Goal: Task Accomplishment & Management: Use online tool/utility

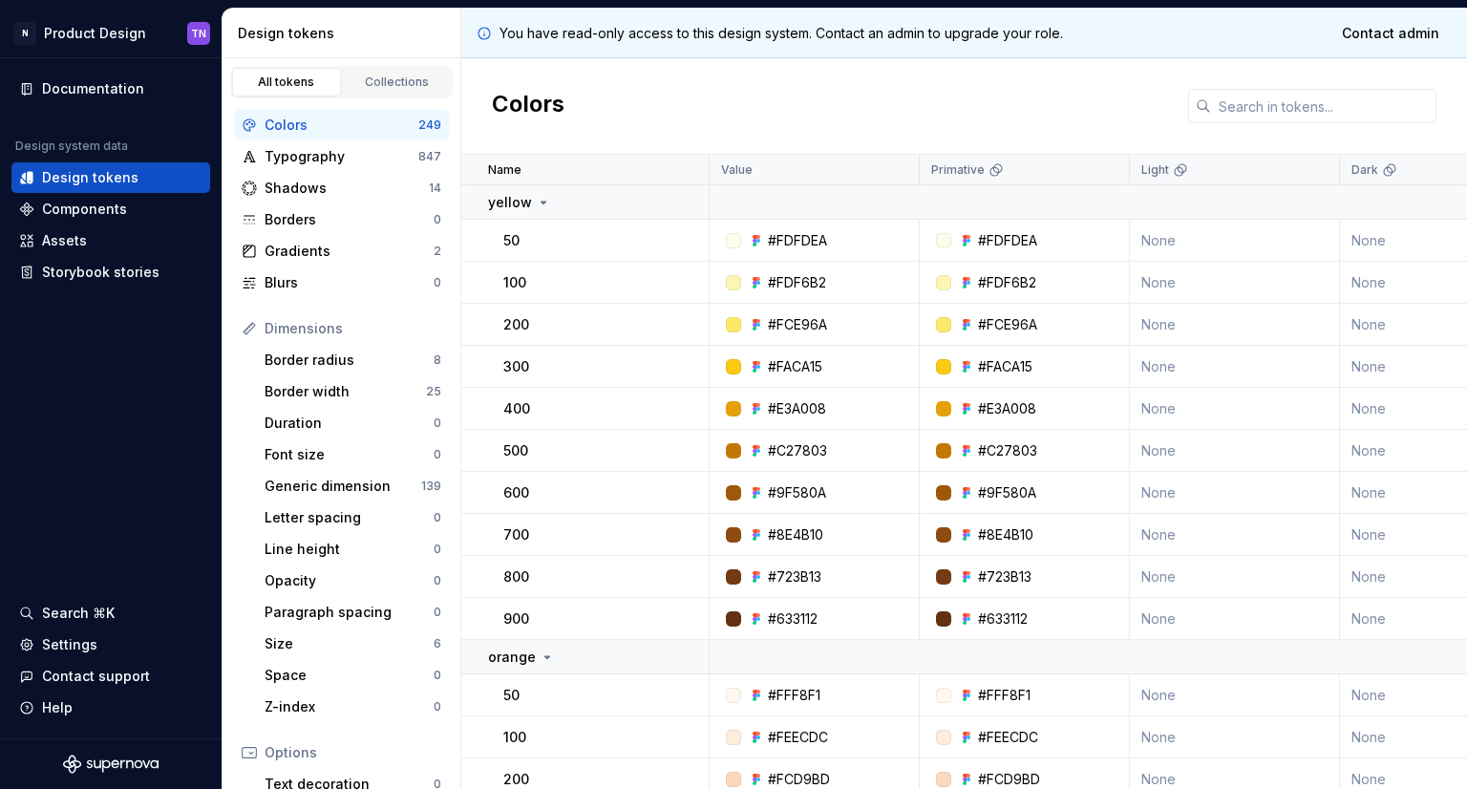
click at [810, 65] on div "Colors" at bounding box center [964, 106] width 1006 height 96
click at [1366, 36] on span "Contact admin" at bounding box center [1390, 33] width 97 height 19
click at [1253, 79] on div "Colors" at bounding box center [964, 106] width 1006 height 96
click at [37, 430] on div "Documentation Design system data Design tokens Components Assets Storybook stor…" at bounding box center [111, 398] width 222 height 680
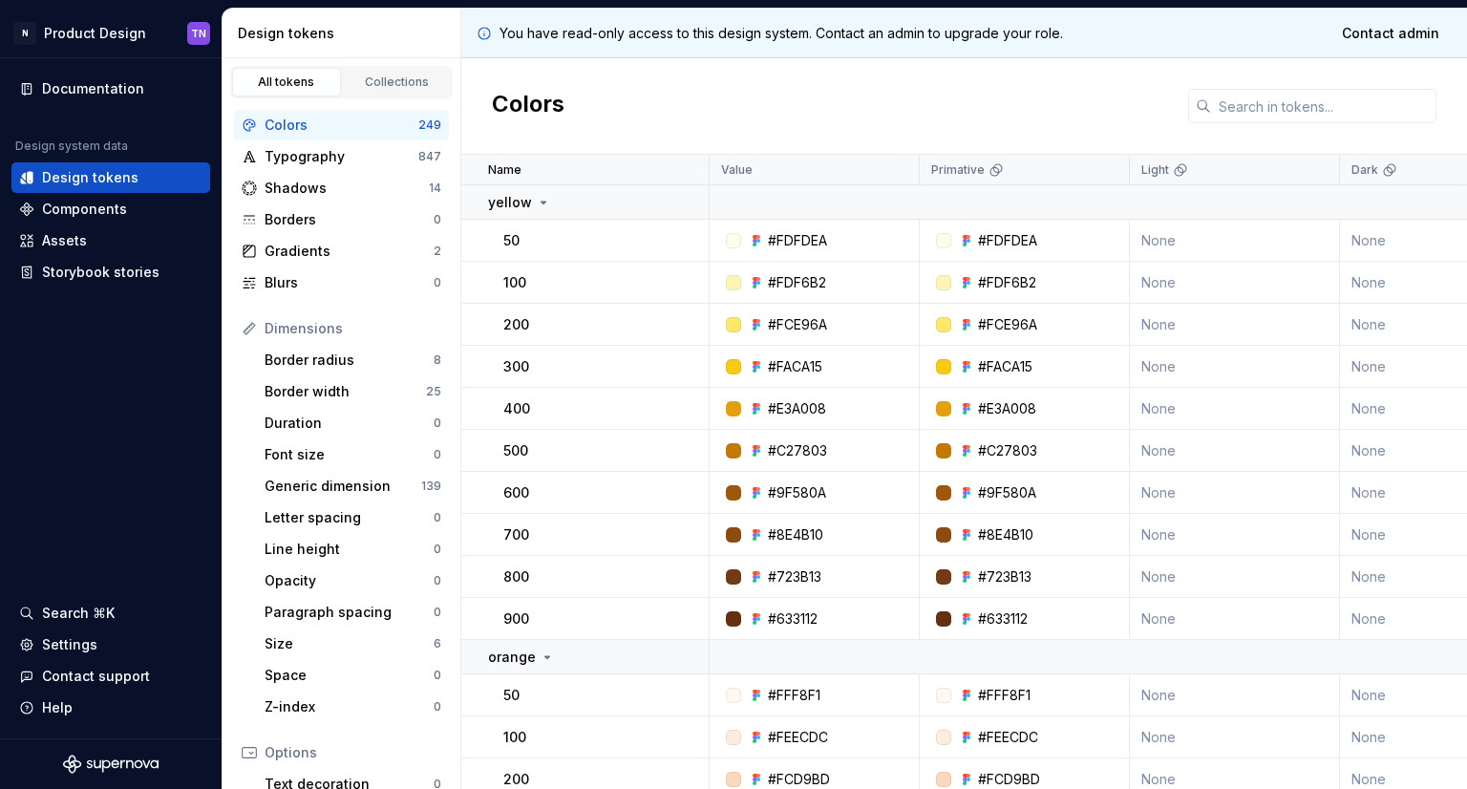
click at [786, 43] on div "You have read-only access to this design system. Contact an admin to upgrade yo…" at bounding box center [964, 34] width 1006 height 50
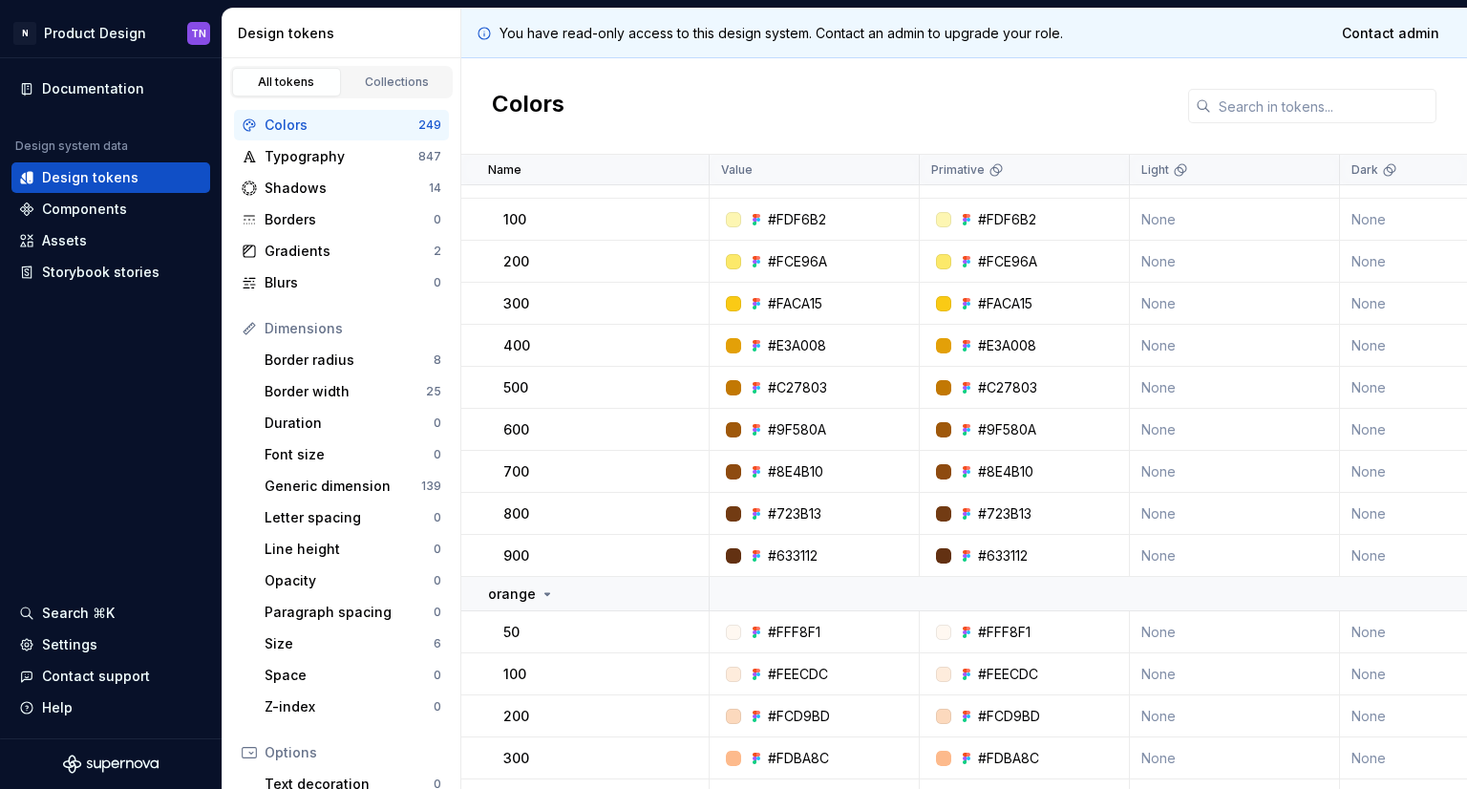
scroll to position [96, 0]
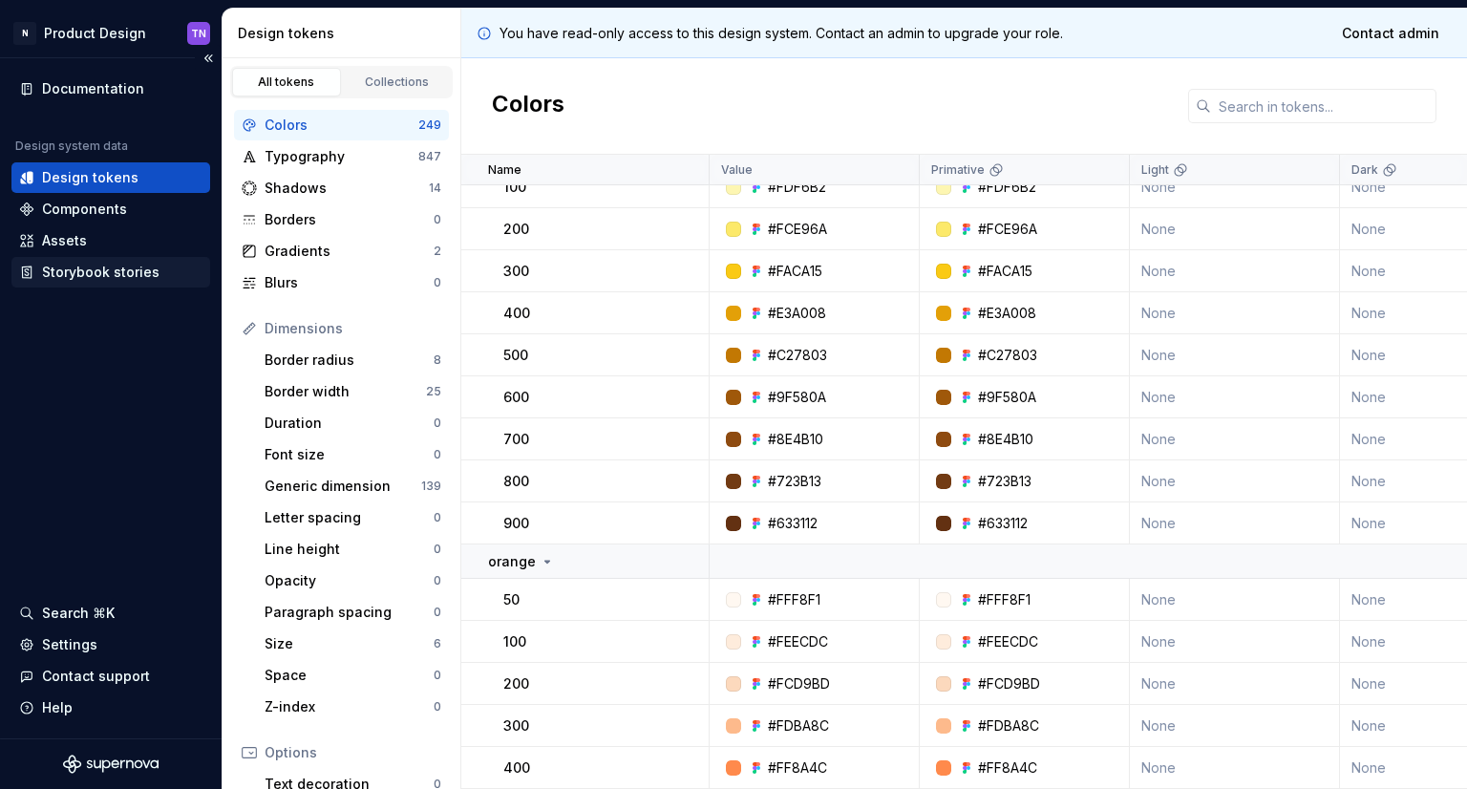
click at [97, 270] on div "Storybook stories" at bounding box center [100, 272] width 117 height 19
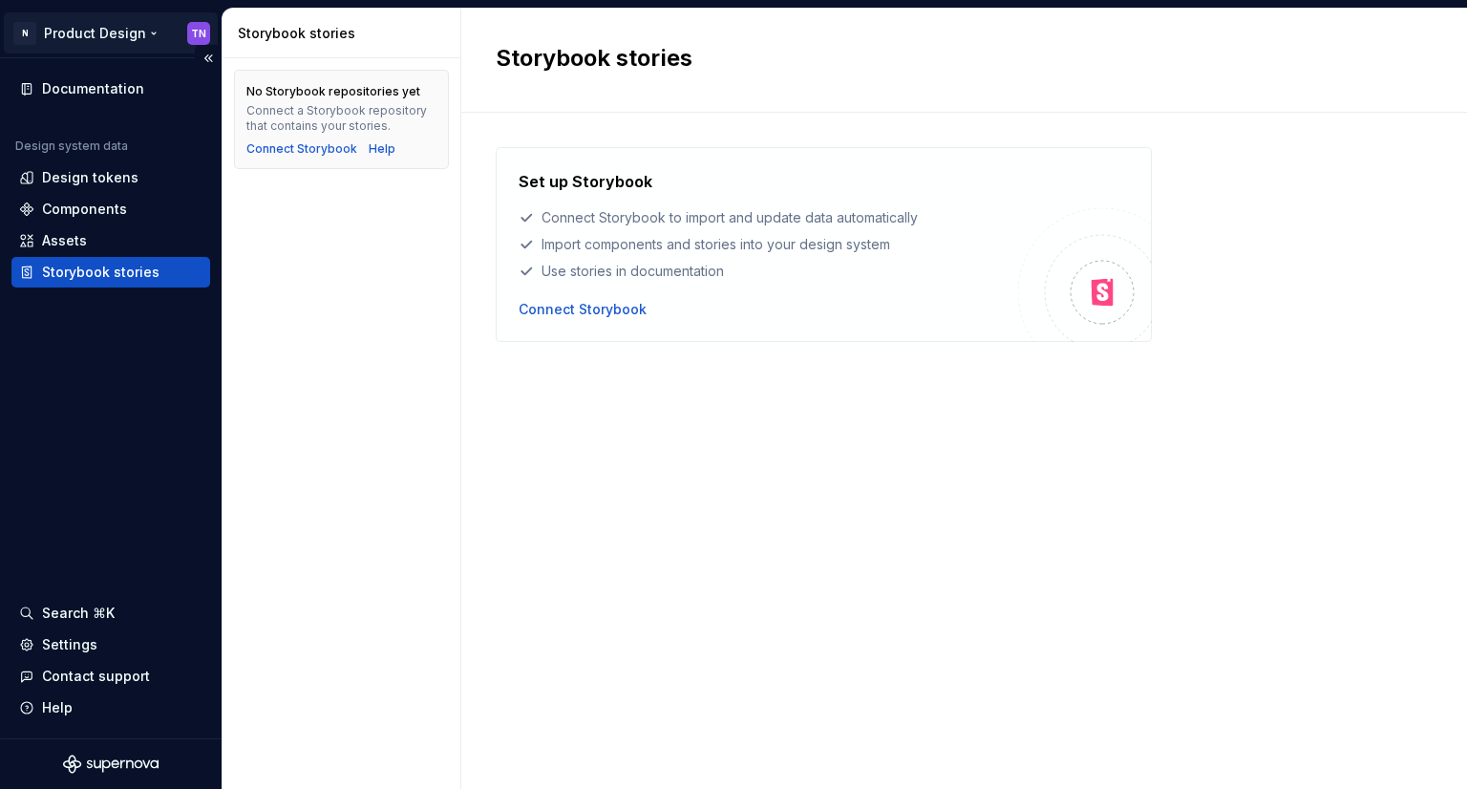
click at [157, 40] on html "N Product Design TN Documentation Design system data Design tokens Components A…" at bounding box center [733, 394] width 1467 height 789
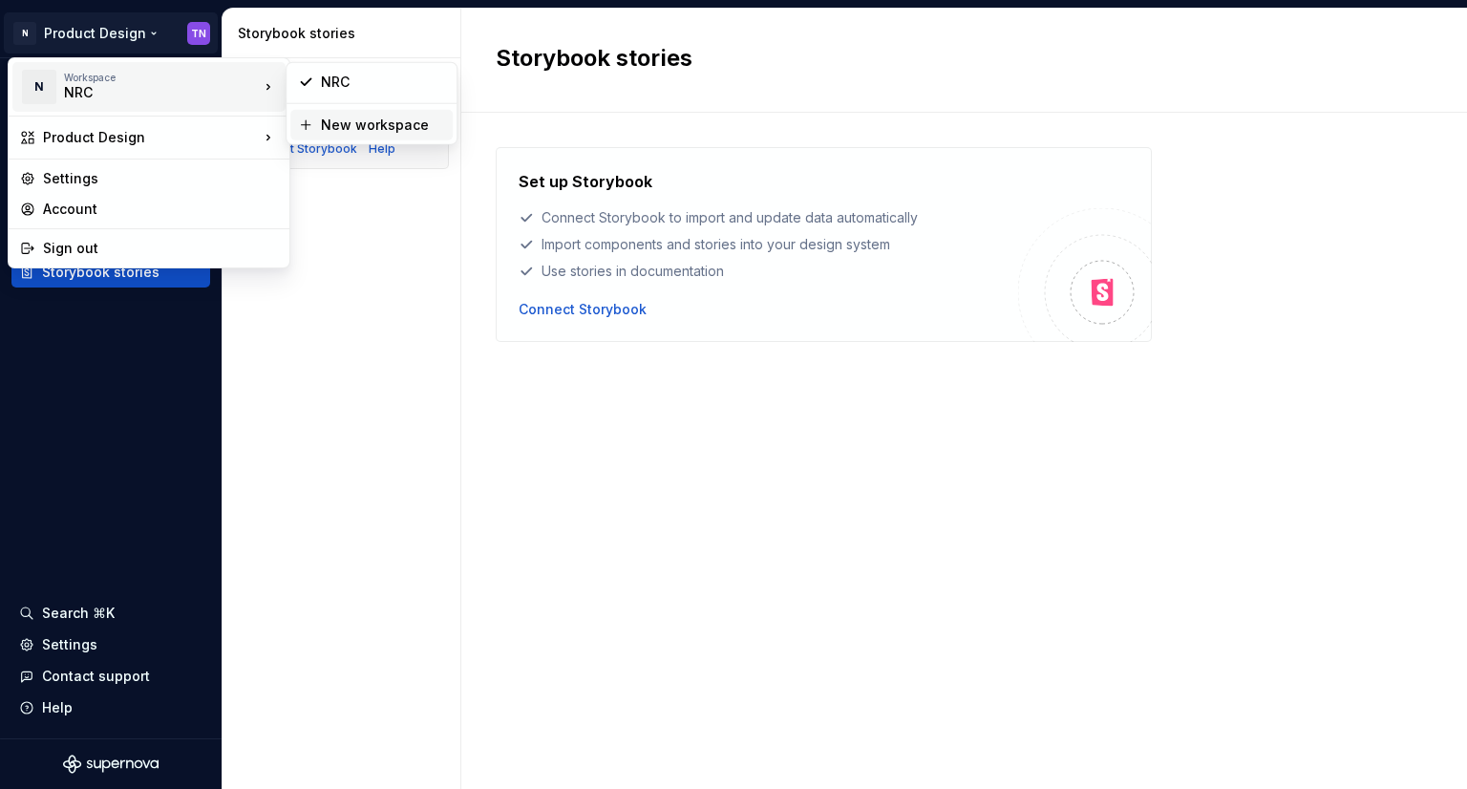
click at [332, 128] on div "New workspace" at bounding box center [383, 125] width 124 height 19
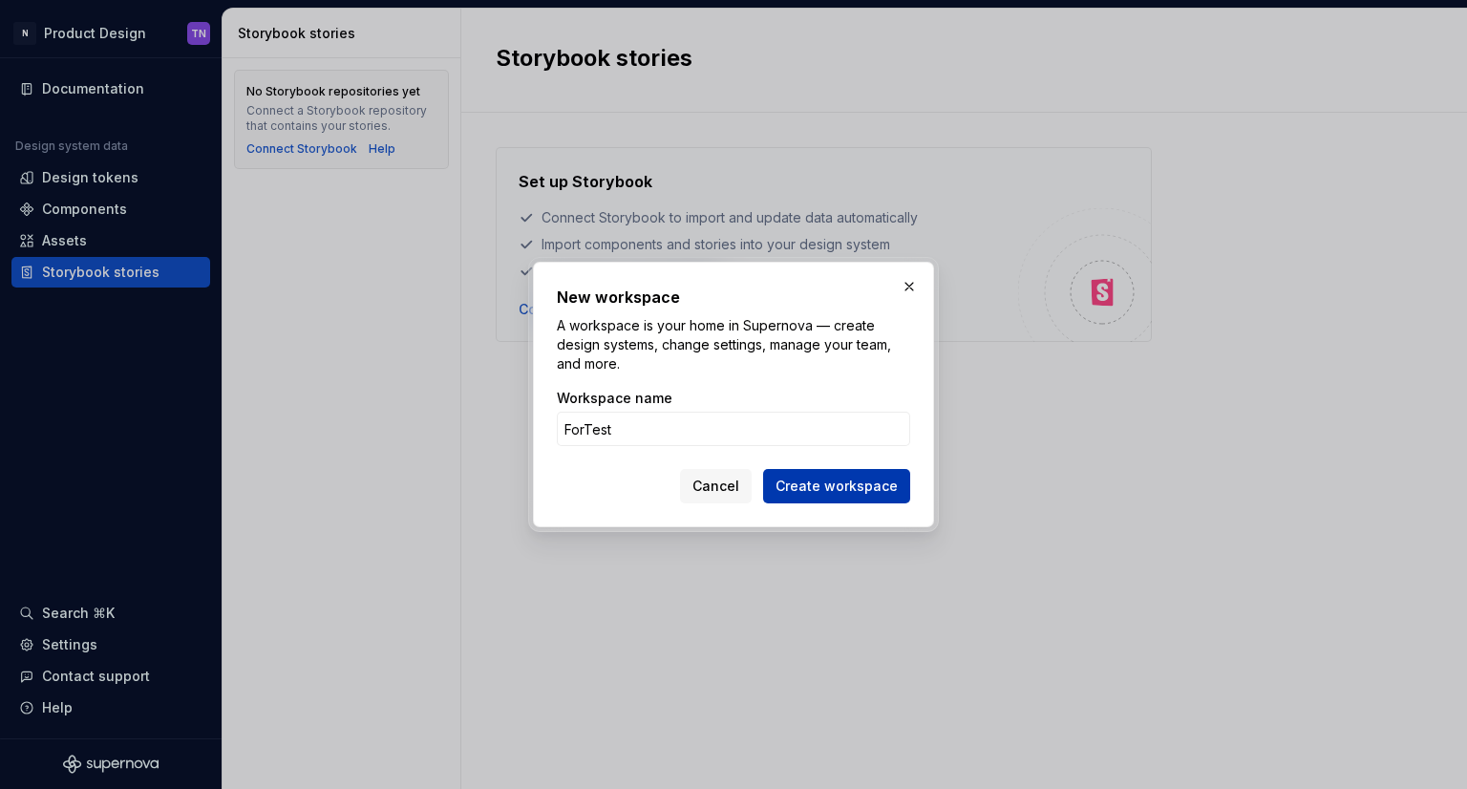
type input "ForTest"
click at [806, 494] on span "Create workspace" at bounding box center [836, 486] width 122 height 19
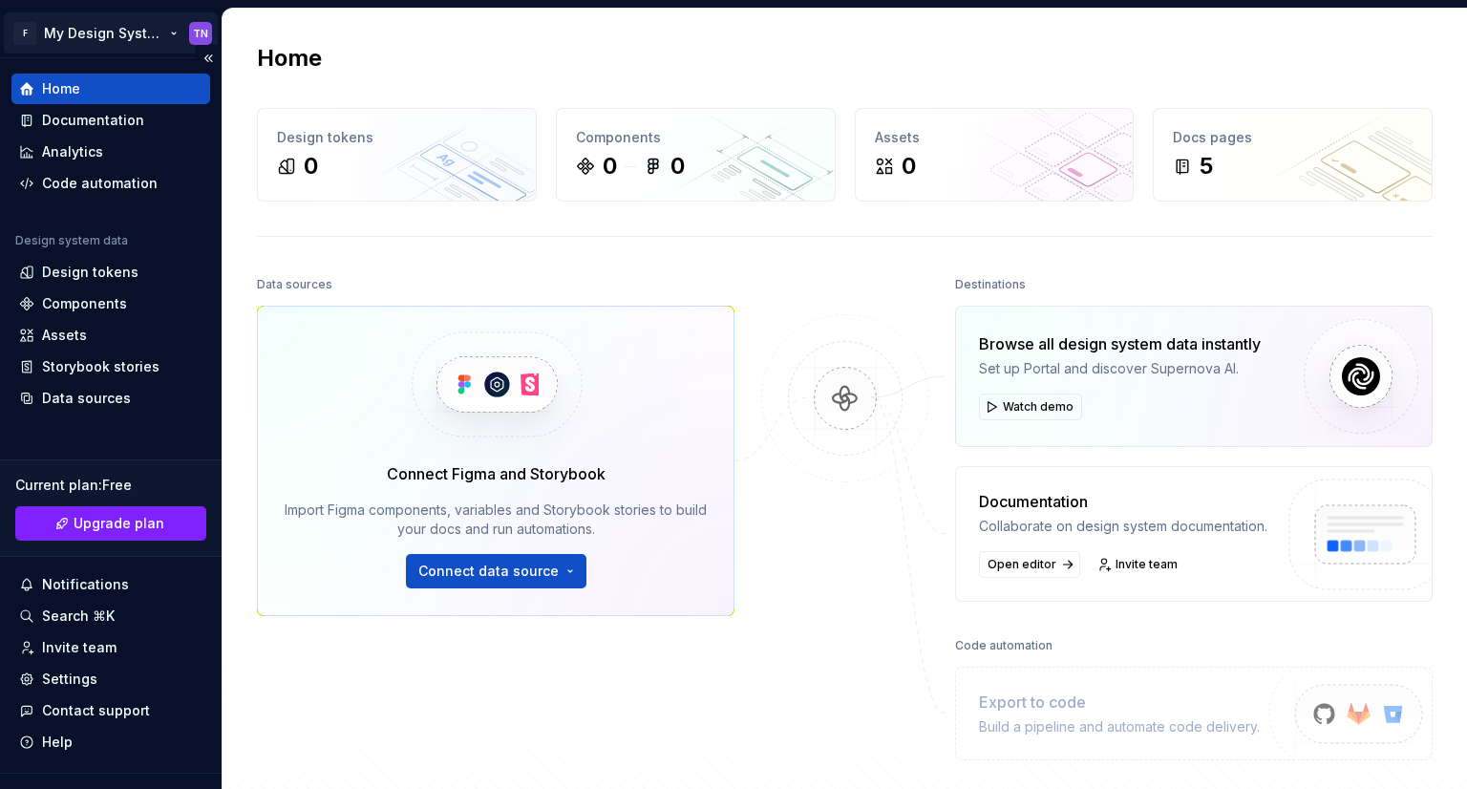
click at [196, 30] on html "F My Design System TN Home Documentation Analytics Code automation Design syste…" at bounding box center [733, 394] width 1467 height 789
click at [771, 315] on html "F My Design System TN Home Documentation Analytics Code automation Design syste…" at bounding box center [733, 394] width 1467 height 789
click at [481, 386] on img at bounding box center [496, 385] width 234 height 156
click at [789, 307] on div at bounding box center [845, 515] width 191 height 489
click at [105, 190] on div "Code automation" at bounding box center [100, 183] width 116 height 19
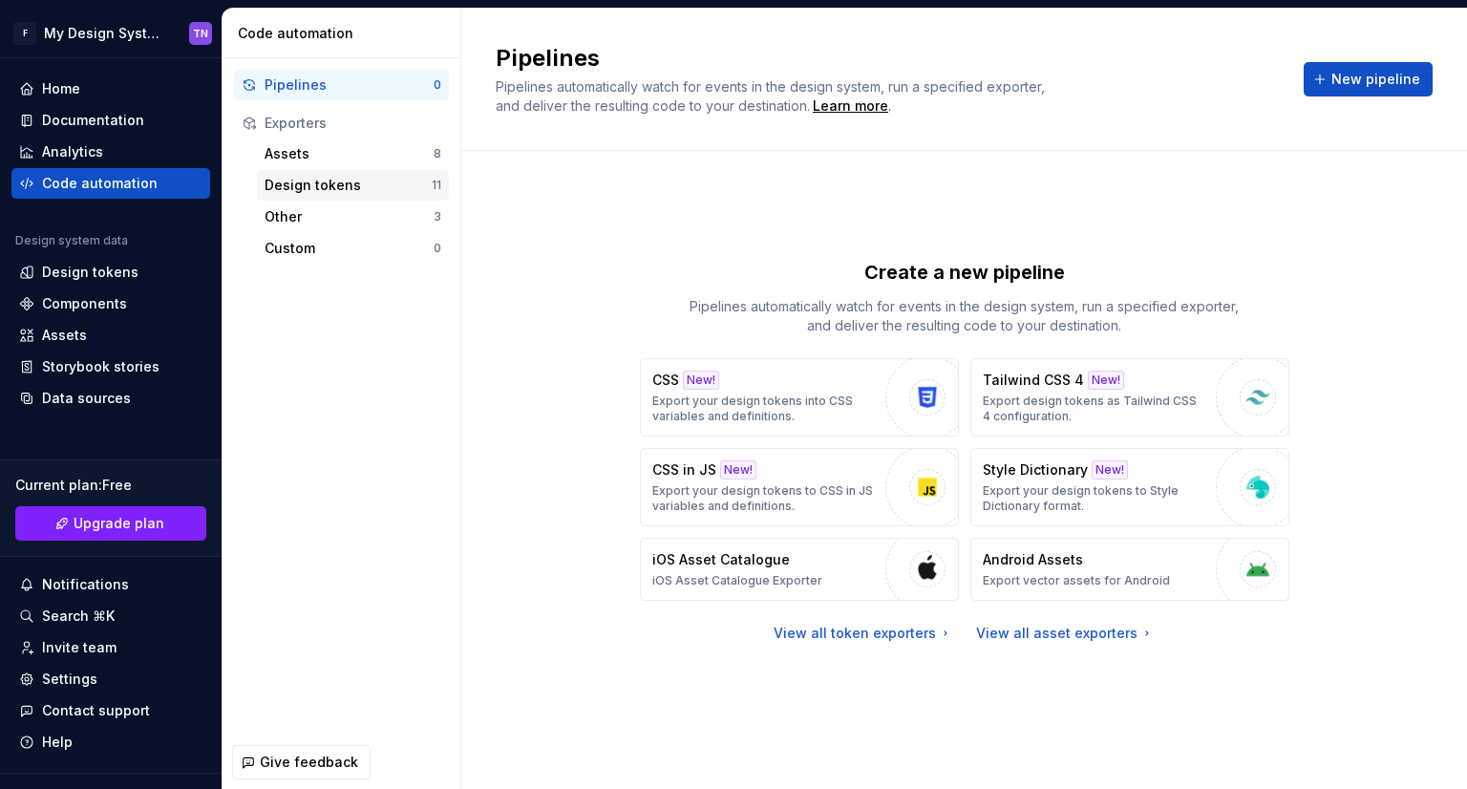
click at [334, 191] on div "Design tokens" at bounding box center [348, 185] width 167 height 19
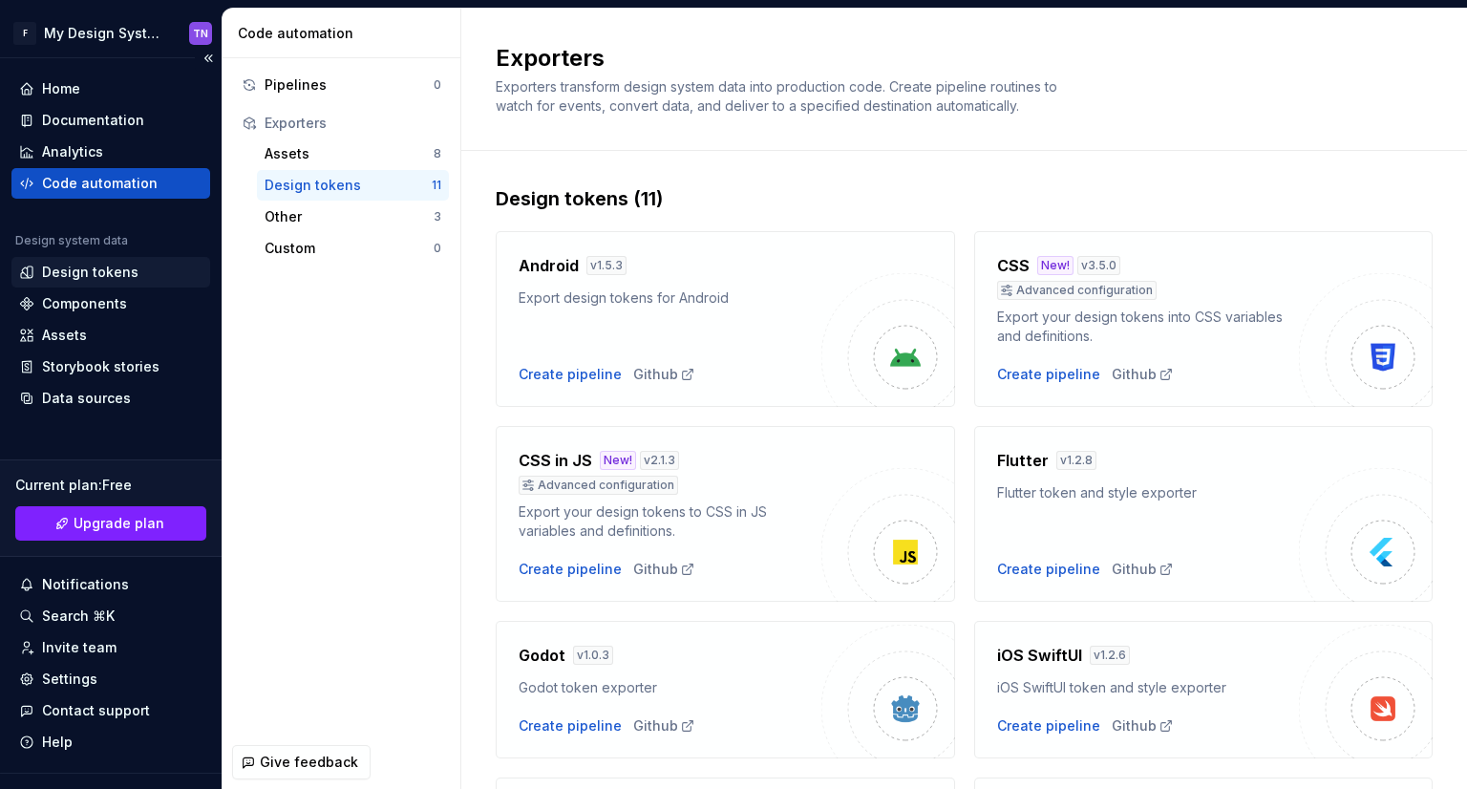
click at [99, 259] on div "Design tokens" at bounding box center [110, 272] width 199 height 31
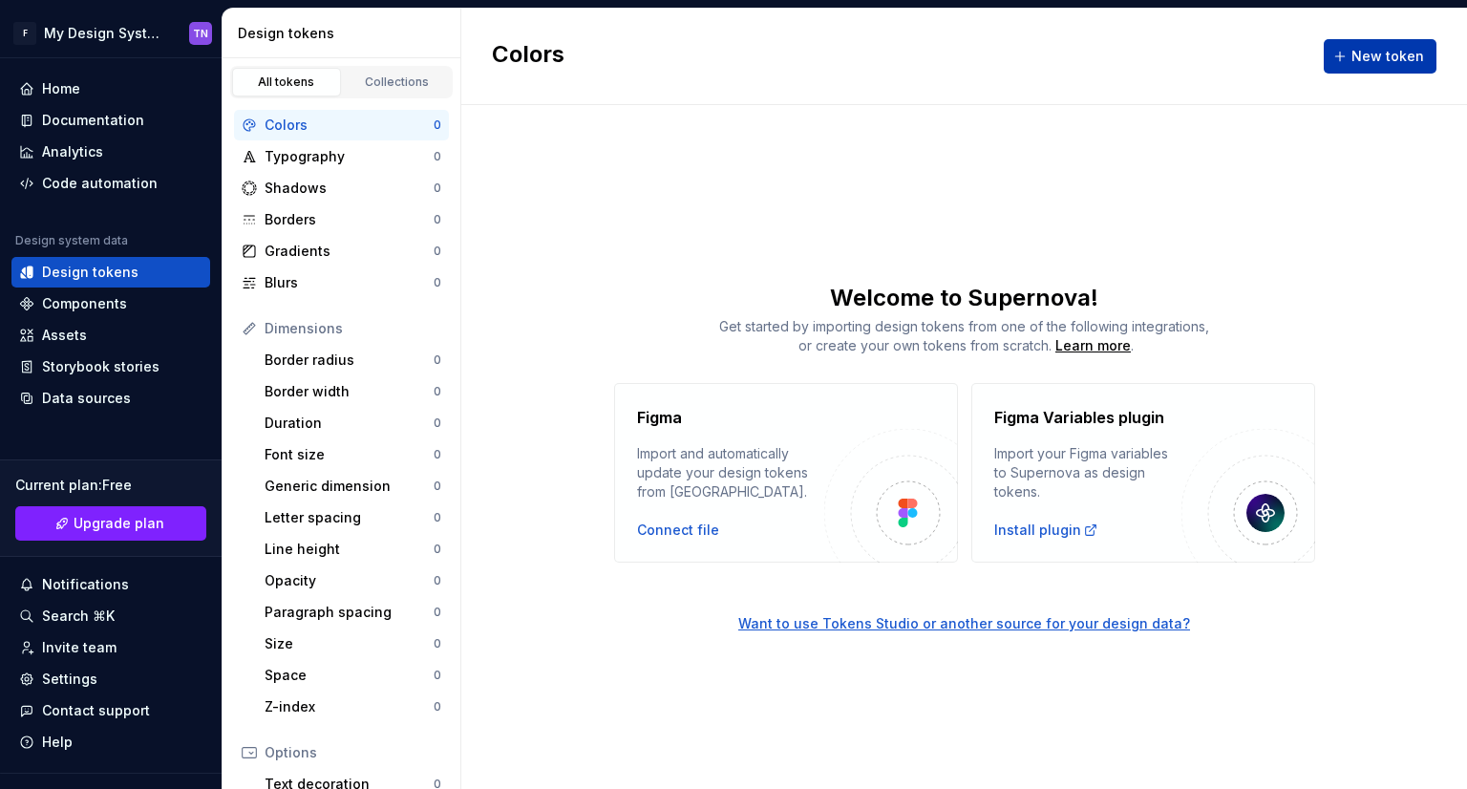
click at [1368, 55] on span "New token" at bounding box center [1387, 56] width 73 height 19
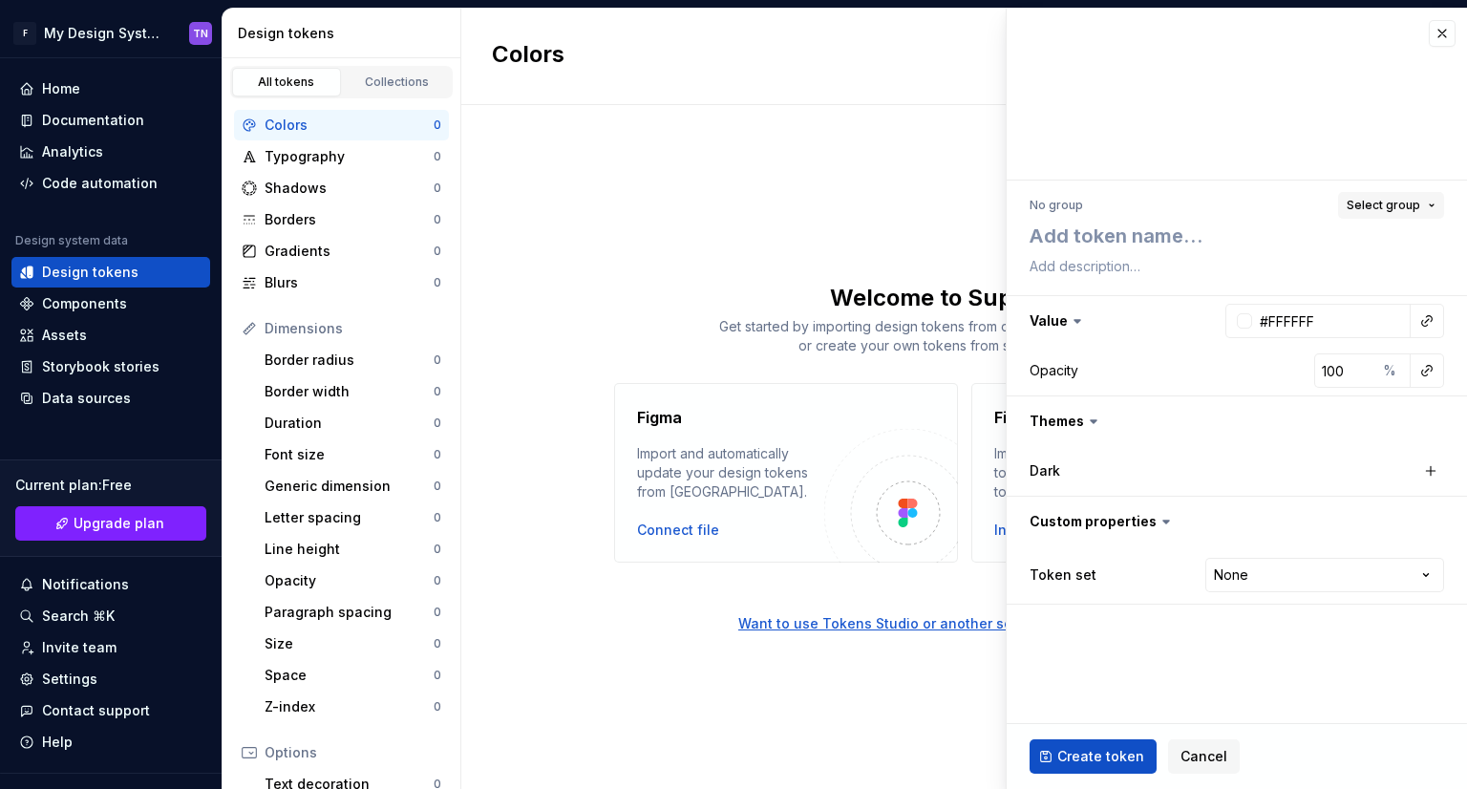
click at [1383, 198] on span "Select group" at bounding box center [1384, 205] width 74 height 15
click at [1192, 311] on div "Create group" at bounding box center [1218, 317] width 88 height 19
type textarea "*"
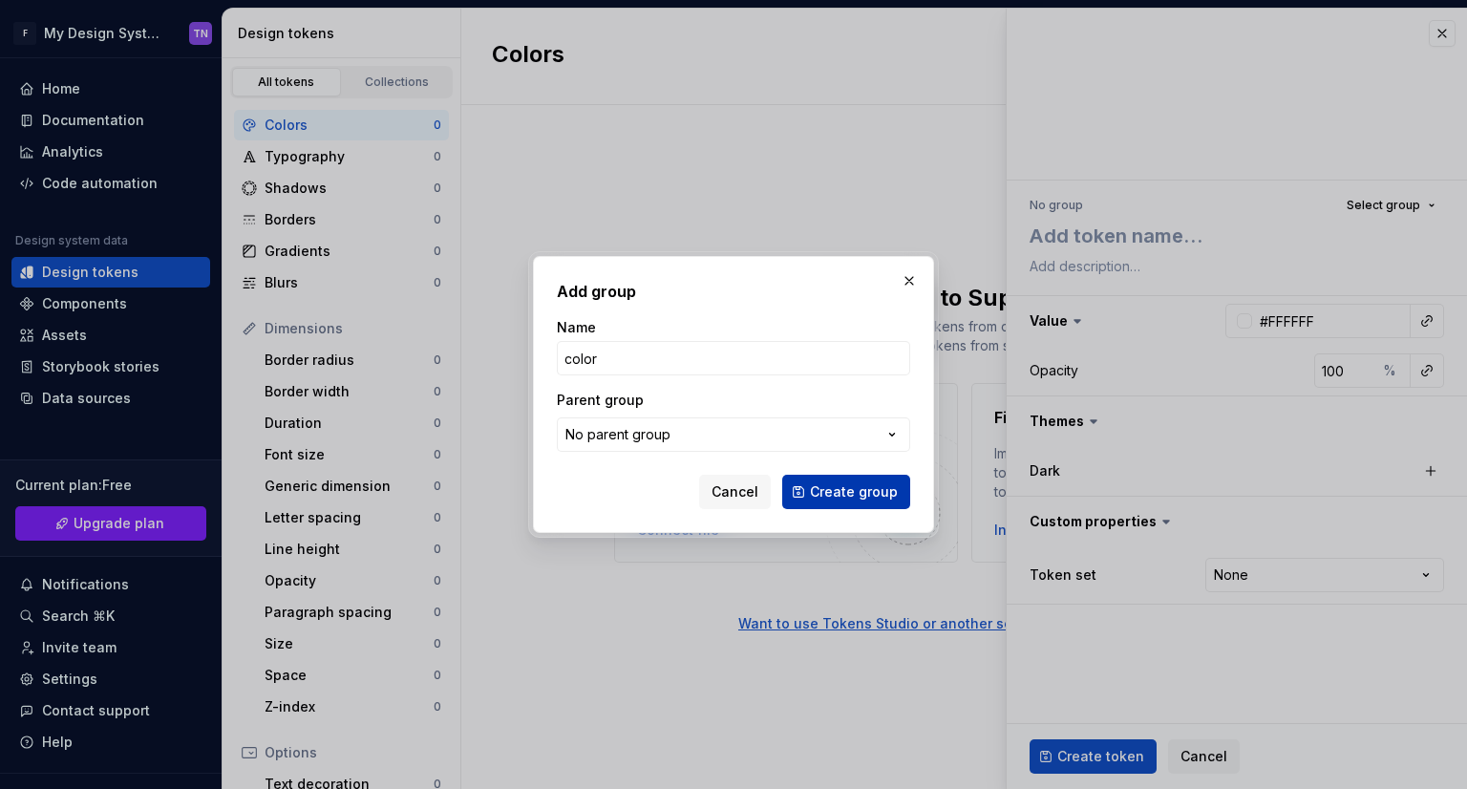
type input "color"
click at [835, 488] on span "Create group" at bounding box center [854, 491] width 88 height 19
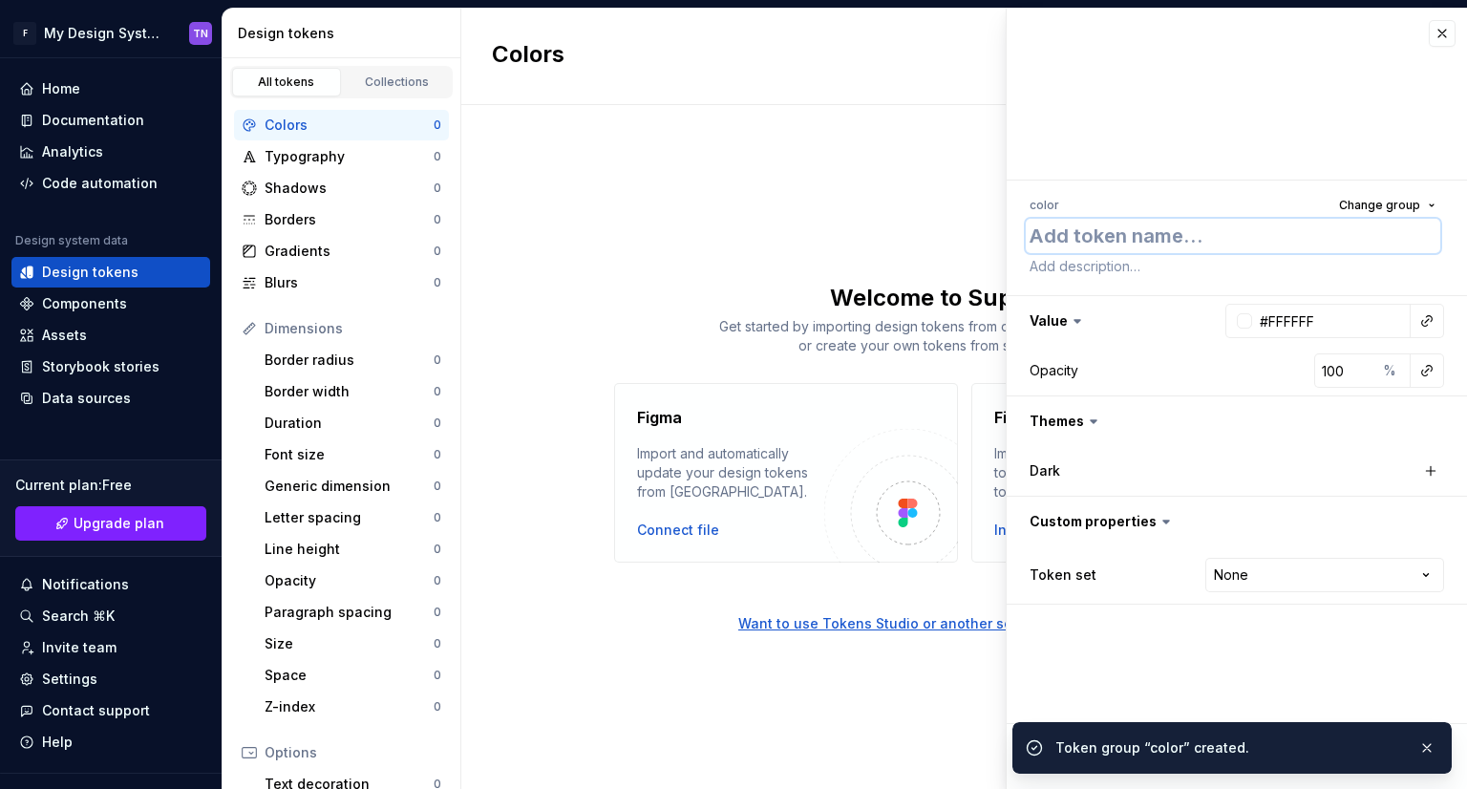
click at [1193, 240] on textarea at bounding box center [1233, 236] width 414 height 34
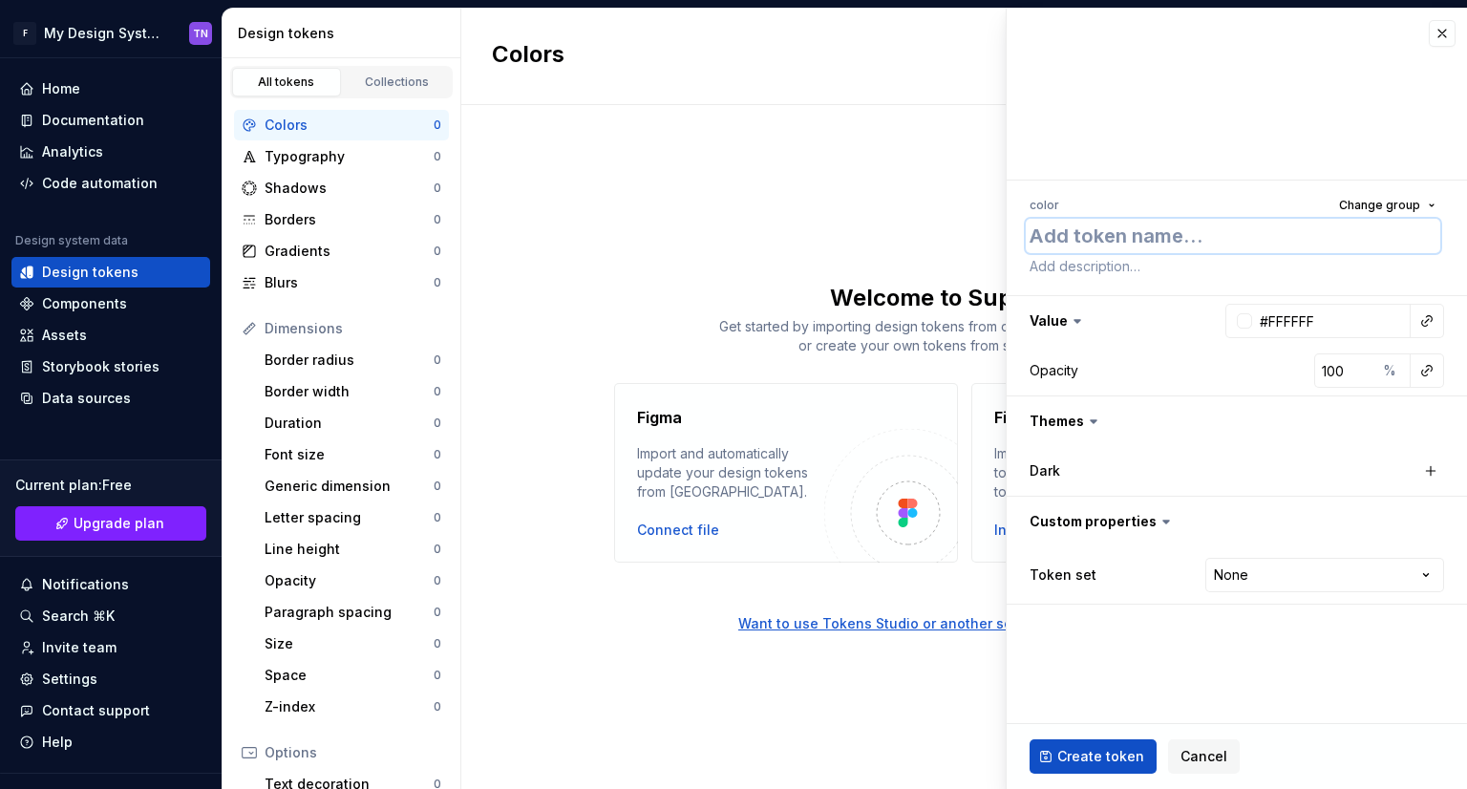
type textarea "*"
type textarea "r"
type textarea "*"
type textarea "re"
type textarea "*"
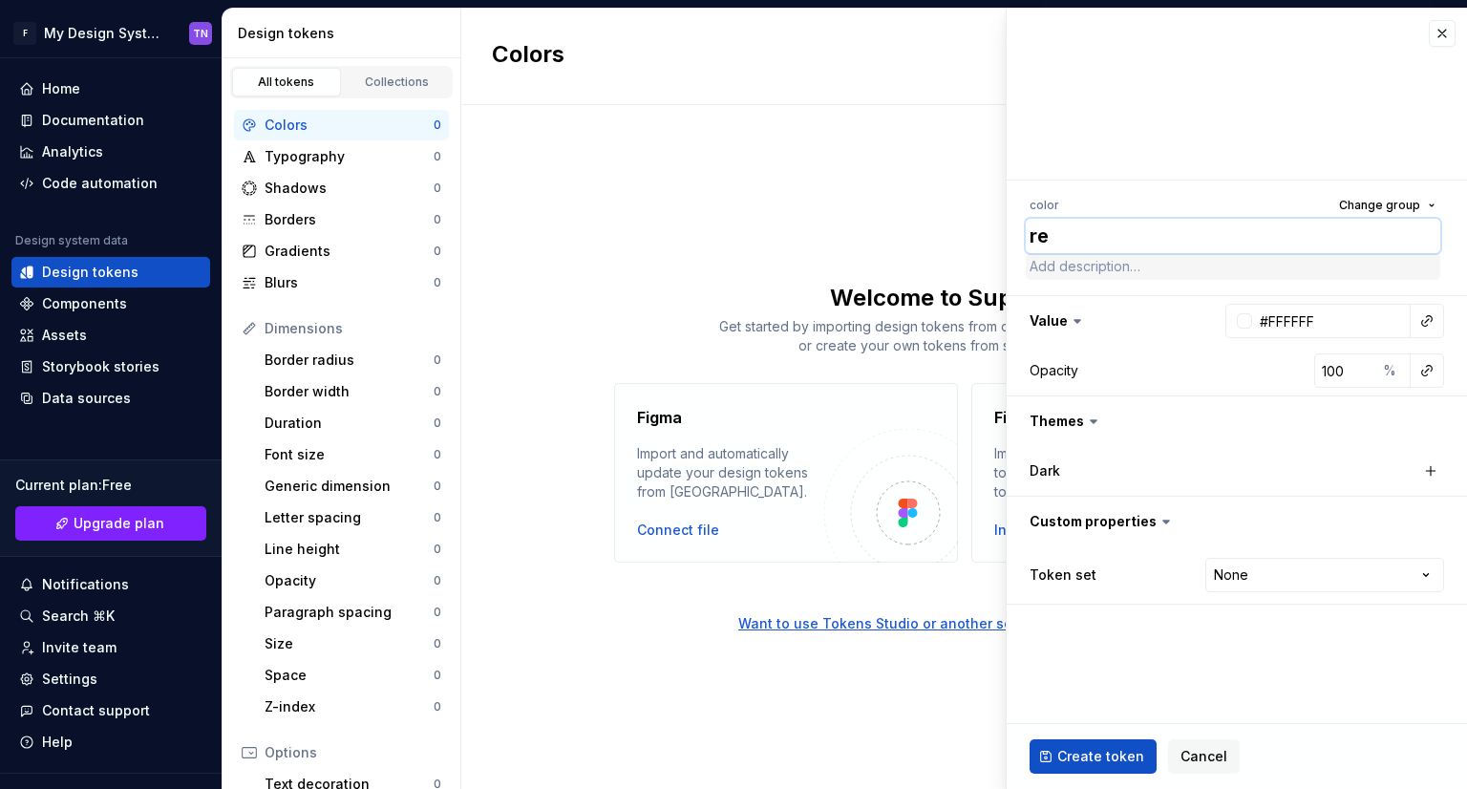
type textarea "red"
type textarea "*"
type textarea "re"
type textarea "*"
type textarea "r"
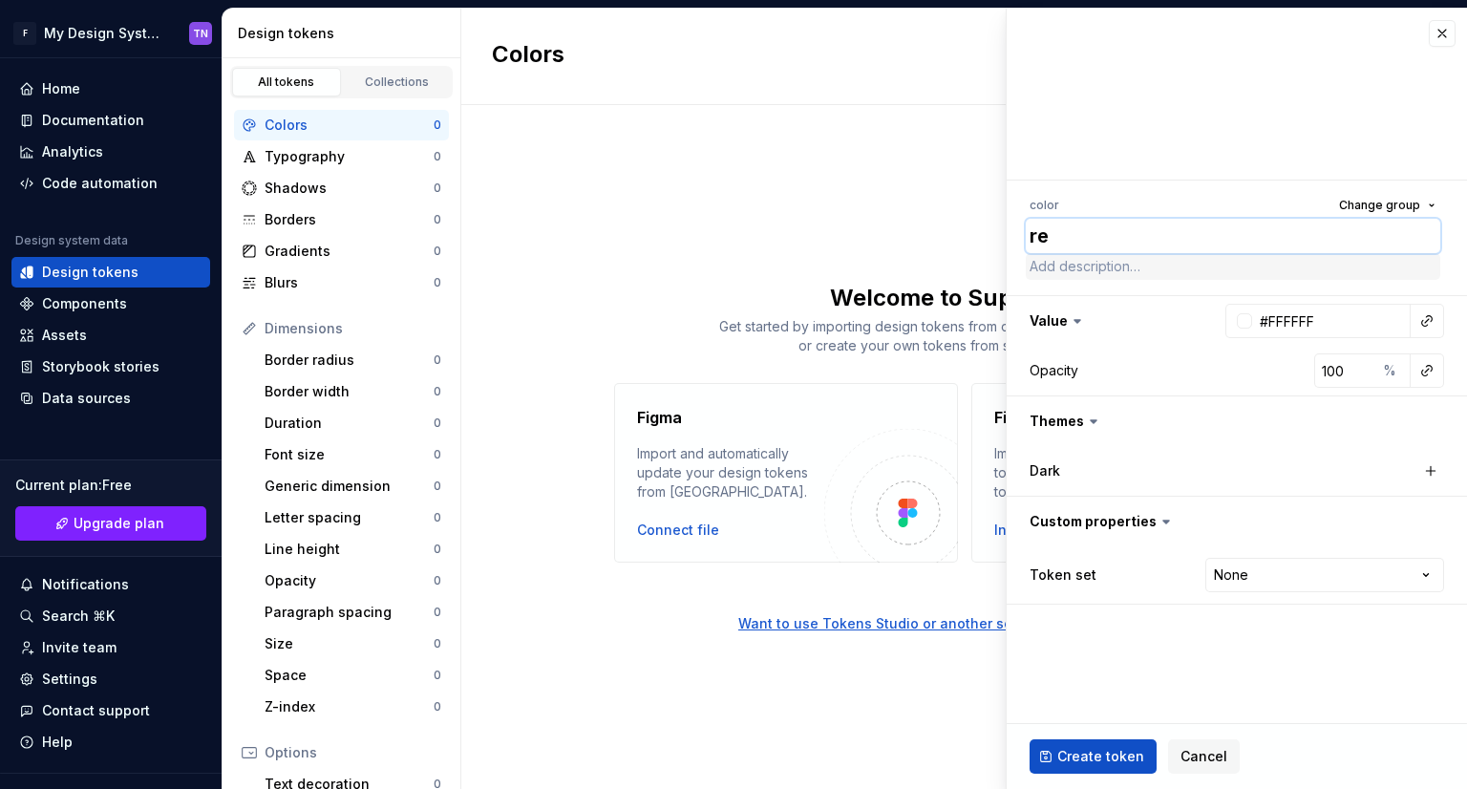
type textarea "*"
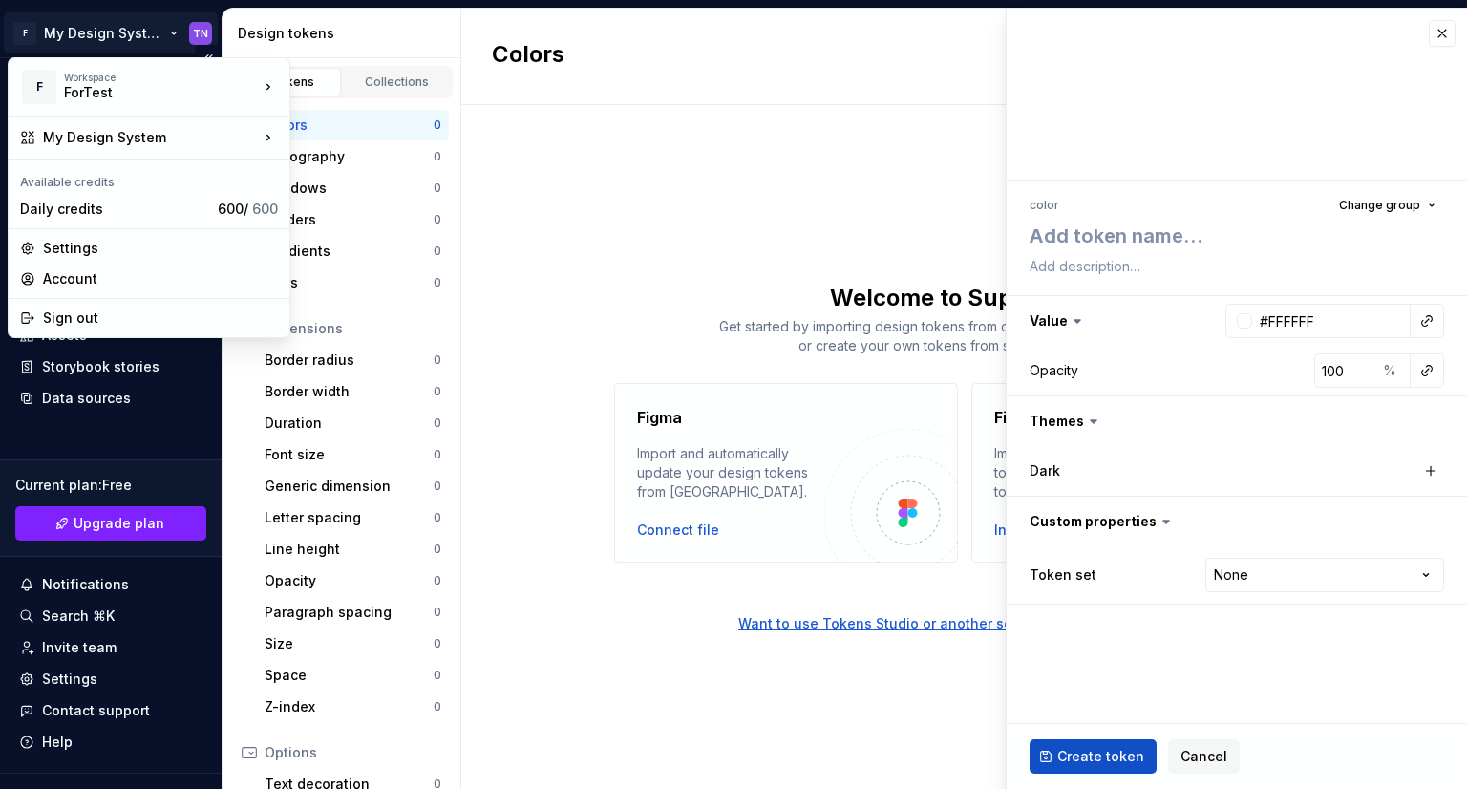
click at [165, 36] on html "F My Design System TN Home Documentation Analytics Code automation Design syste…" at bounding box center [733, 394] width 1467 height 789
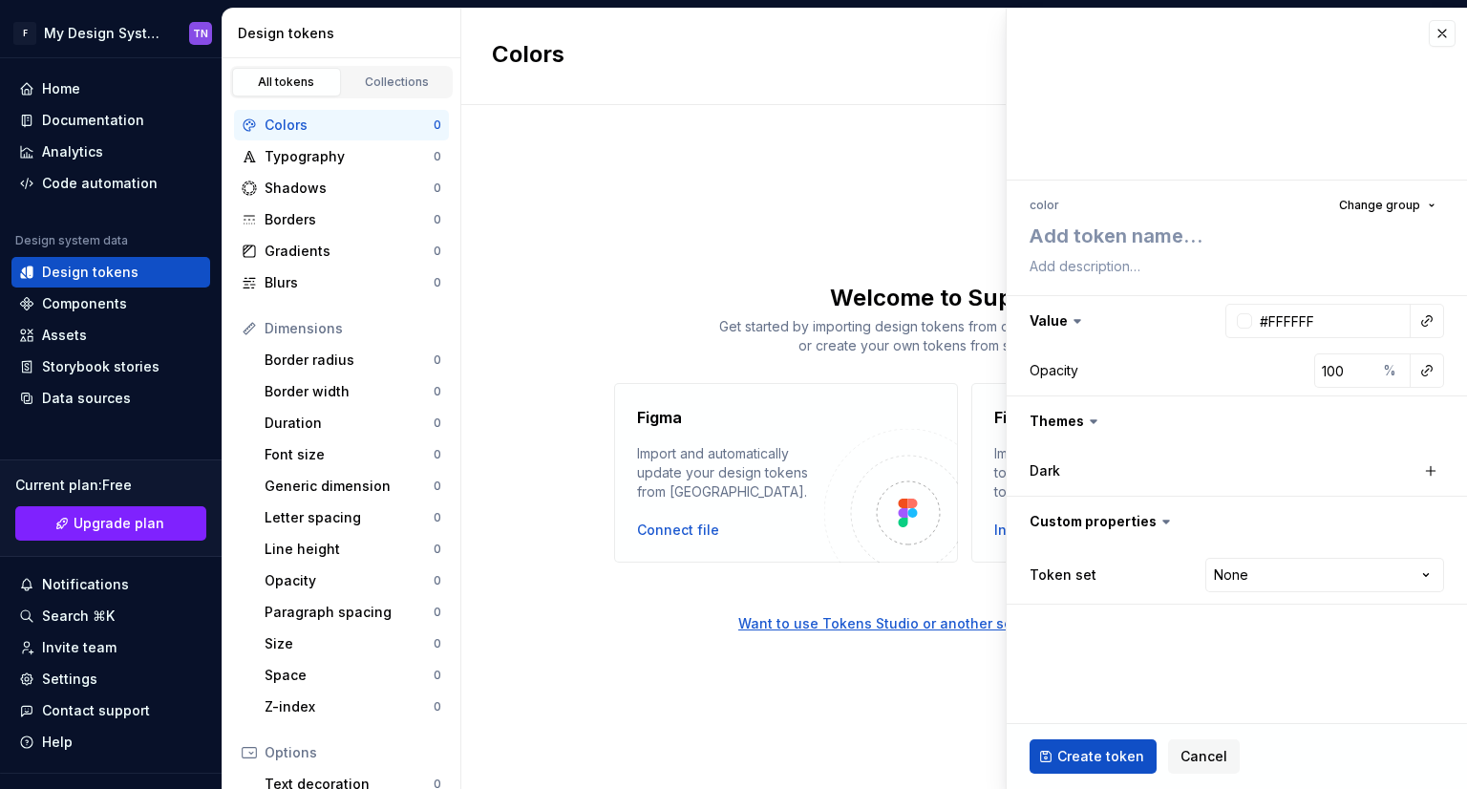
click at [1349, 209] on html "F My Design System TN Home Documentation Analytics Code automation Design syste…" at bounding box center [733, 394] width 1467 height 789
click at [1128, 207] on div "color Change group" at bounding box center [1237, 205] width 414 height 27
click at [1058, 207] on div "color Change group" at bounding box center [1237, 205] width 414 height 27
click at [1433, 203] on button "Change group" at bounding box center [1387, 205] width 114 height 27
drag, startPoint x: 1262, startPoint y: 327, endPoint x: 1315, endPoint y: 308, distance: 56.8
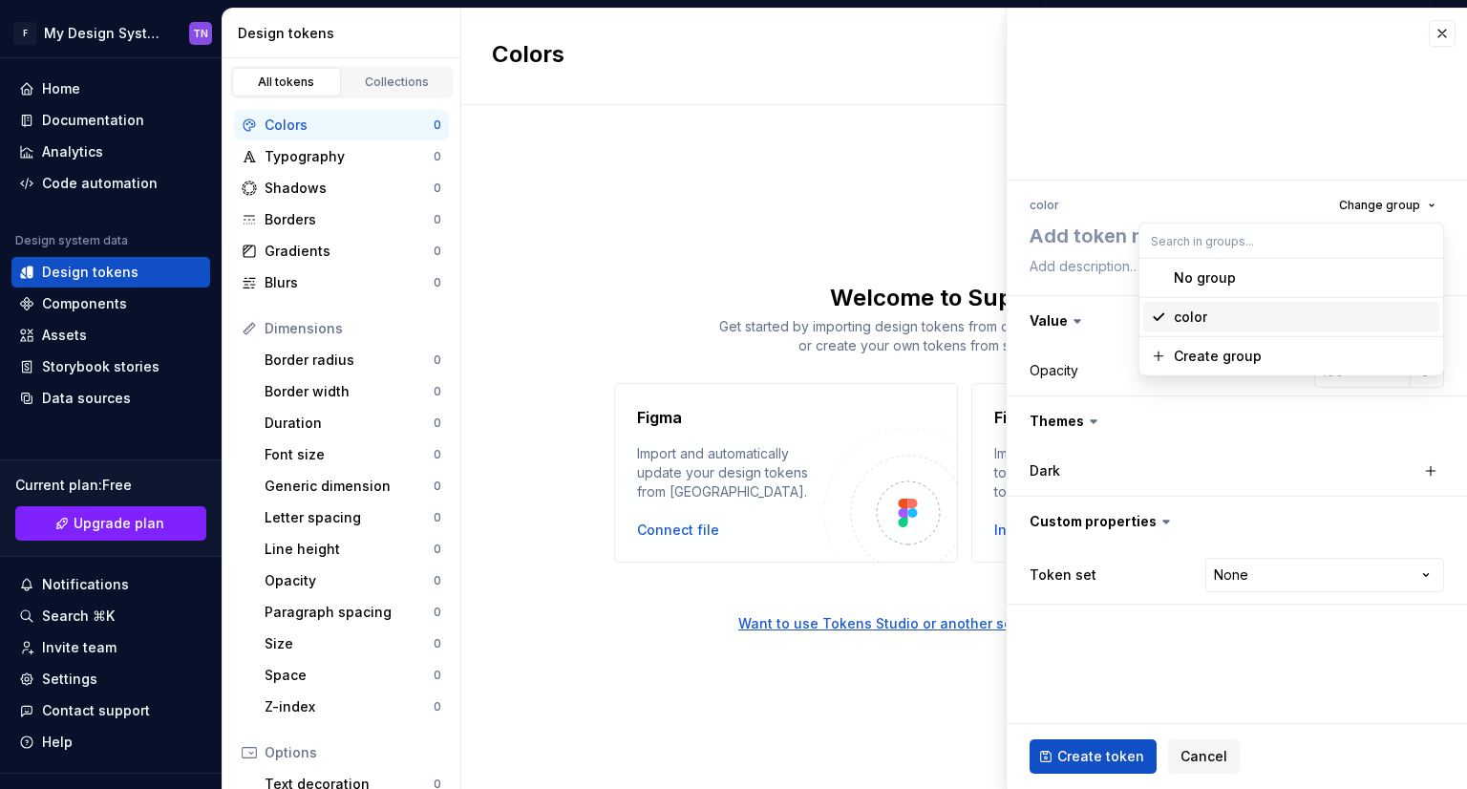
click at [1315, 308] on div "color" at bounding box center [1303, 317] width 258 height 19
click at [1200, 761] on span "Cancel" at bounding box center [1203, 756] width 47 height 19
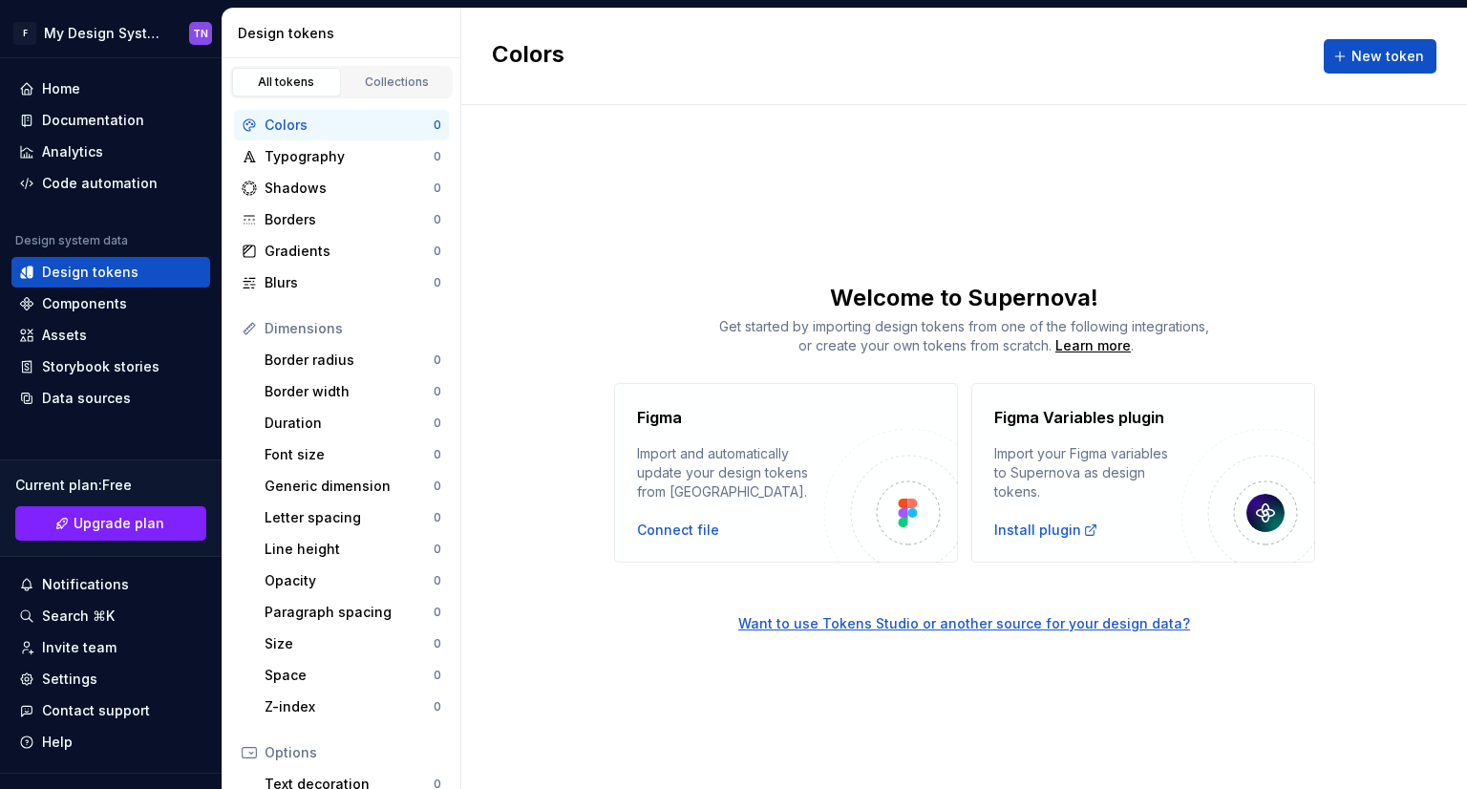
click at [337, 125] on div "Colors" at bounding box center [349, 125] width 169 height 19
click at [374, 88] on div "Collections" at bounding box center [398, 81] width 96 height 15
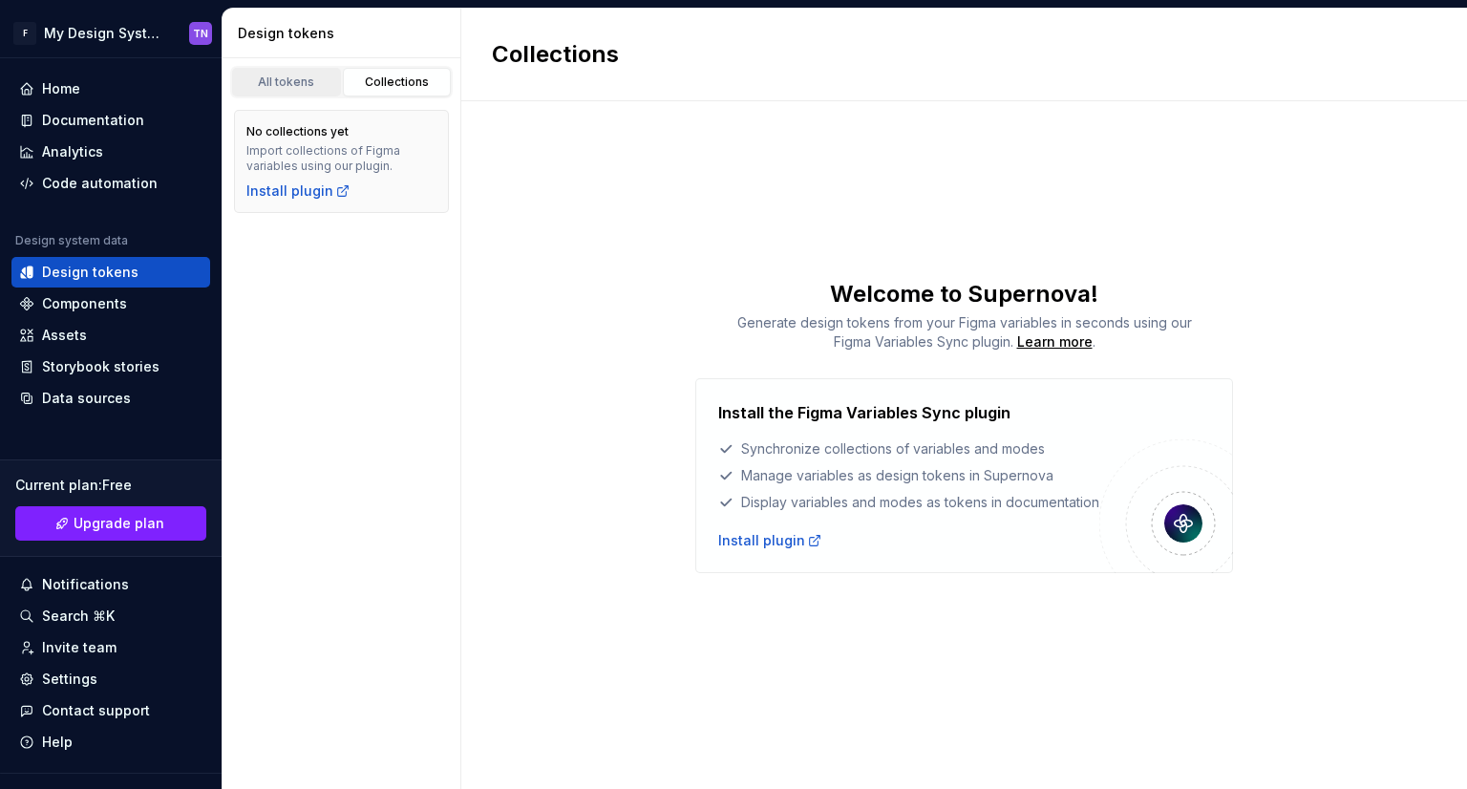
click at [325, 83] on div "All tokens" at bounding box center [287, 81] width 96 height 15
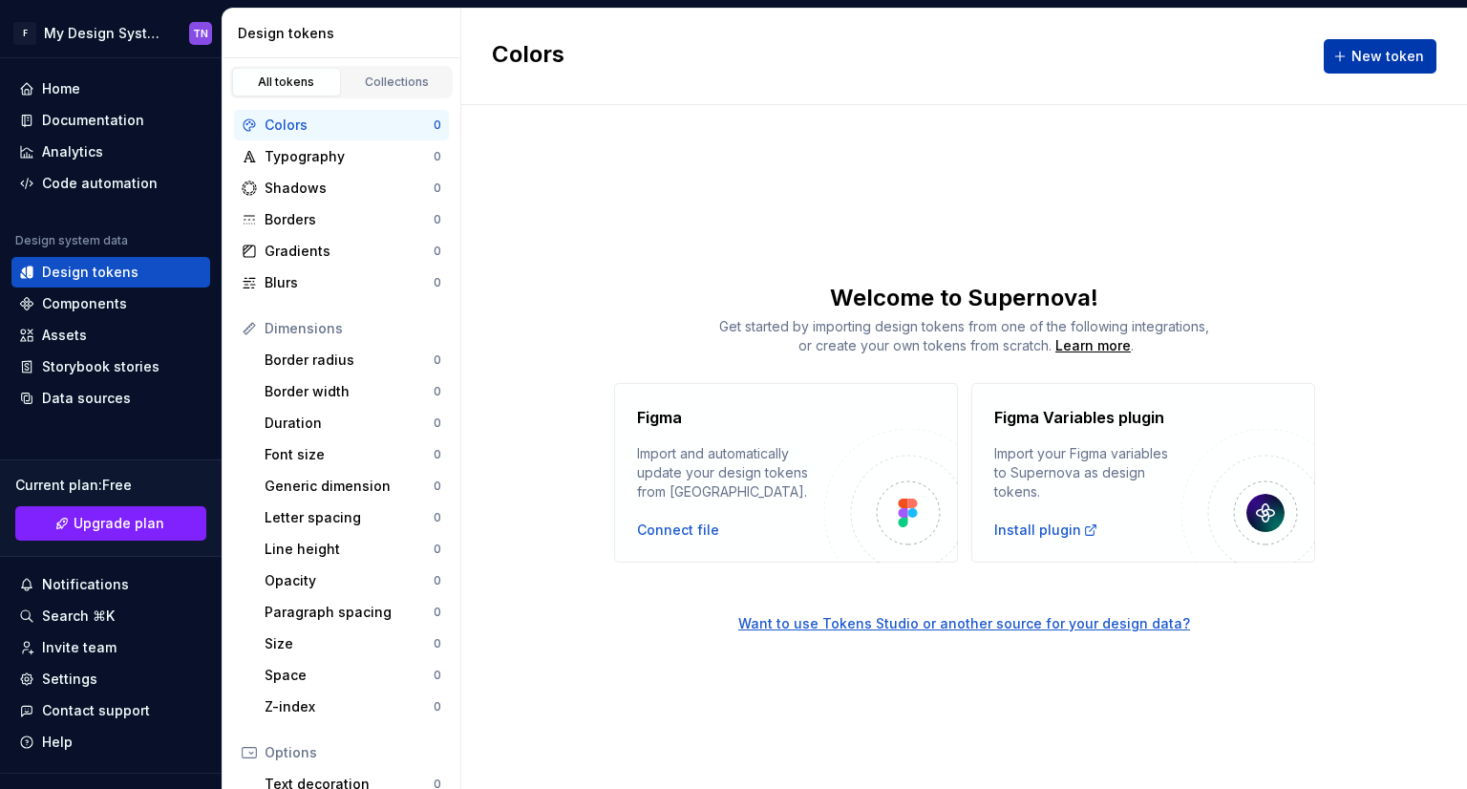
click at [1364, 58] on span "New token" at bounding box center [1387, 56] width 73 height 19
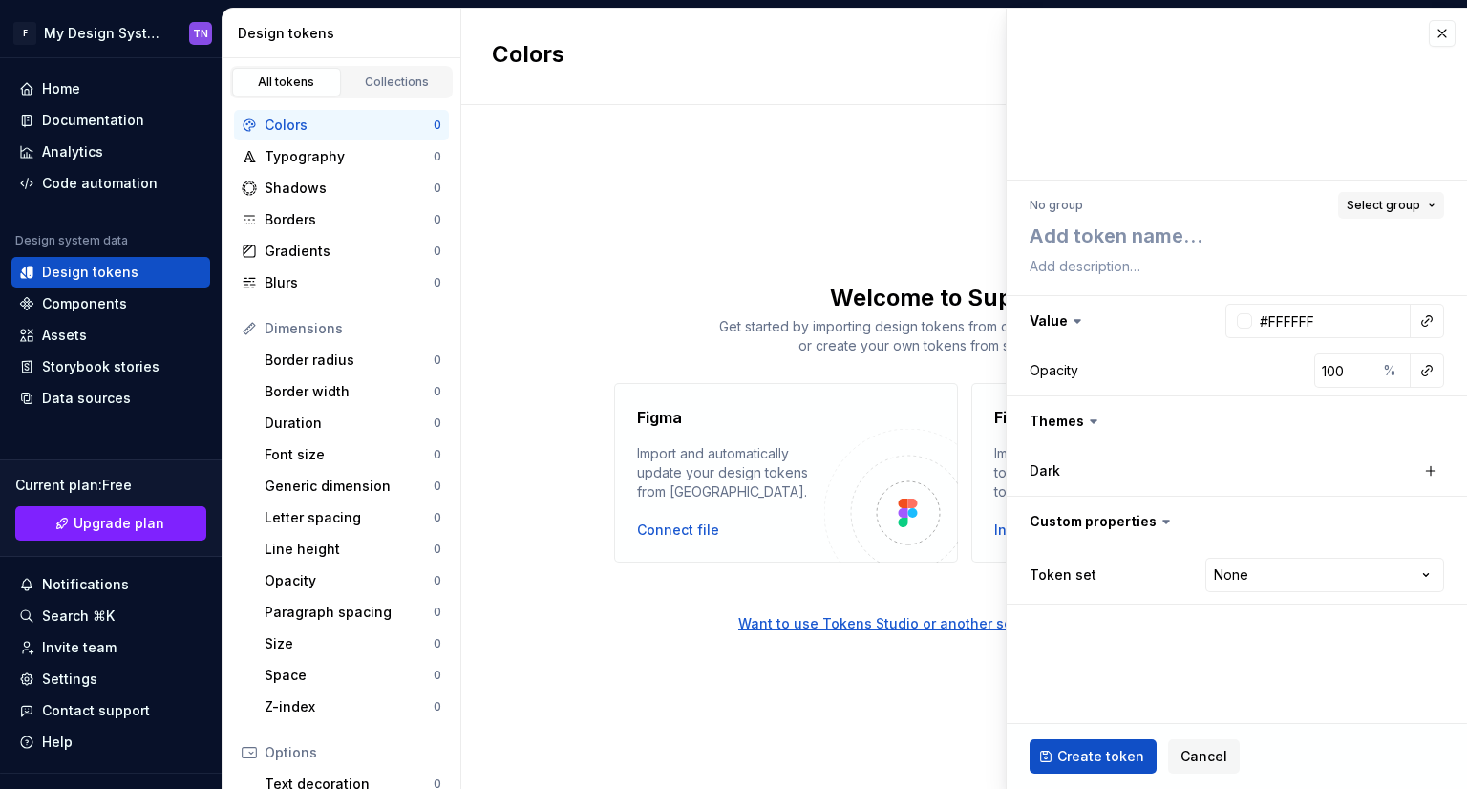
click at [1398, 208] on span "Select group" at bounding box center [1384, 205] width 74 height 15
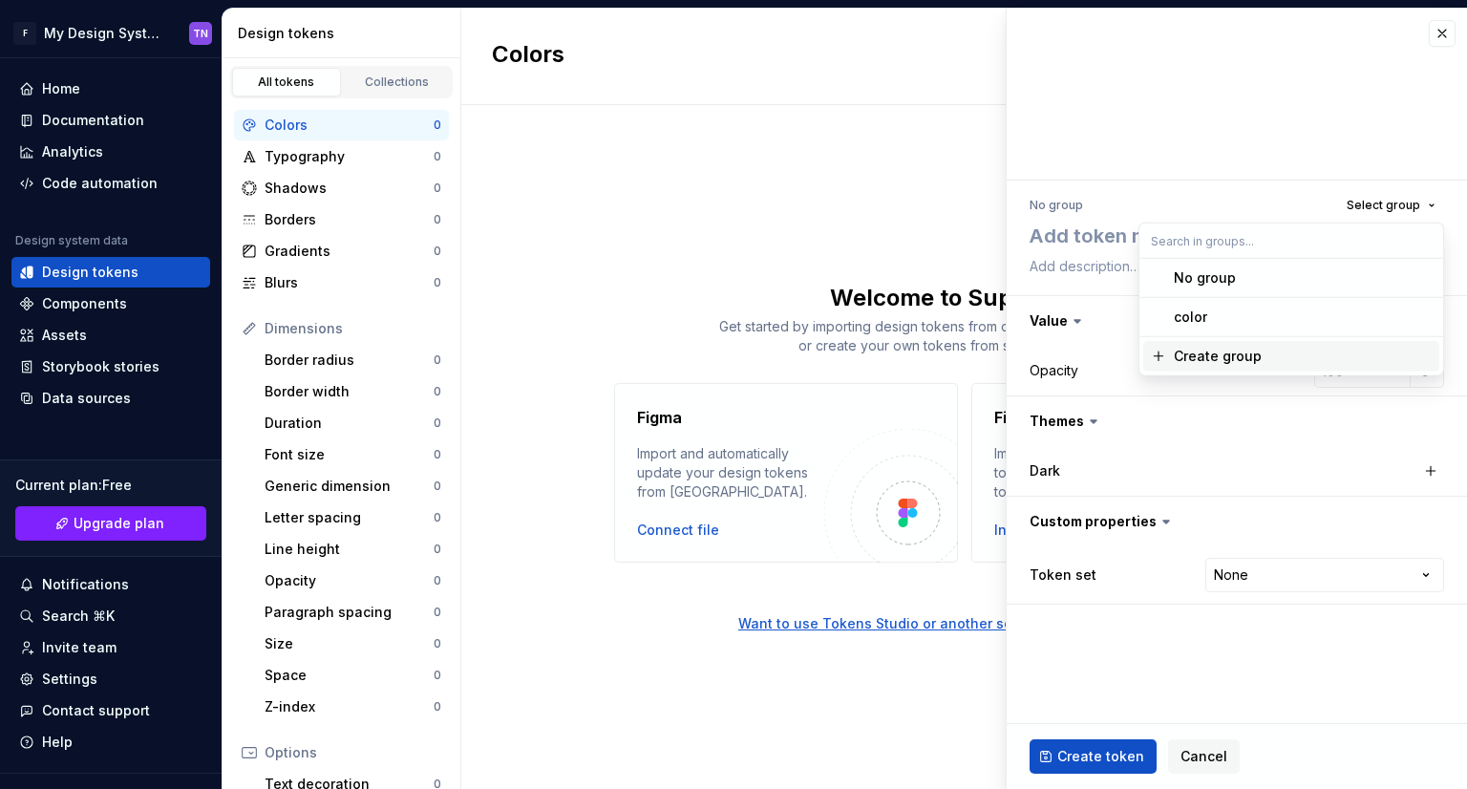
click at [1204, 368] on span "Create group" at bounding box center [1291, 356] width 296 height 31
type textarea "*"
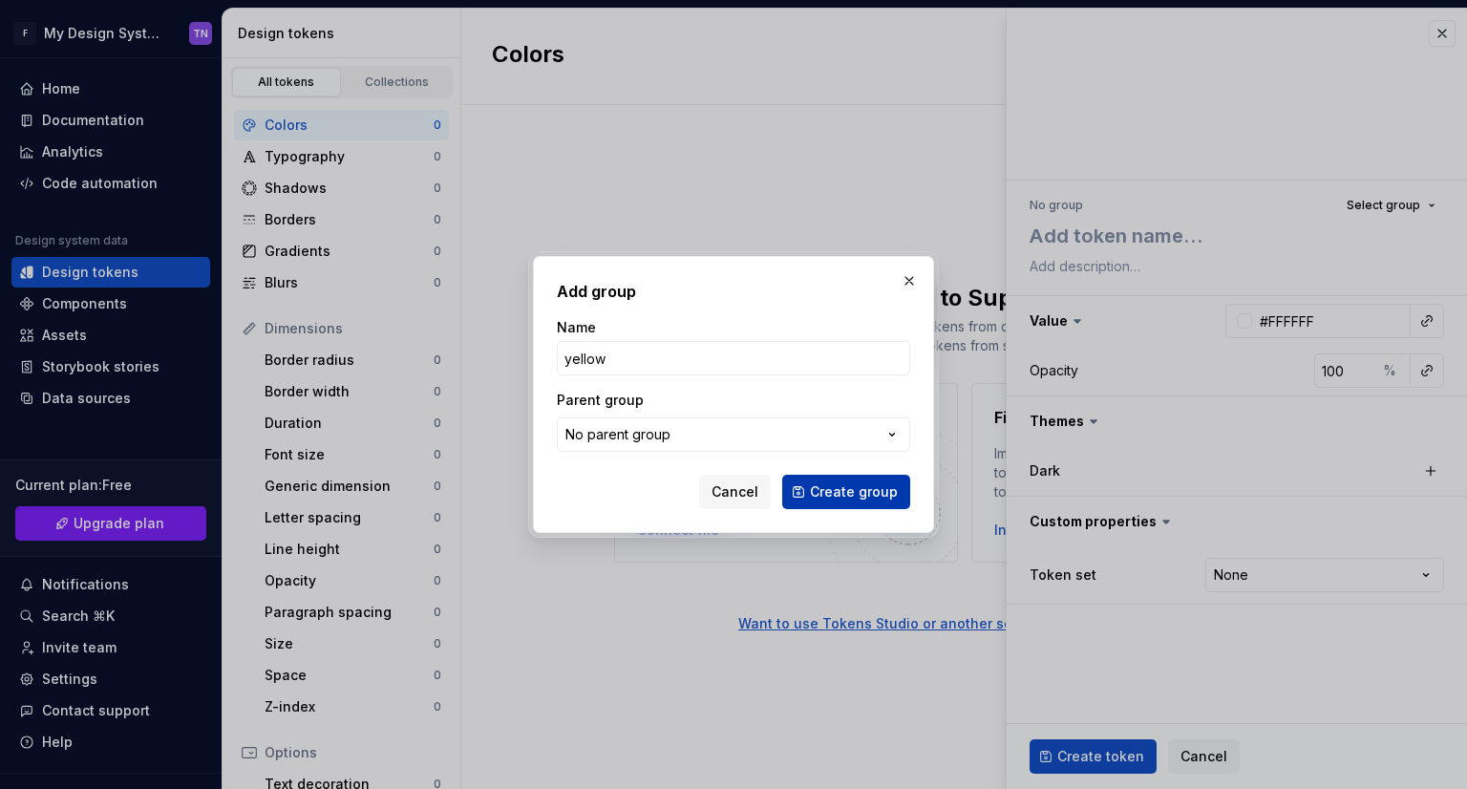
type input "yellow"
click at [894, 499] on span "Create group" at bounding box center [854, 491] width 88 height 19
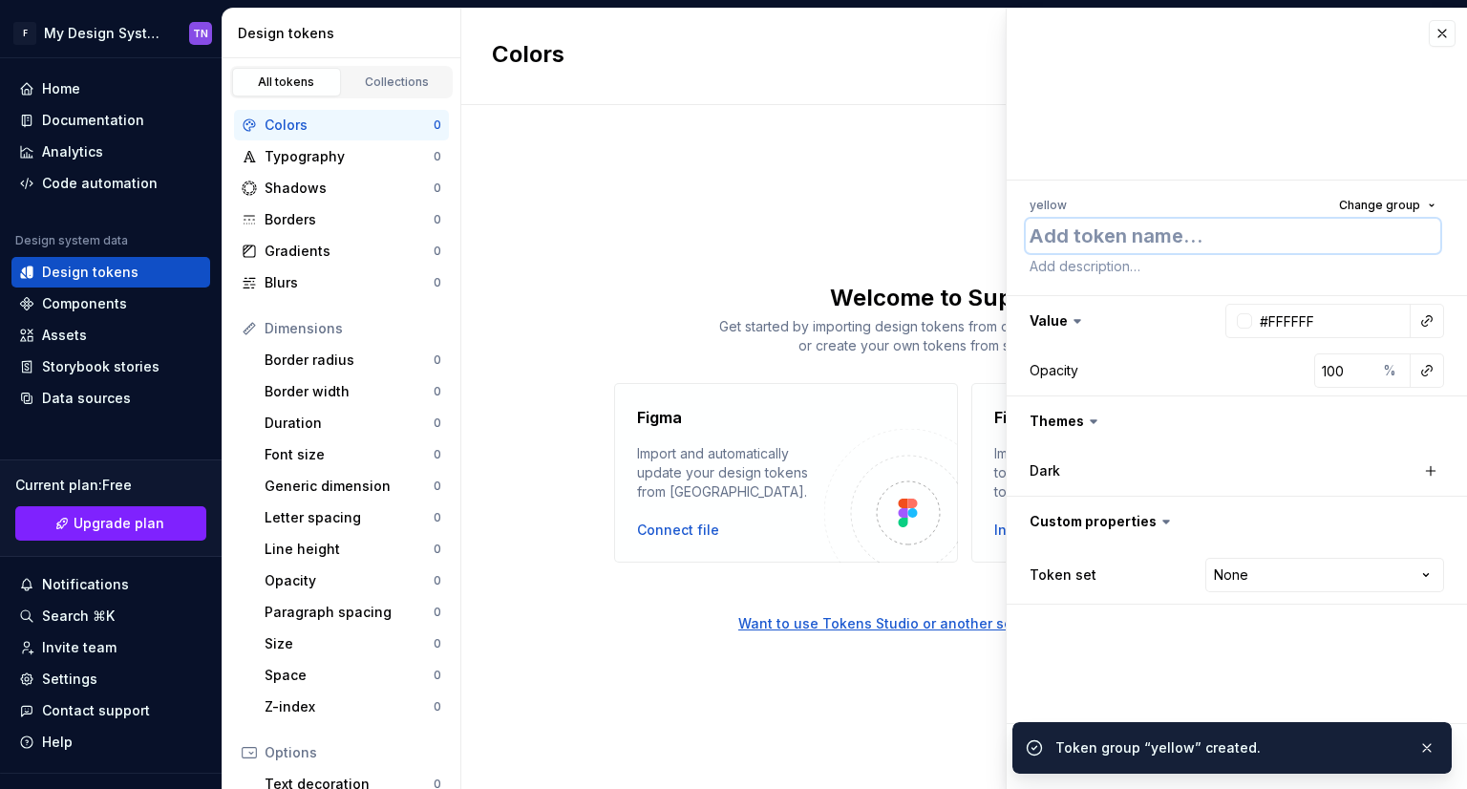
click at [1150, 234] on textarea at bounding box center [1233, 236] width 414 height 34
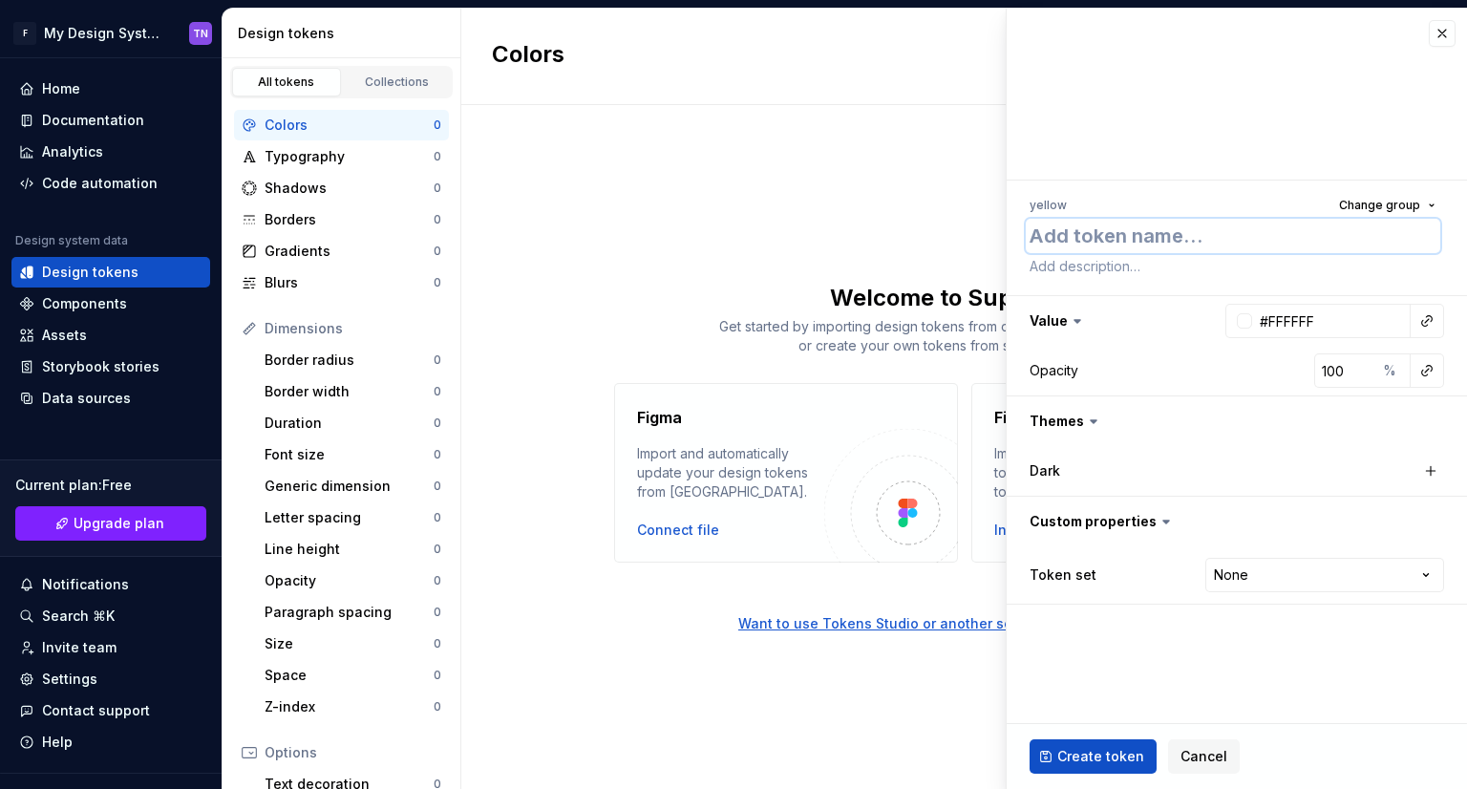
type textarea "*"
type textarea "5"
type textarea "*"
type textarea "50"
type textarea "*"
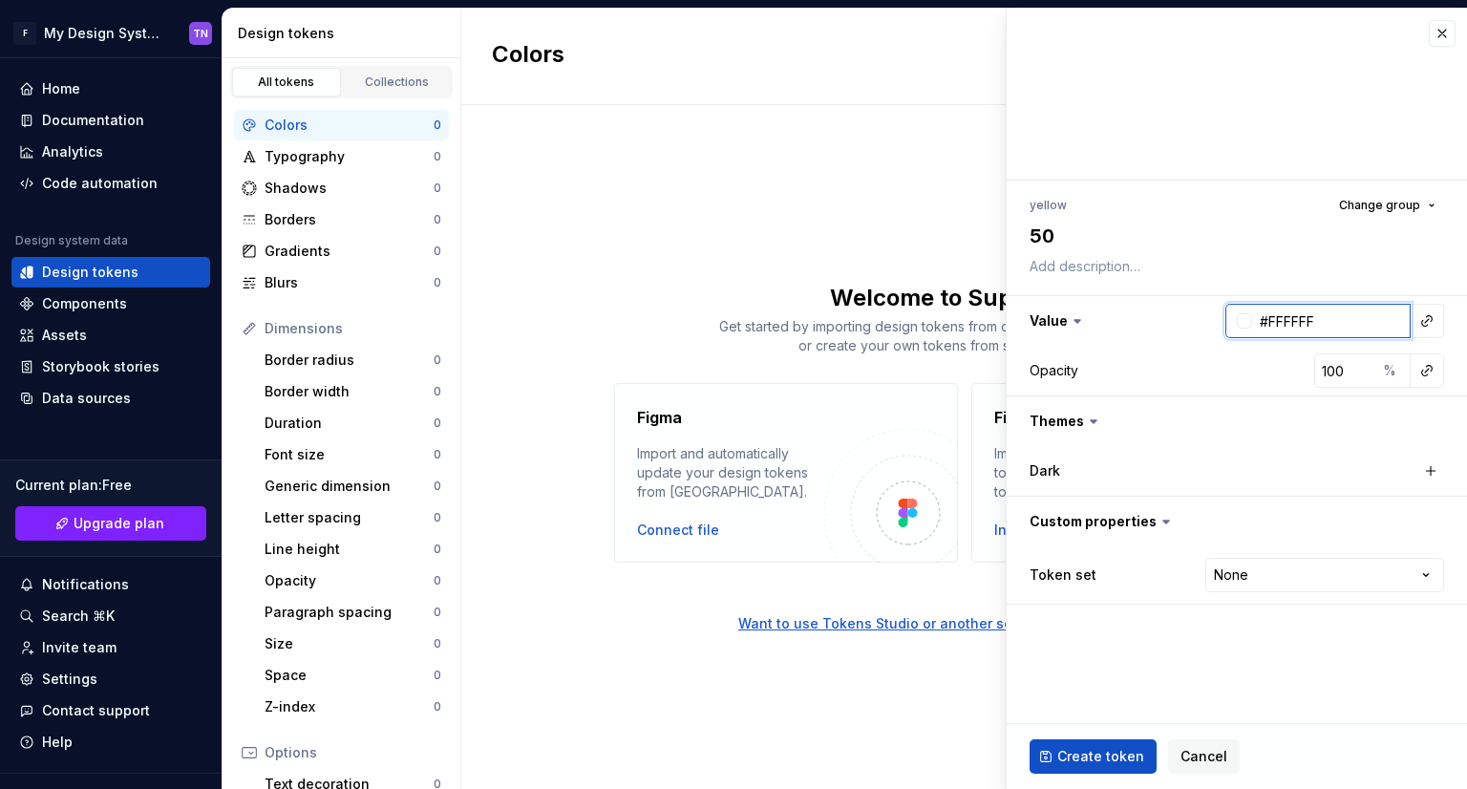
click at [1337, 328] on input "#FFFFFF" at bounding box center [1331, 321] width 159 height 34
paste input "#FDFDEA"
type input "#FDFDEA"
type textarea "*"
type input "#FDFDEA"
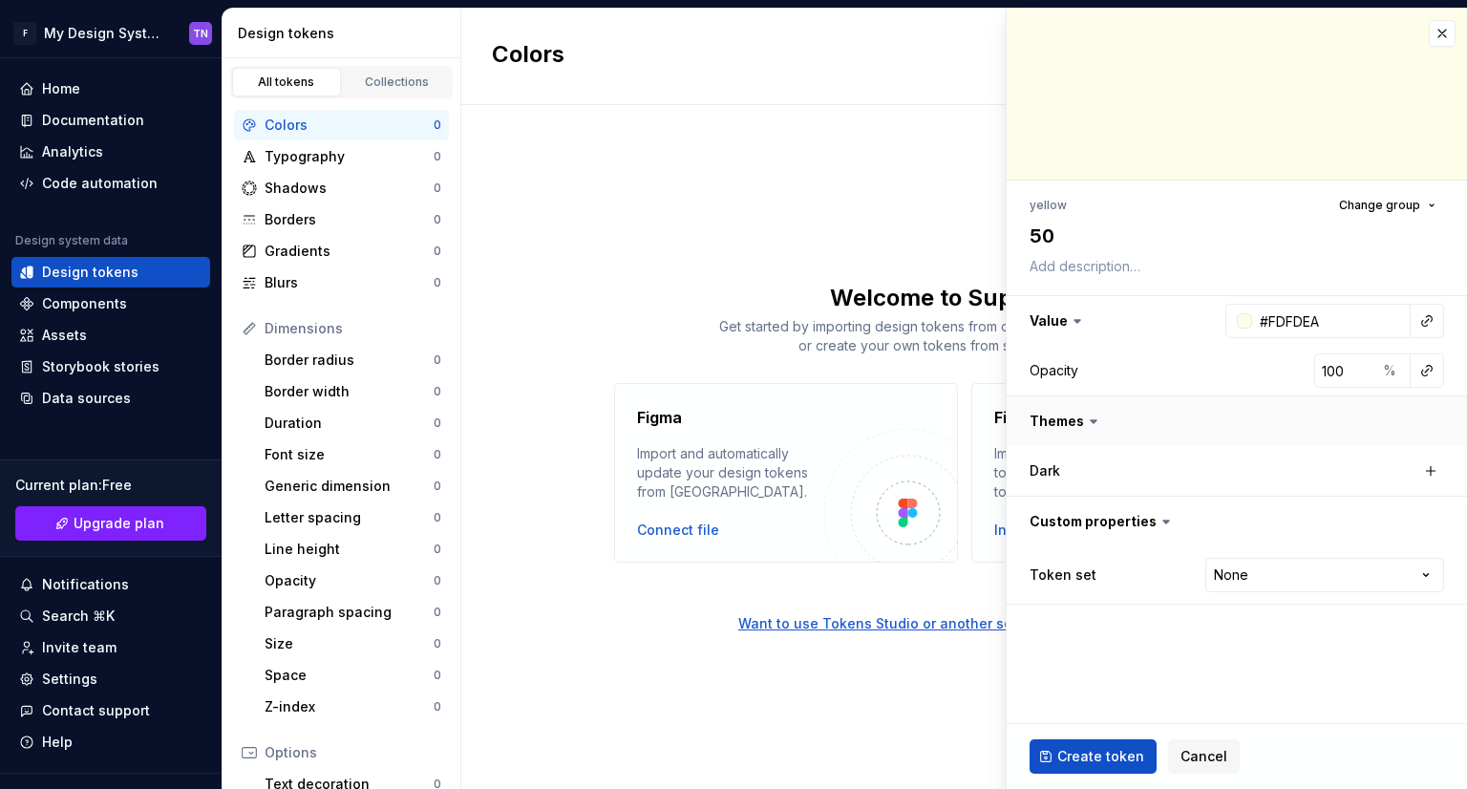
click at [1079, 425] on button "button" at bounding box center [1237, 421] width 460 height 50
click at [1054, 470] on label "Dark" at bounding box center [1045, 470] width 31 height 19
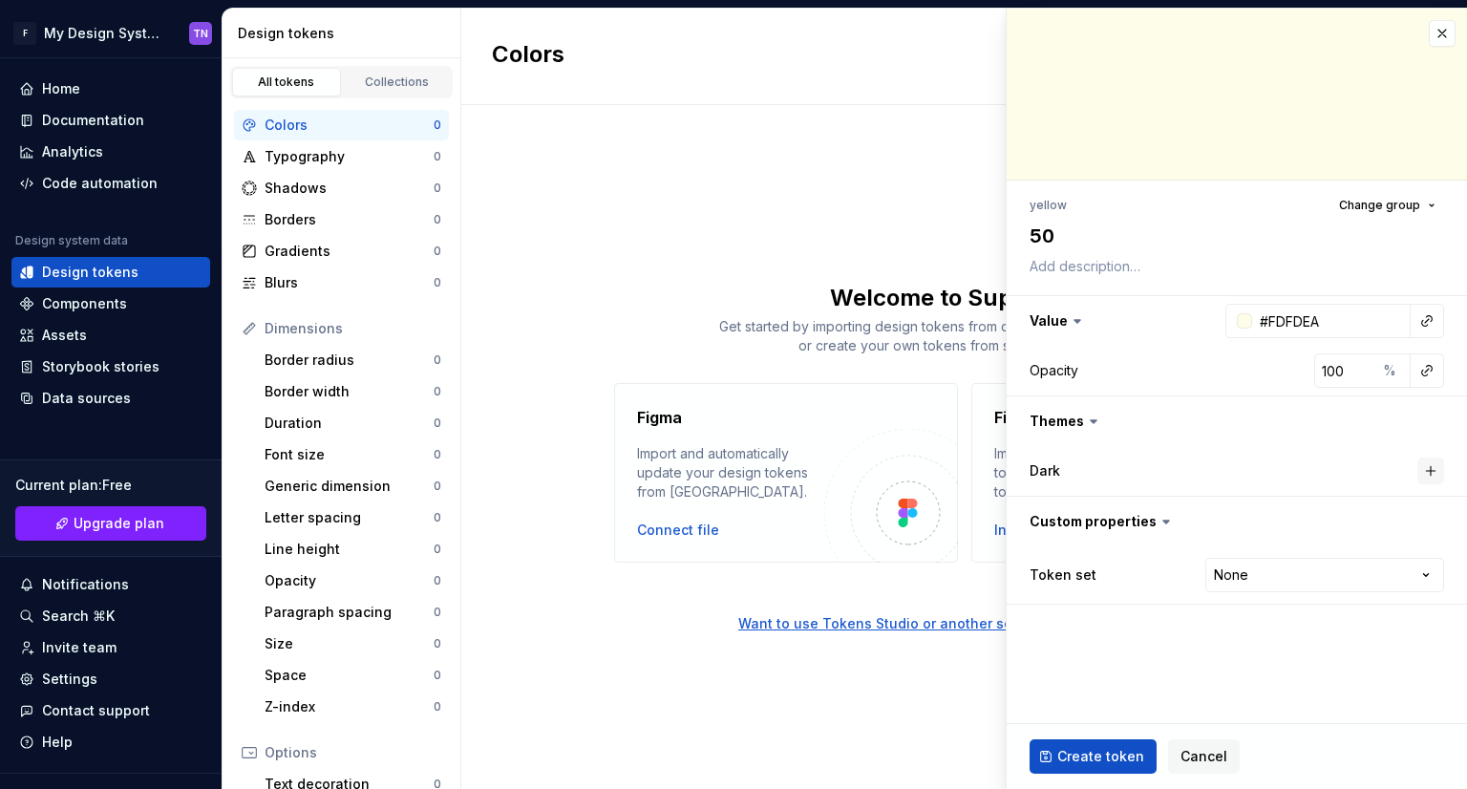
click at [1436, 470] on button "button" at bounding box center [1430, 470] width 27 height 27
click at [1234, 472] on button "button" at bounding box center [1234, 471] width 34 height 34
click at [1047, 423] on button "button" at bounding box center [1237, 421] width 460 height 50
click at [1263, 524] on html "F My Design System TN Home Documentation Analytics Code automation Design syste…" at bounding box center [733, 394] width 1467 height 789
type textarea "*"
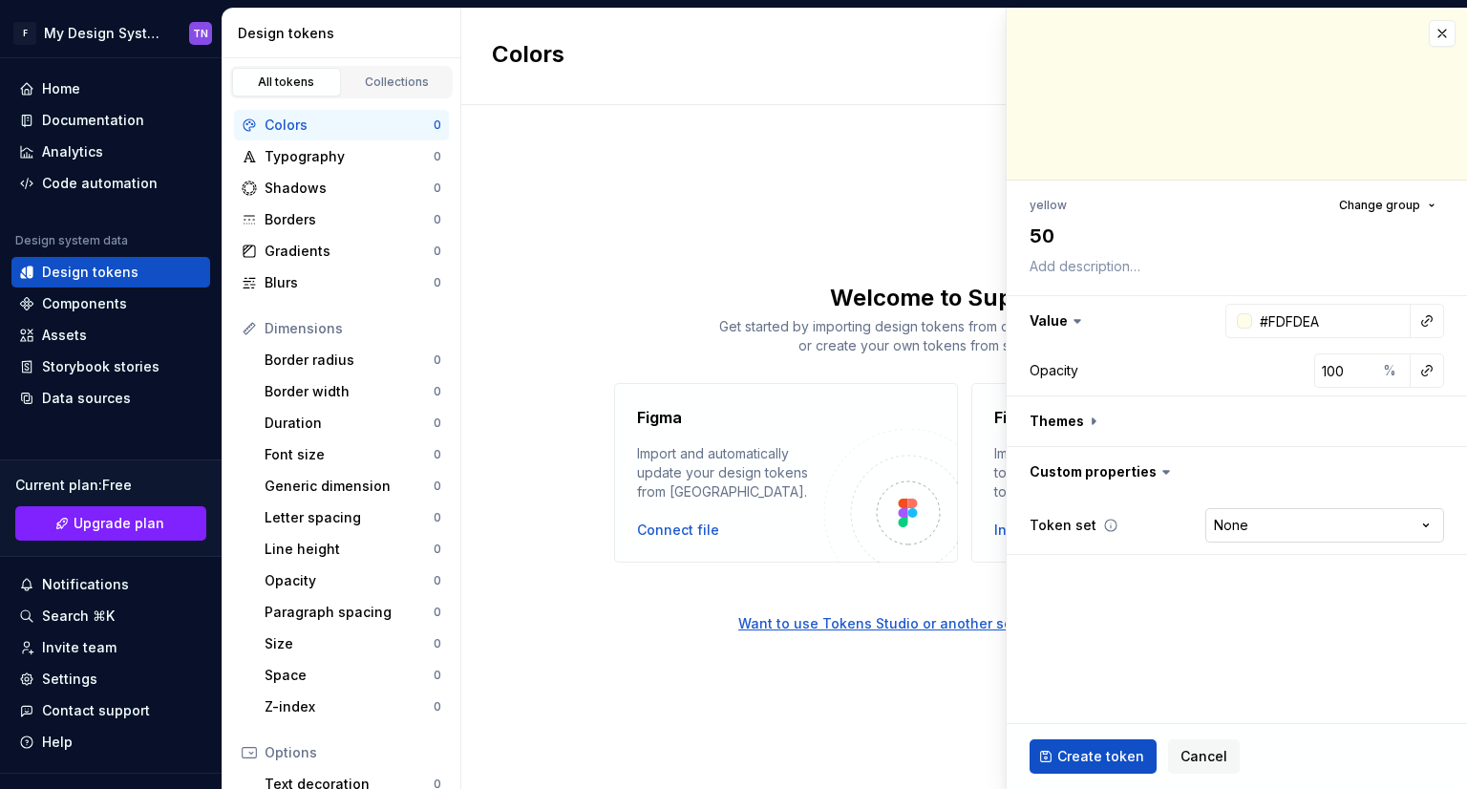
click at [1353, 518] on html "F My Design System TN Home Documentation Analytics Code automation Design syste…" at bounding box center [733, 394] width 1467 height 789
select select "**********"
type textarea "*"
click at [1266, 530] on html "F My Design System TN Home Documentation Analytics Code automation Design syste…" at bounding box center [733, 394] width 1467 height 789
click at [1106, 518] on html "F My Design System TN Home Documentation Analytics Code automation Design syste…" at bounding box center [733, 394] width 1467 height 789
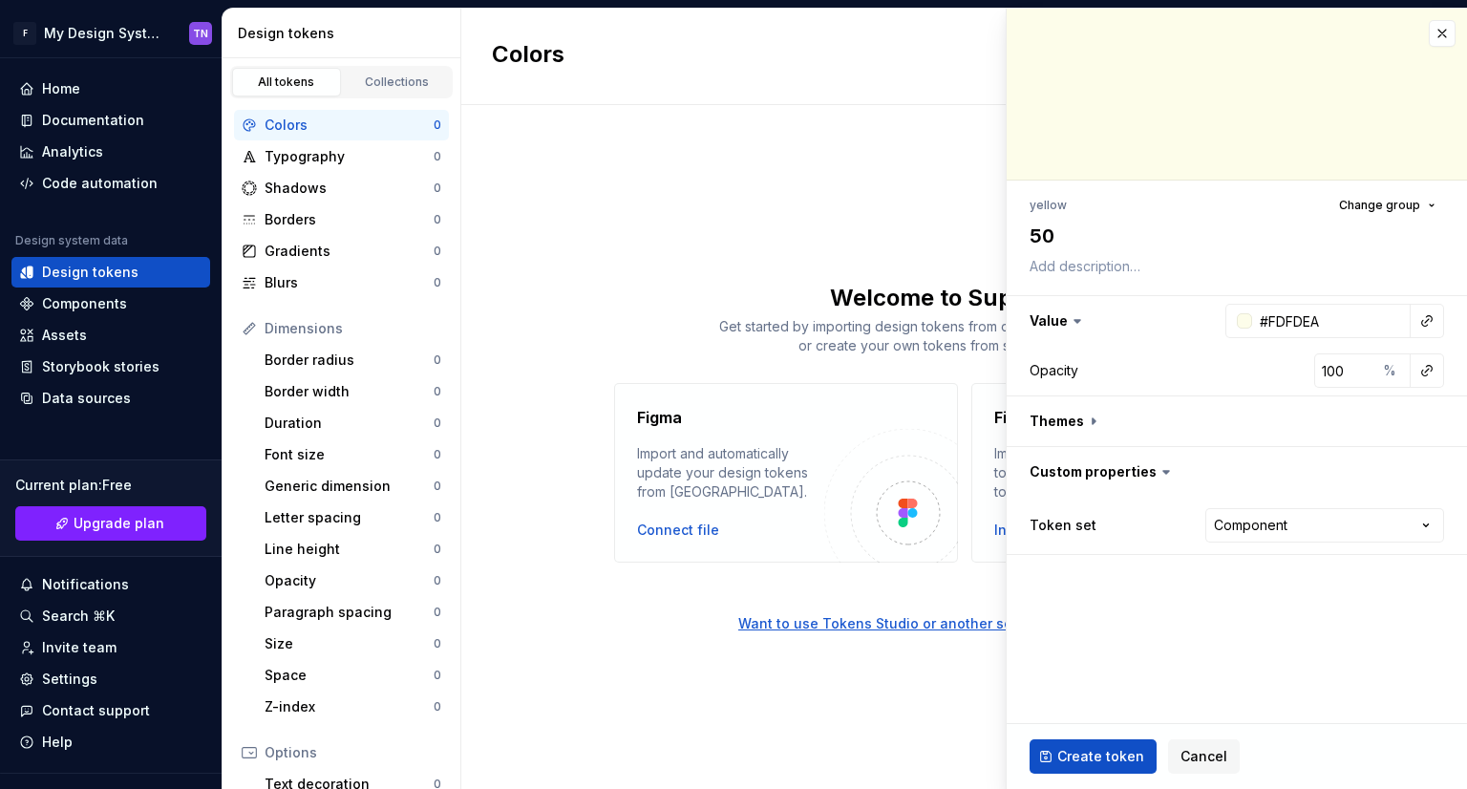
click at [1157, 463] on icon at bounding box center [1166, 471] width 19 height 19
click at [1157, 470] on icon at bounding box center [1166, 471] width 19 height 19
click at [1157, 475] on icon at bounding box center [1166, 471] width 19 height 19
click at [1157, 473] on icon at bounding box center [1166, 471] width 19 height 19
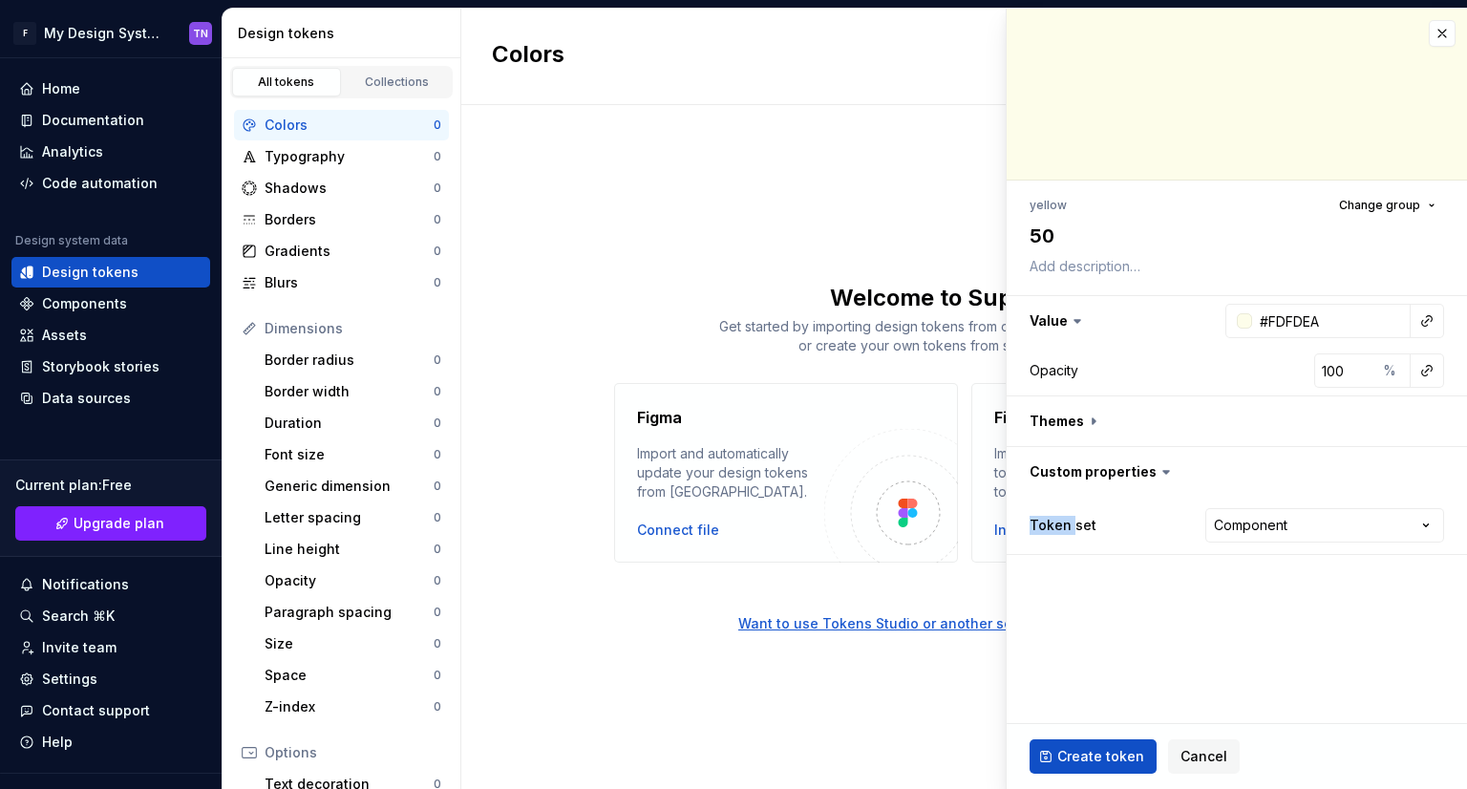
click at [1157, 473] on icon at bounding box center [1166, 471] width 19 height 19
click at [1272, 527] on html "F My Design System TN Home Documentation Analytics Code automation Design syste…" at bounding box center [733, 394] width 1467 height 789
select select
click at [1166, 468] on icon at bounding box center [1166, 471] width 19 height 19
click at [1157, 470] on icon at bounding box center [1166, 471] width 19 height 19
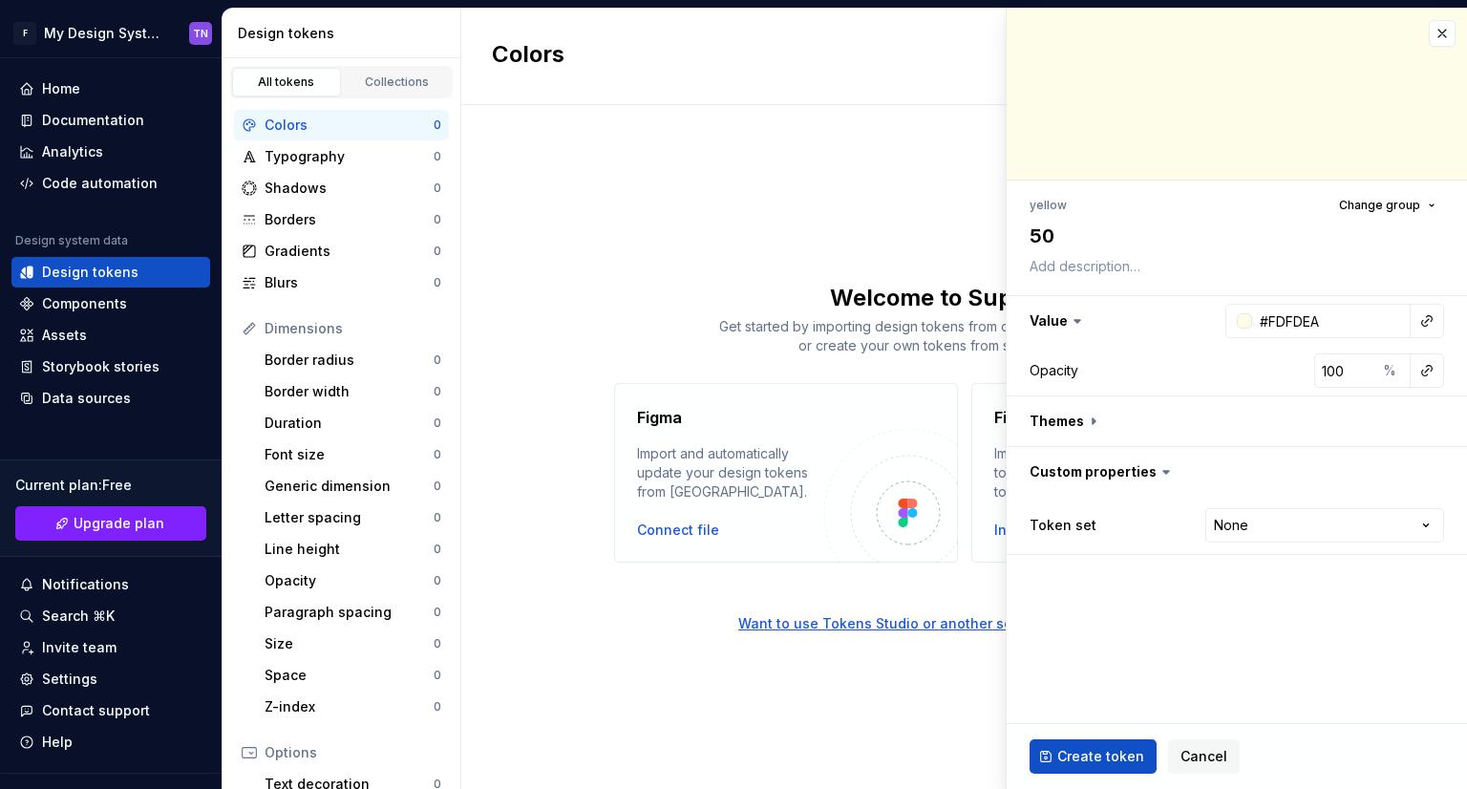
click at [1163, 471] on icon at bounding box center [1166, 472] width 6 height 3
click at [1132, 633] on fieldset "yellow Change group 50 Value #FDFDEA Opacity 100 % Themes Custom properties Tok…" at bounding box center [1237, 399] width 460 height 780
click at [1090, 765] on button "Create token" at bounding box center [1093, 756] width 127 height 34
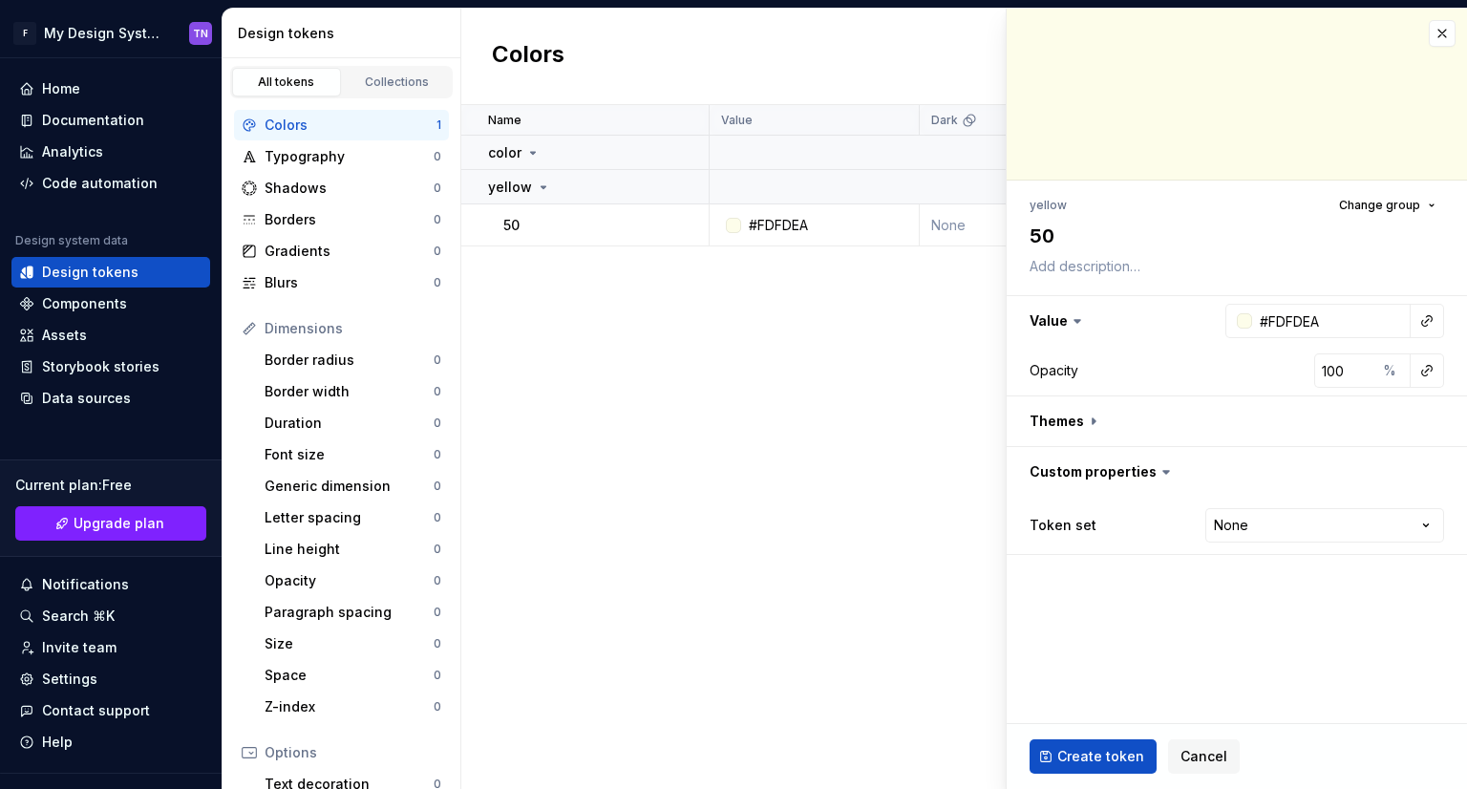
type textarea "*"
type input "#FFFFFF"
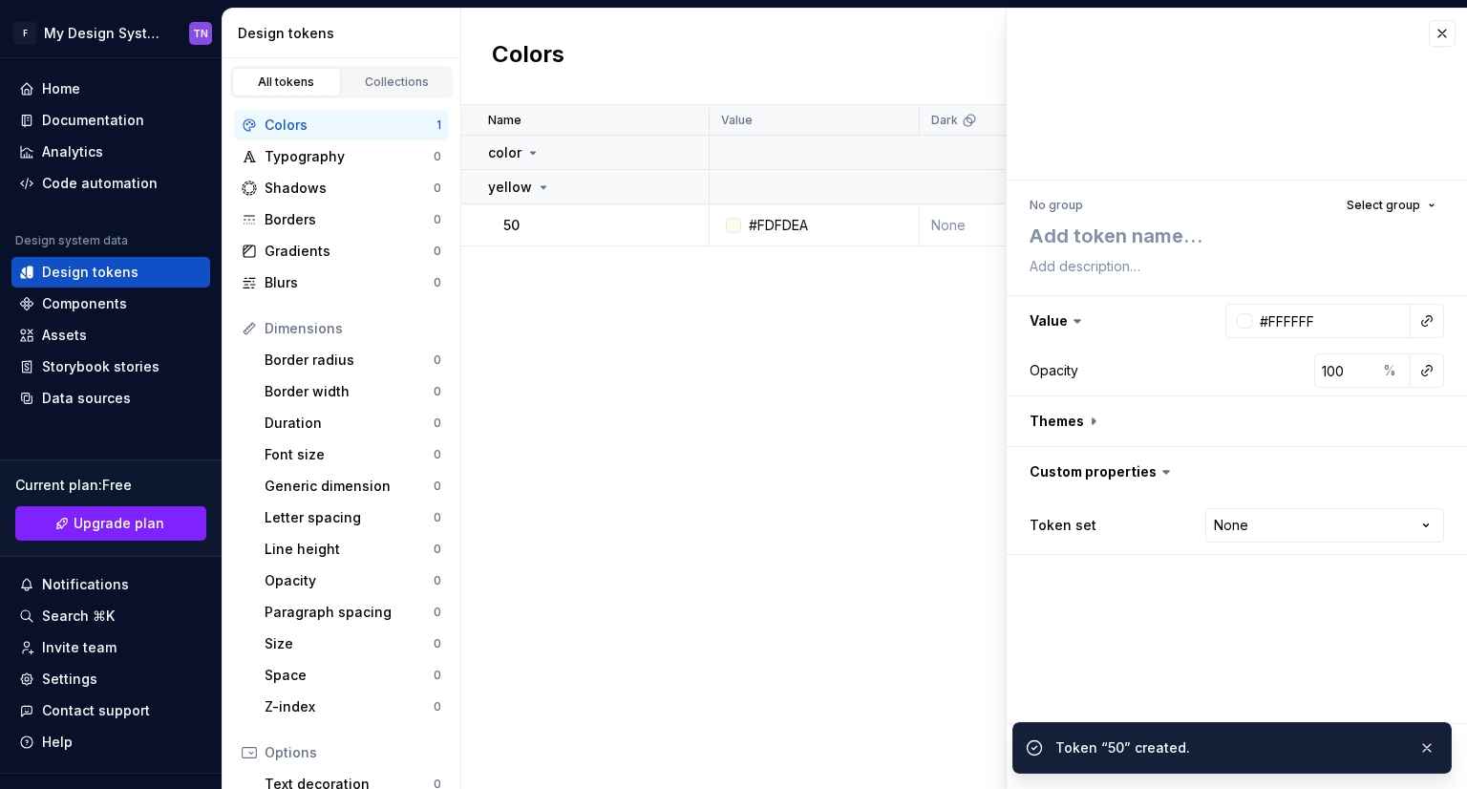
click at [697, 479] on div "Name Value Dark Token set Description Last updated color yellow 50 #FDFDEA None…" at bounding box center [964, 447] width 1006 height 684
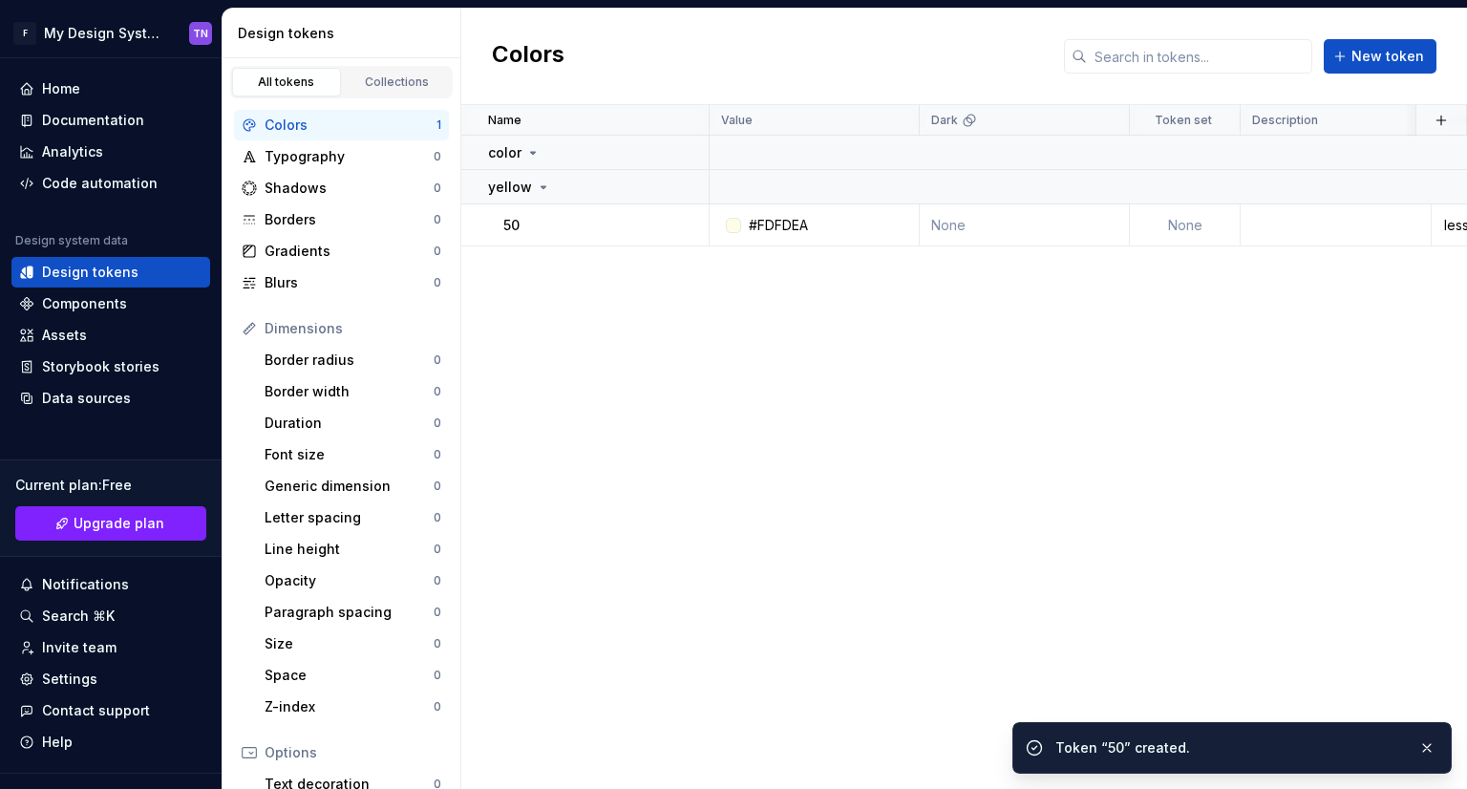
click at [684, 413] on div "Name Value Dark Token set Description Last updated color yellow 50 #FDFDEA None…" at bounding box center [964, 447] width 1006 height 684
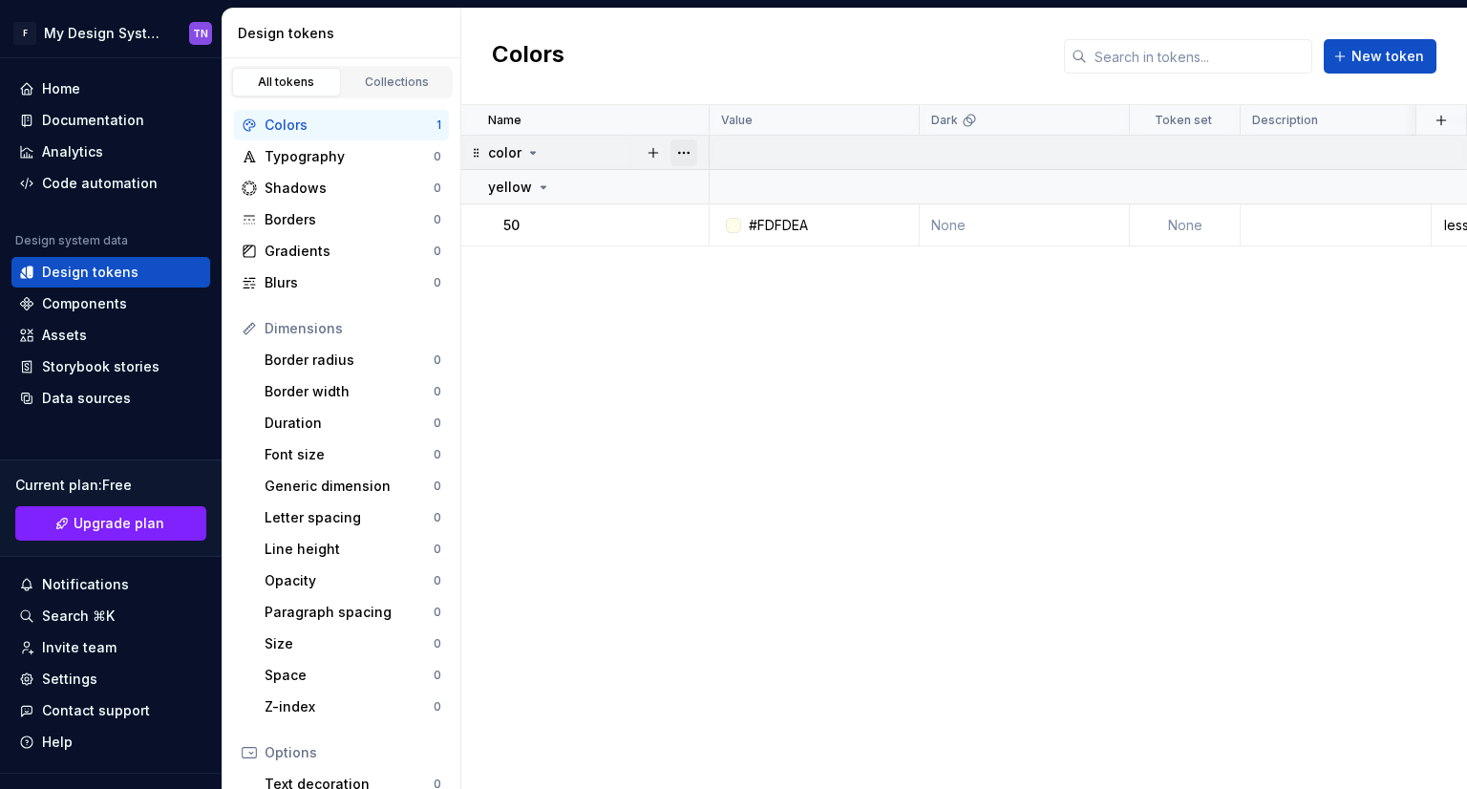
click at [677, 147] on button "button" at bounding box center [683, 152] width 27 height 27
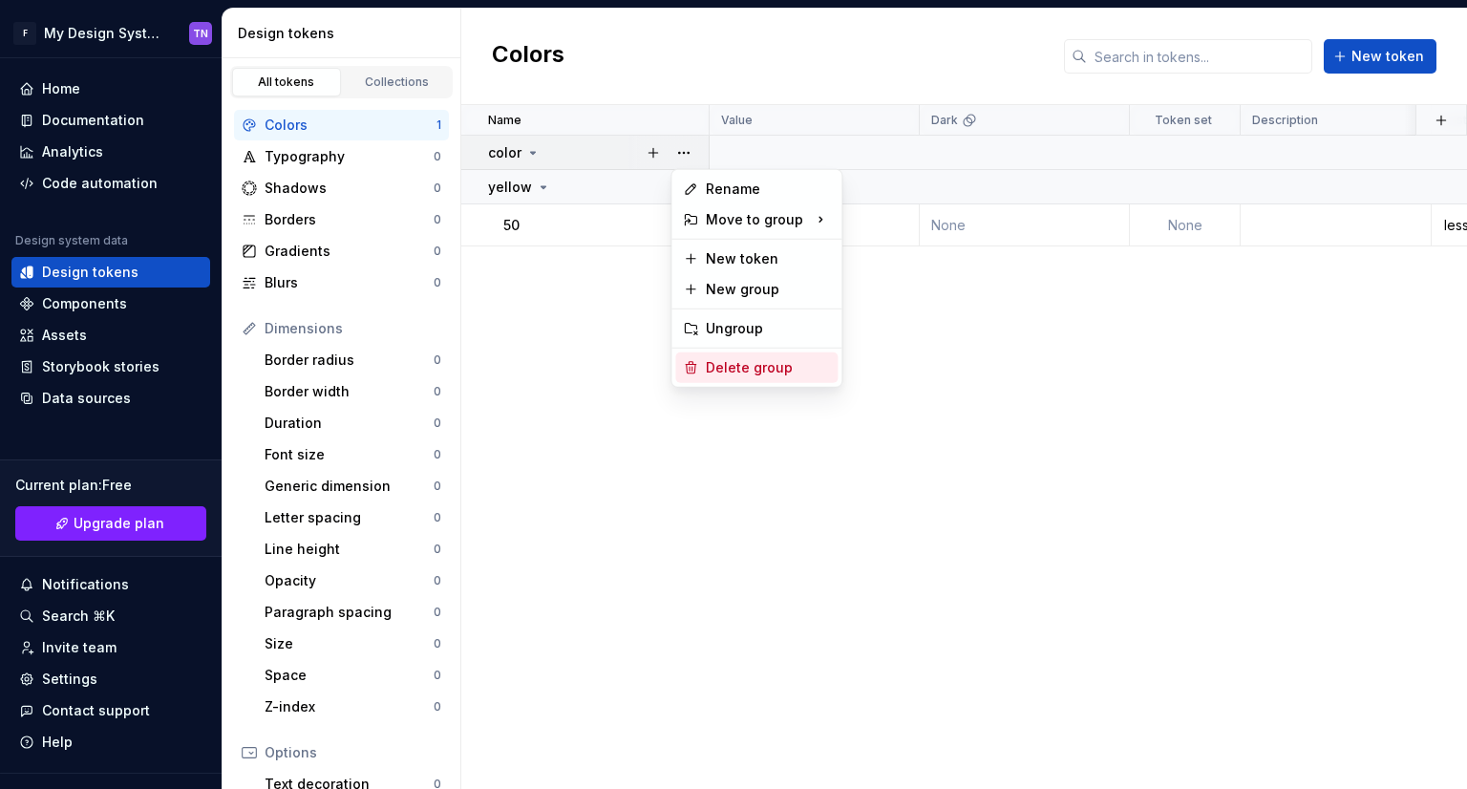
click at [719, 377] on div "Delete group" at bounding box center [756, 367] width 162 height 31
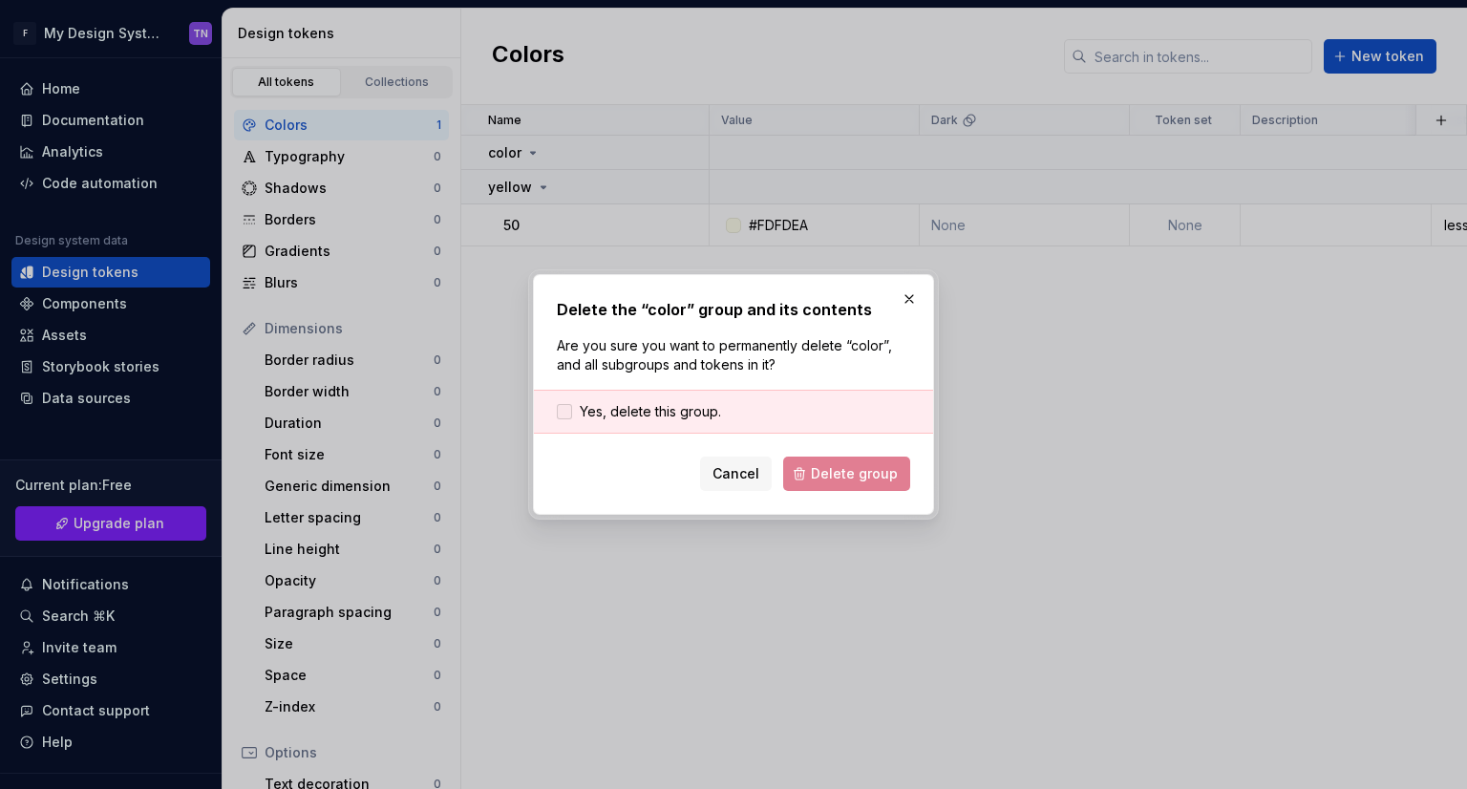
click at [576, 404] on label "Yes, delete this group." at bounding box center [639, 411] width 164 height 19
click at [870, 478] on span "Delete group" at bounding box center [854, 473] width 87 height 19
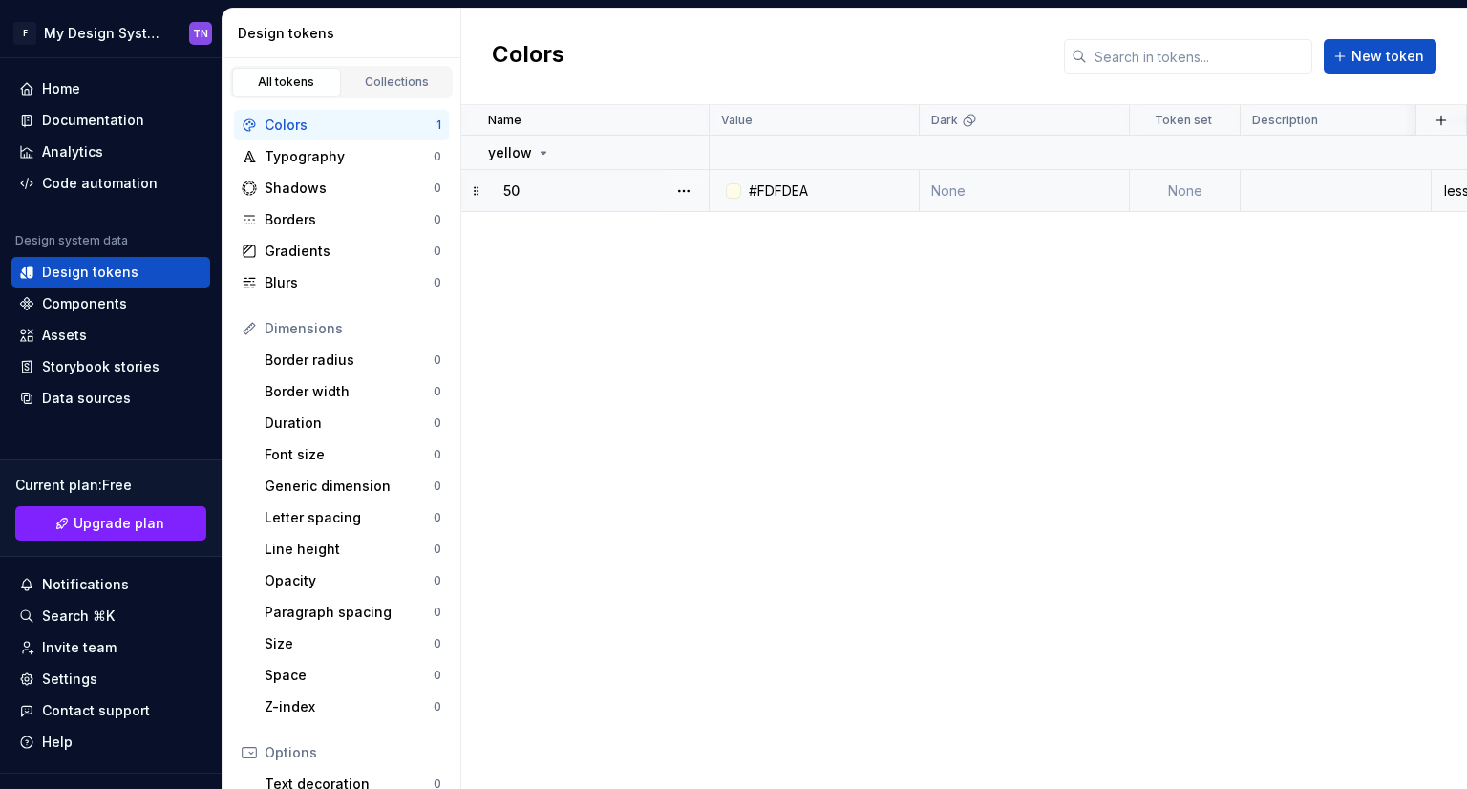
click at [1203, 208] on td "None" at bounding box center [1185, 191] width 111 height 42
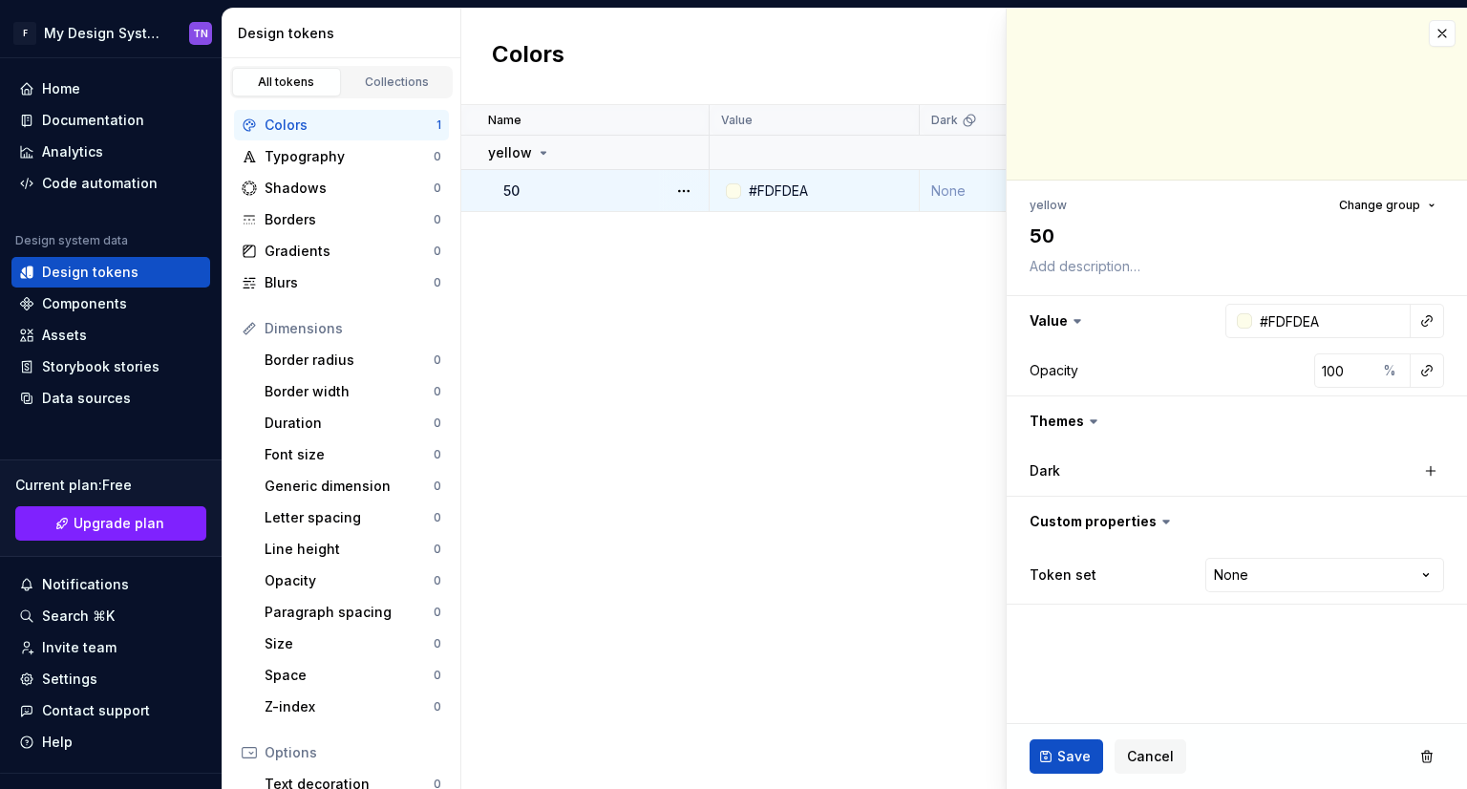
click at [825, 474] on div "Name Value Dark Token set Description Last updated yellow 50 #FDFDEA None None …" at bounding box center [964, 447] width 1006 height 684
click at [1144, 750] on span "Cancel" at bounding box center [1150, 756] width 47 height 19
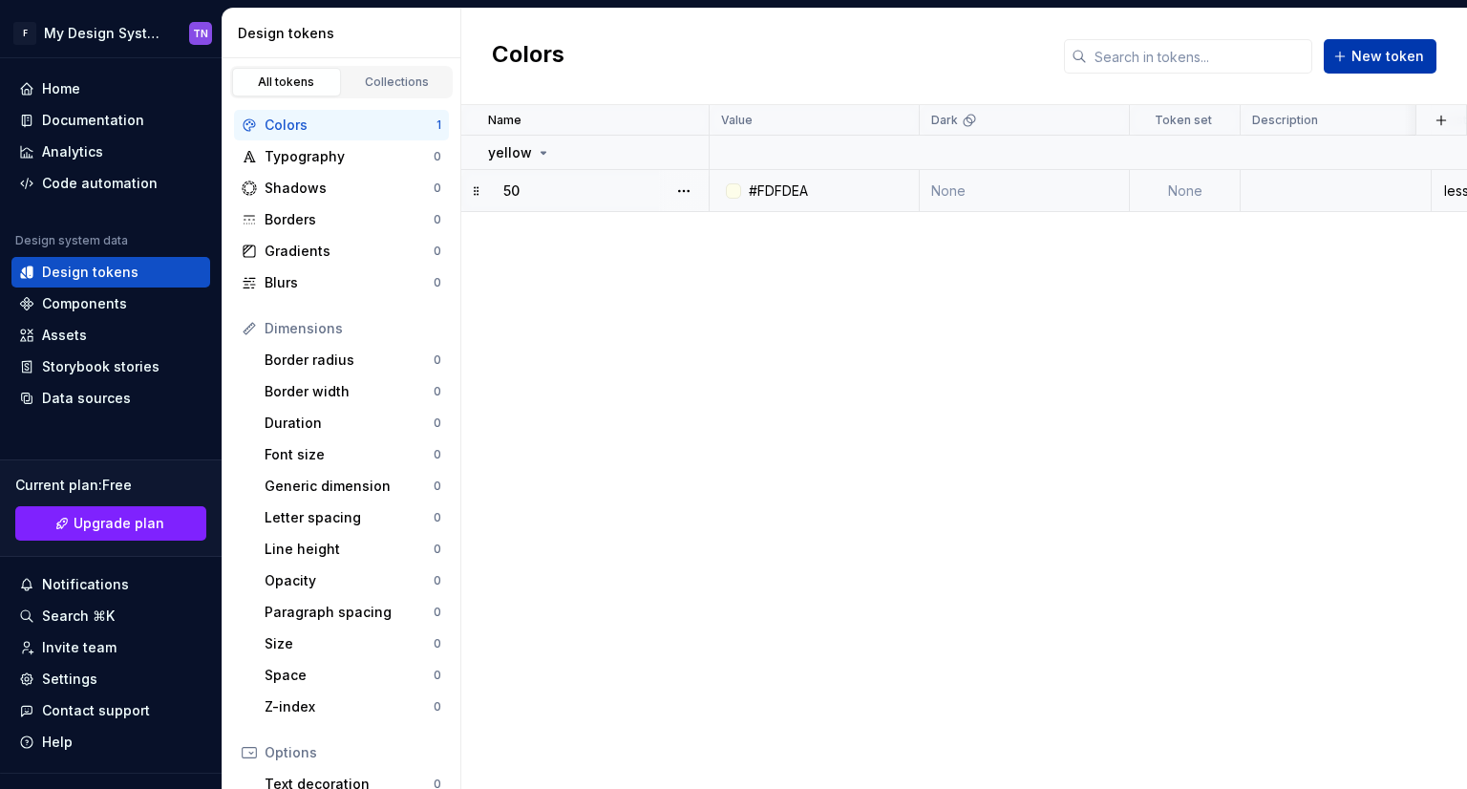
click at [1388, 60] on span "New token" at bounding box center [1387, 56] width 73 height 19
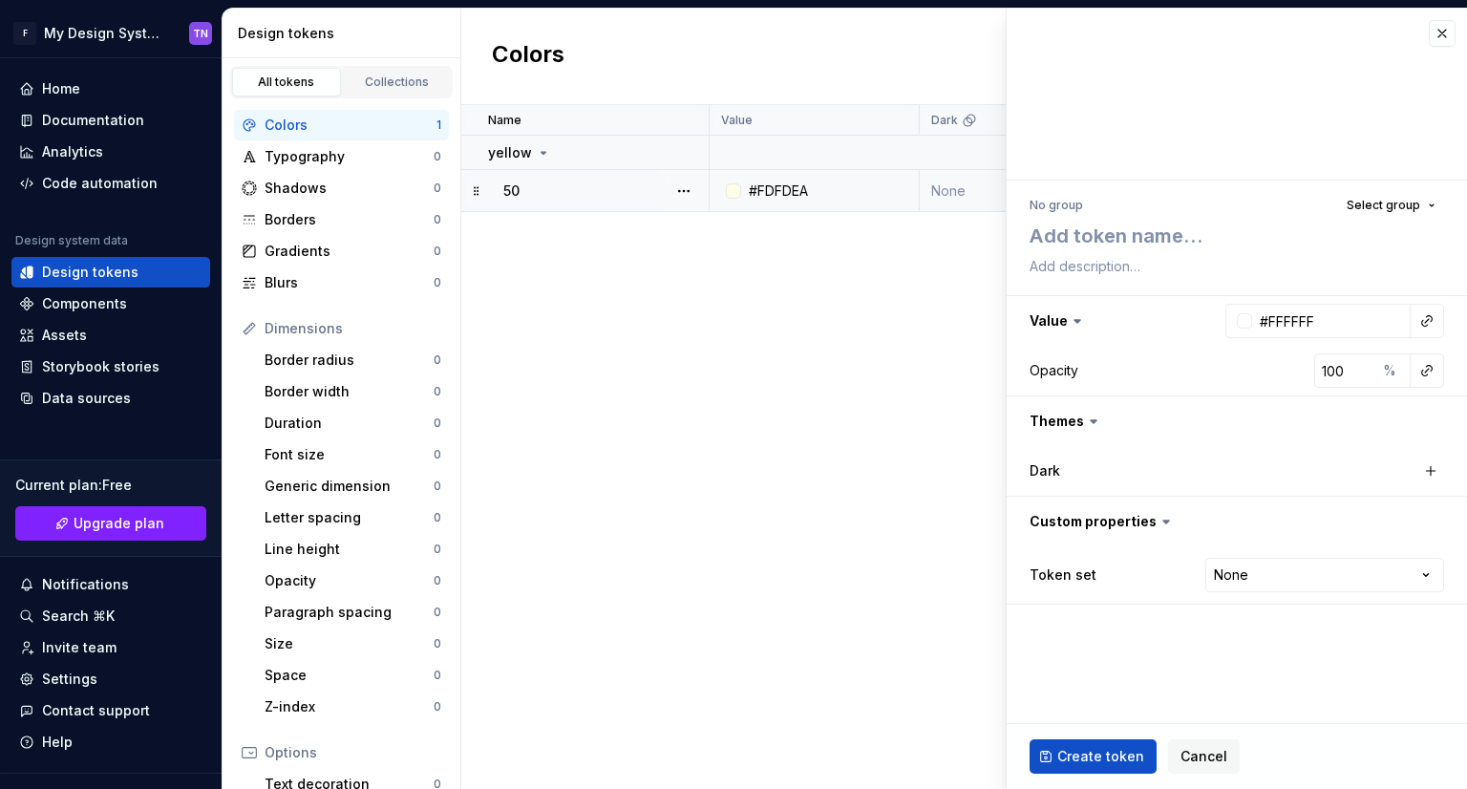
type textarea "*"
type textarea "1"
type textarea "*"
type textarea "10"
type textarea "*"
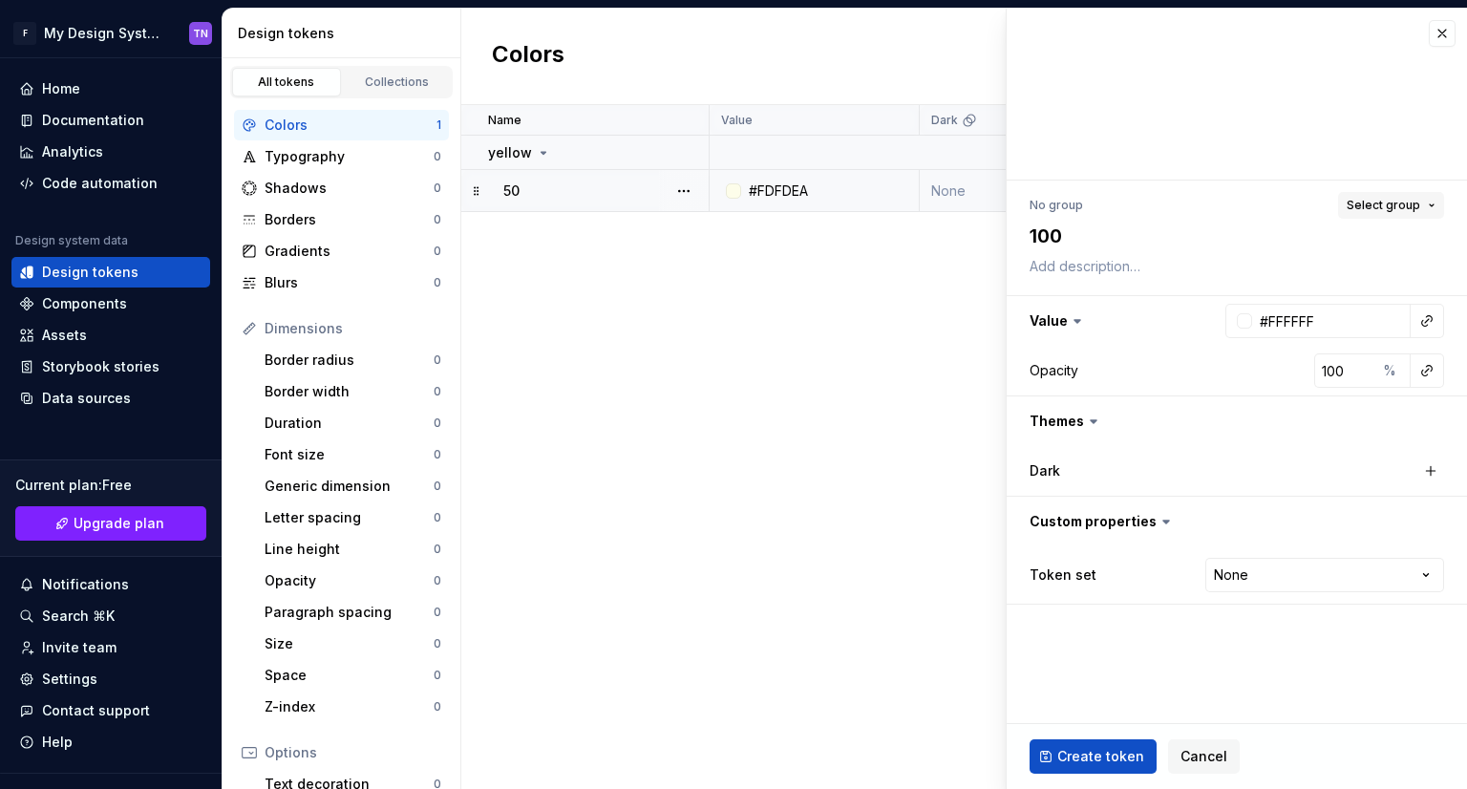
type textarea "100"
click at [1440, 199] on button "Select group" at bounding box center [1391, 205] width 106 height 27
click at [1261, 318] on div "yellow" at bounding box center [1303, 317] width 258 height 19
type textarea "*"
click at [1326, 327] on input "#FFFFFF" at bounding box center [1331, 321] width 159 height 34
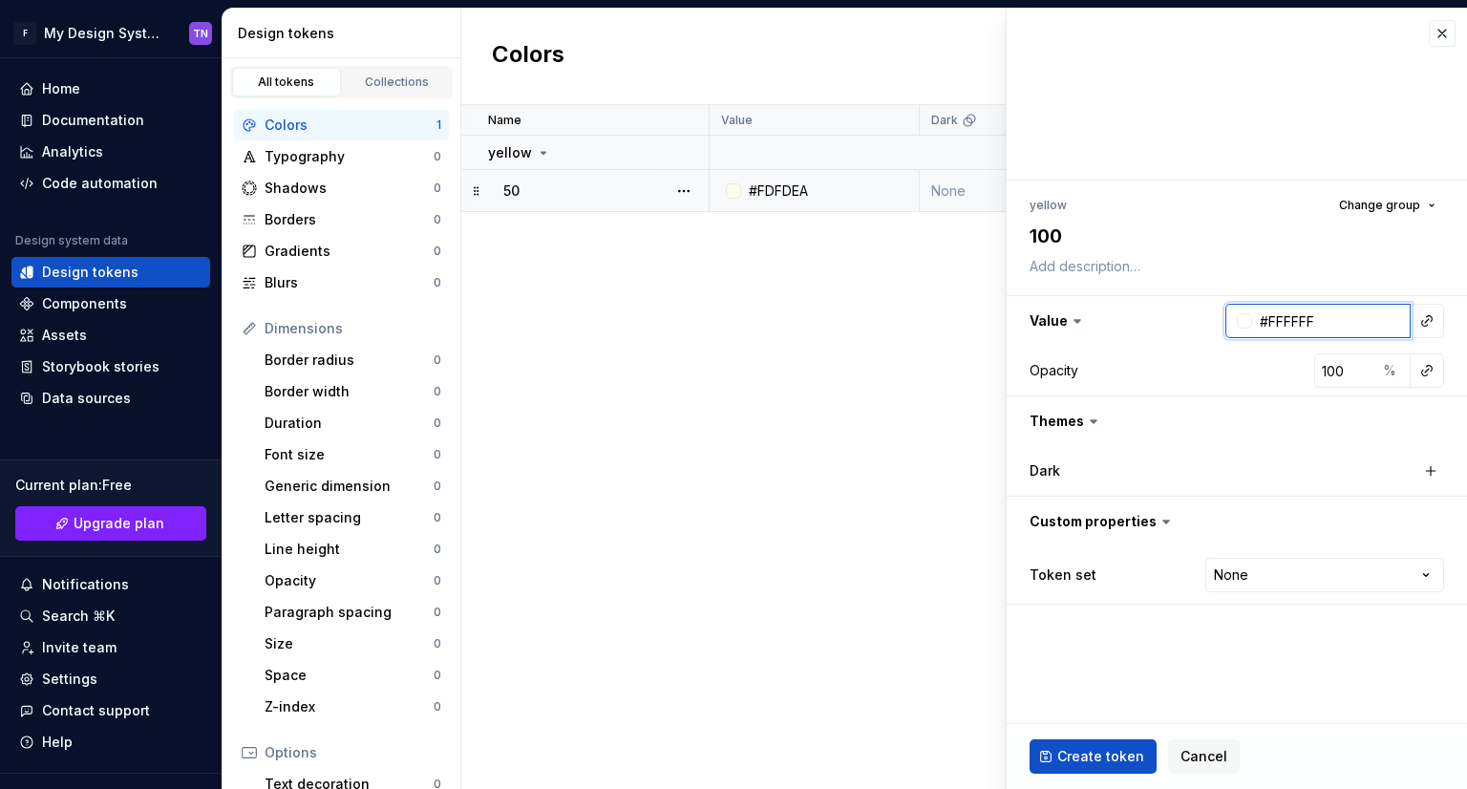
paste input "DF6B2"
type input "#FDF6B2"
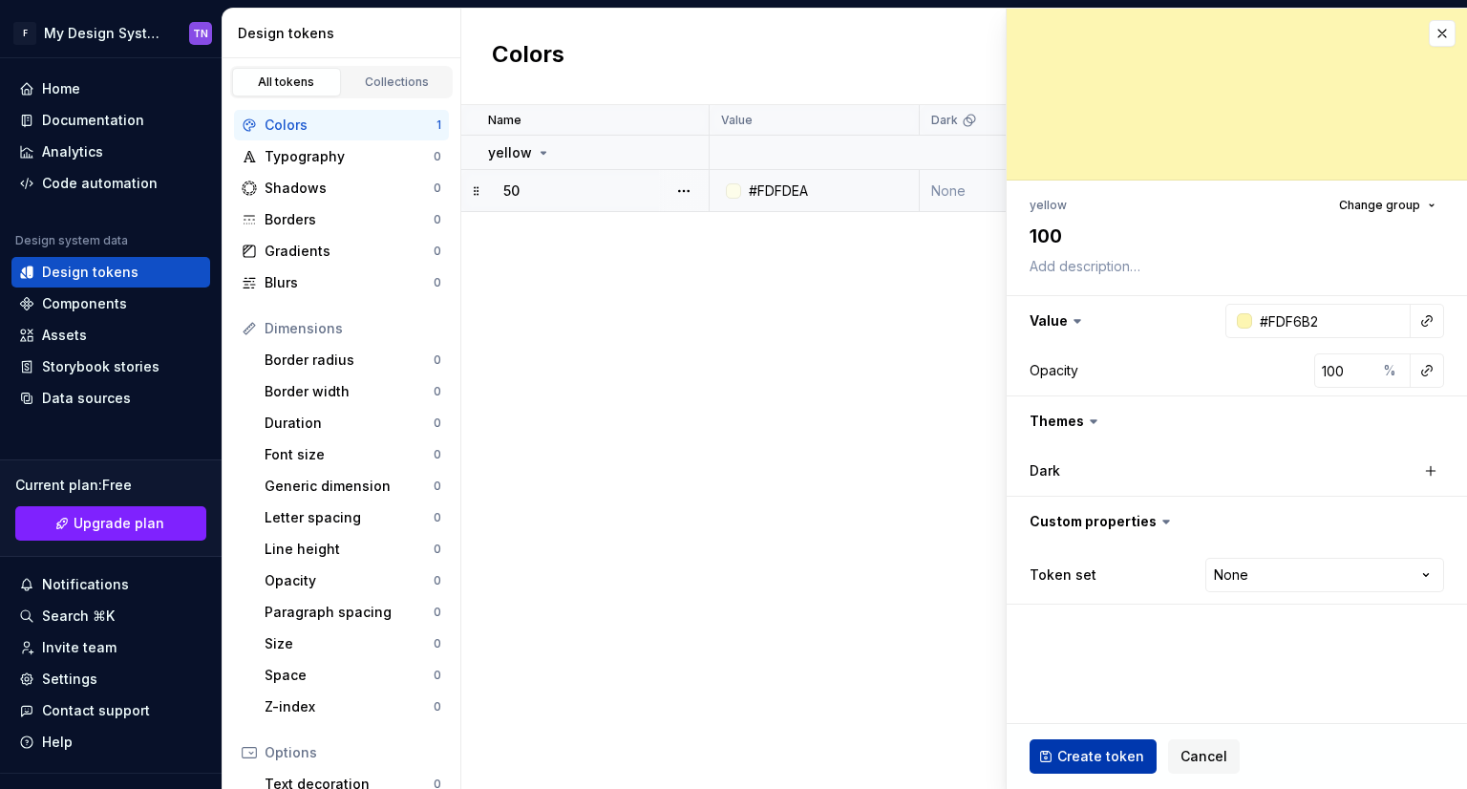
click at [1100, 755] on span "Create token" at bounding box center [1100, 756] width 87 height 19
click at [774, 508] on div "Name Value Dark Token set Description Last updated yellow 50 #FDFDEA None None …" at bounding box center [964, 447] width 1006 height 684
type textarea "*"
type input "#FFFFFF"
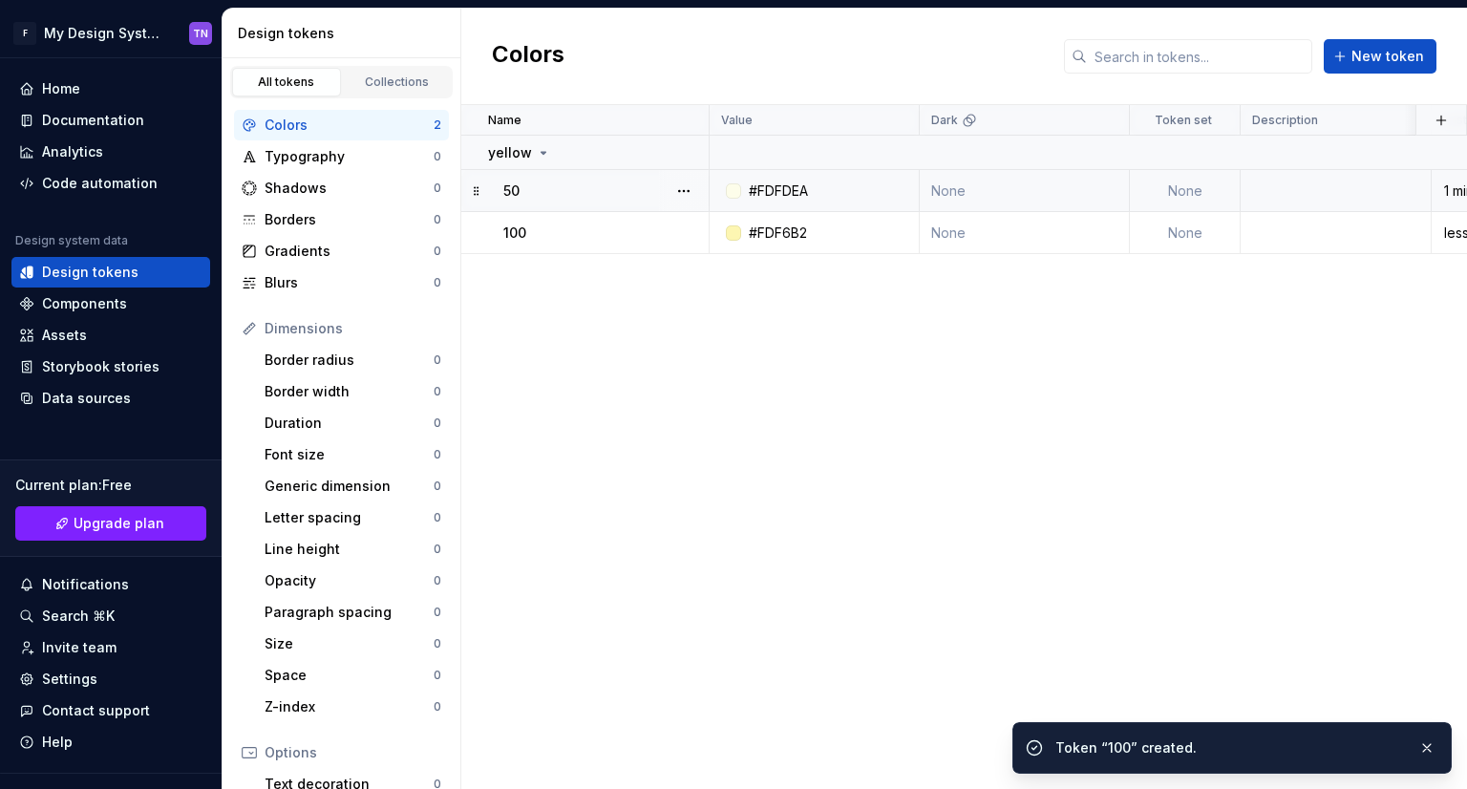
click at [909, 460] on div "Name Value Dark Token set Description Last updated yellow 50 #FDFDEA None None …" at bounding box center [964, 447] width 1006 height 684
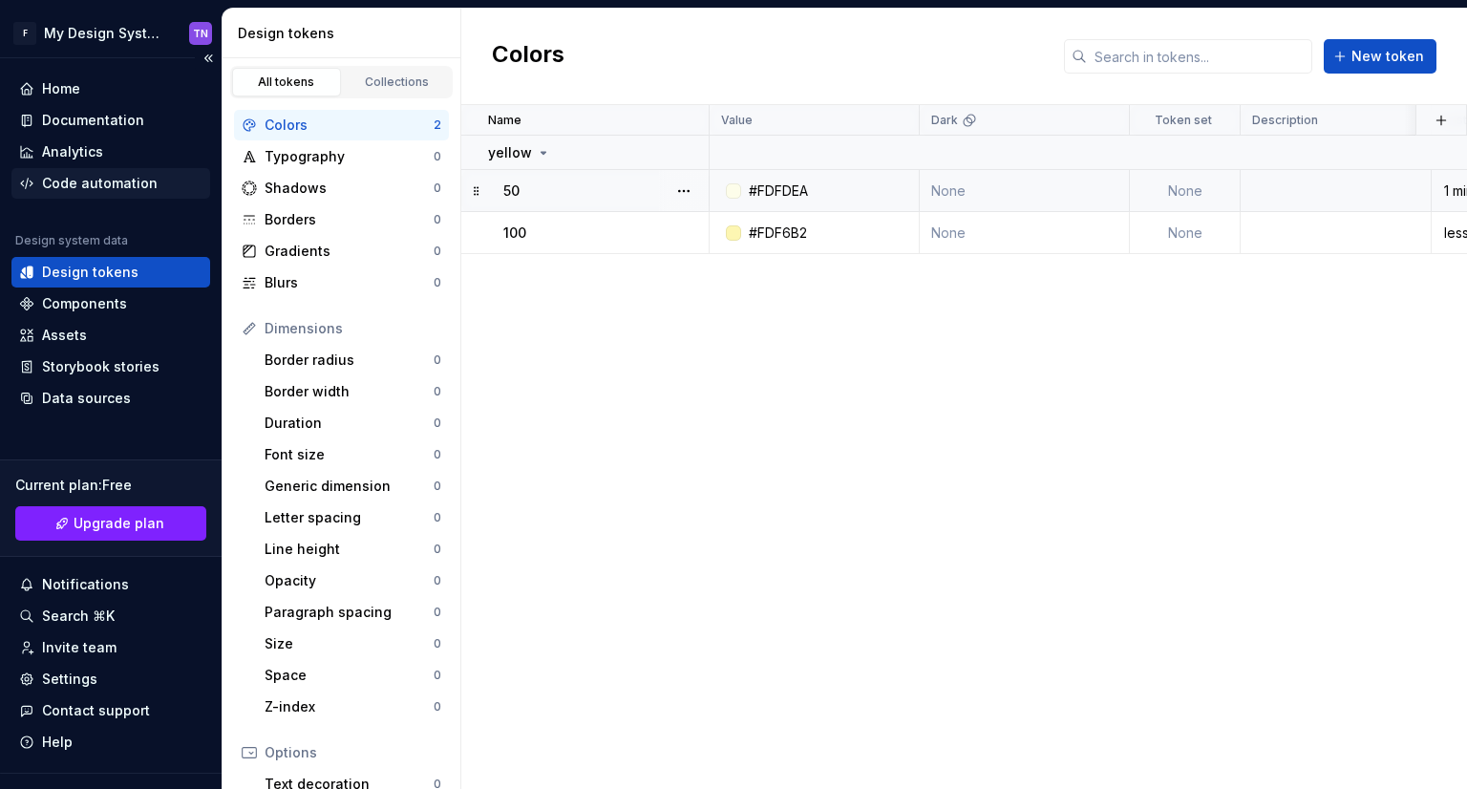
click at [115, 189] on div "Code automation" at bounding box center [100, 183] width 116 height 19
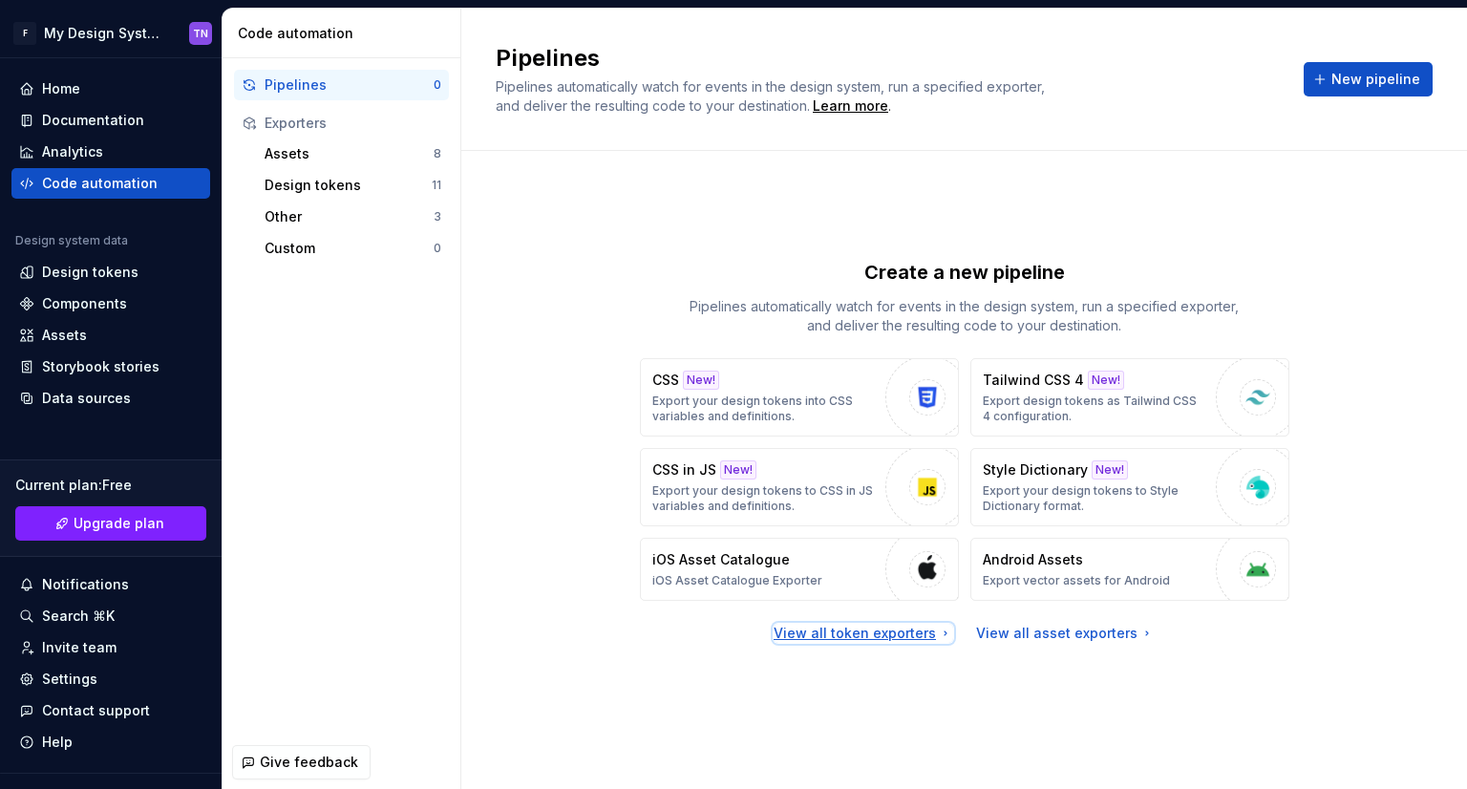
click at [894, 632] on div "View all token exporters" at bounding box center [864, 633] width 180 height 19
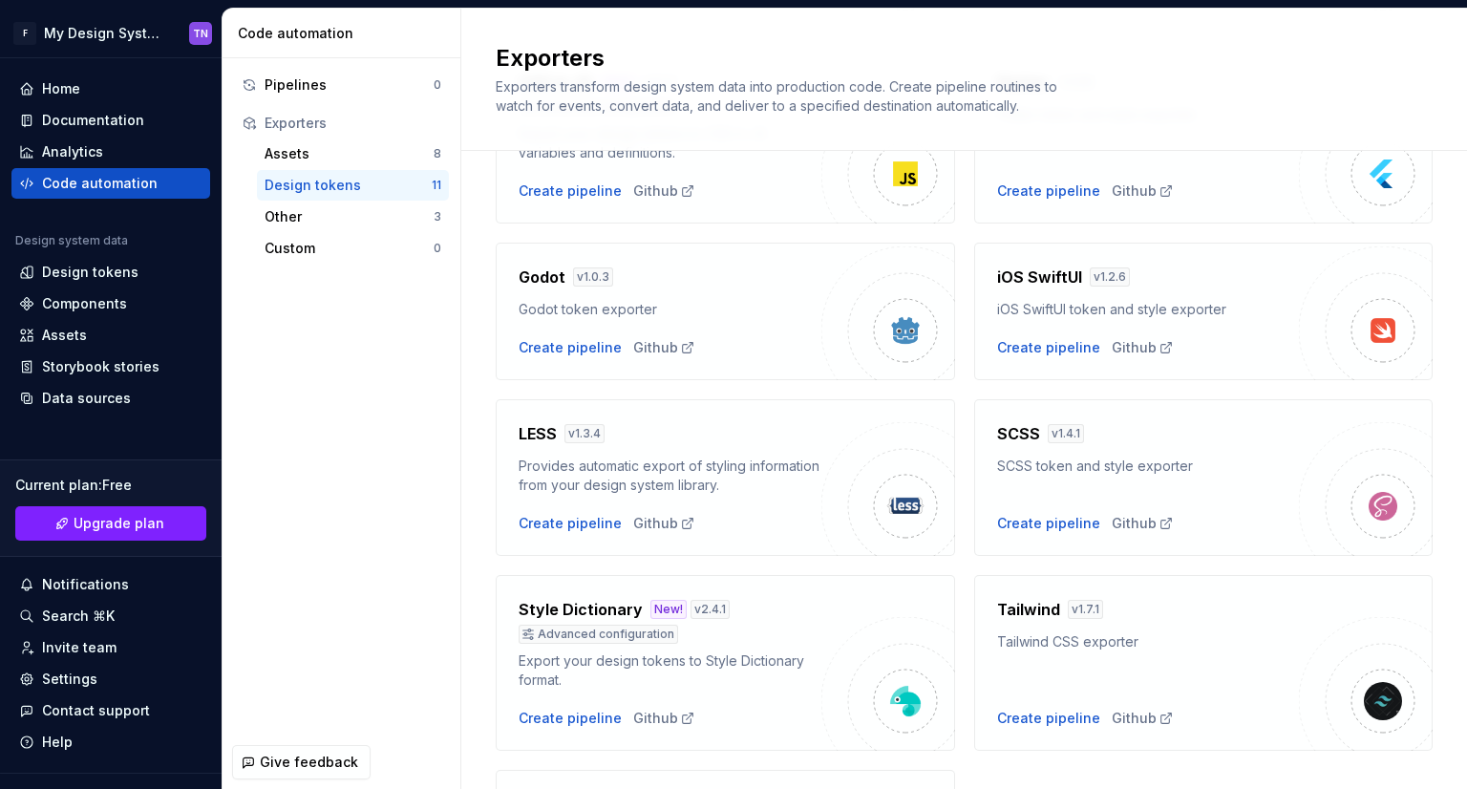
scroll to position [382, 0]
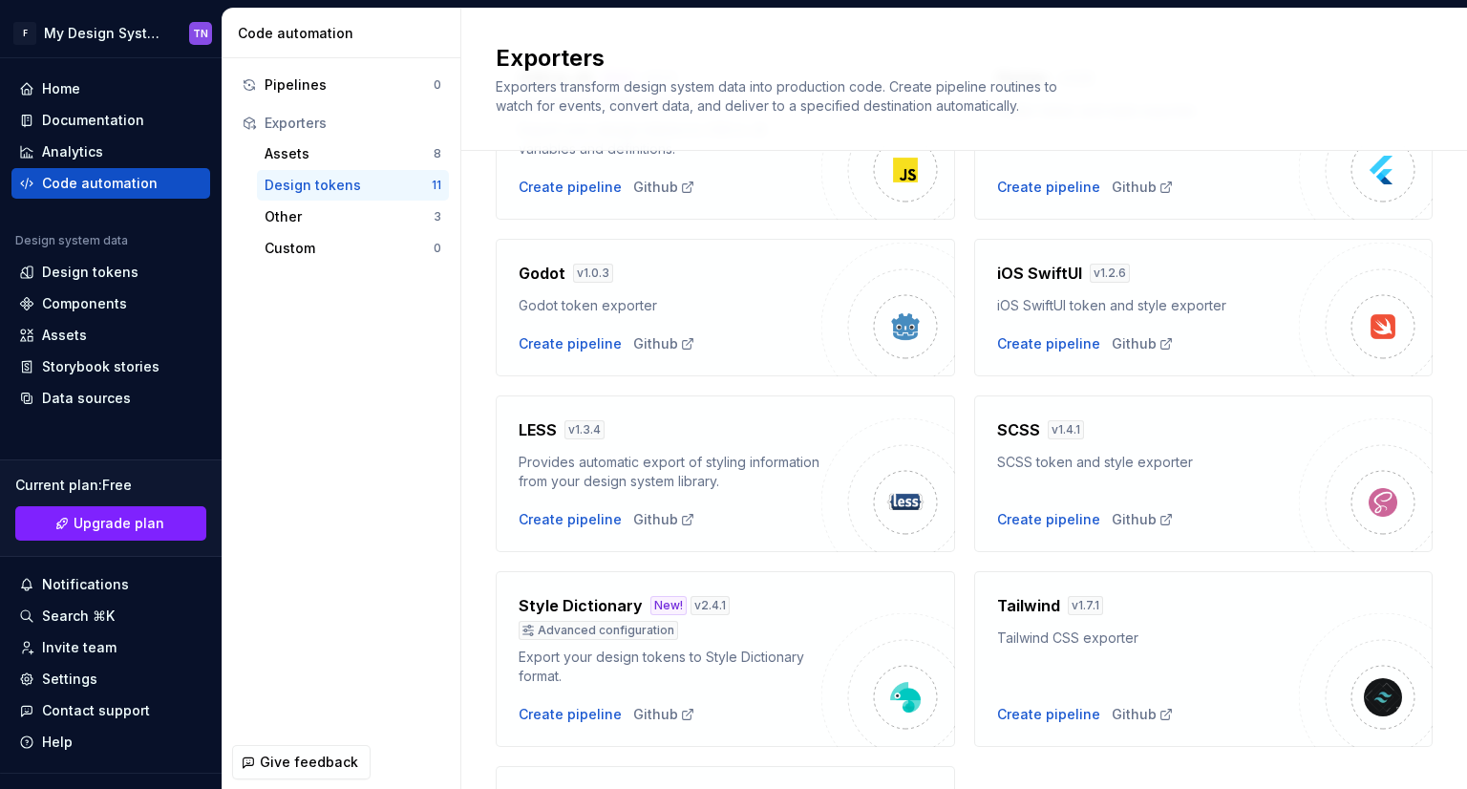
click at [1115, 456] on div "SCSS token and style exporter" at bounding box center [1148, 462] width 303 height 19
click at [1164, 475] on div "SCSS v 1.4.1 SCSS token and style exporter Create pipeline Github" at bounding box center [1148, 473] width 303 height 111
click at [1217, 487] on div "SCSS v 1.4.1 SCSS token and style exporter Create pipeline Github" at bounding box center [1148, 473] width 303 height 111
click at [1370, 502] on img at bounding box center [1383, 502] width 38 height 38
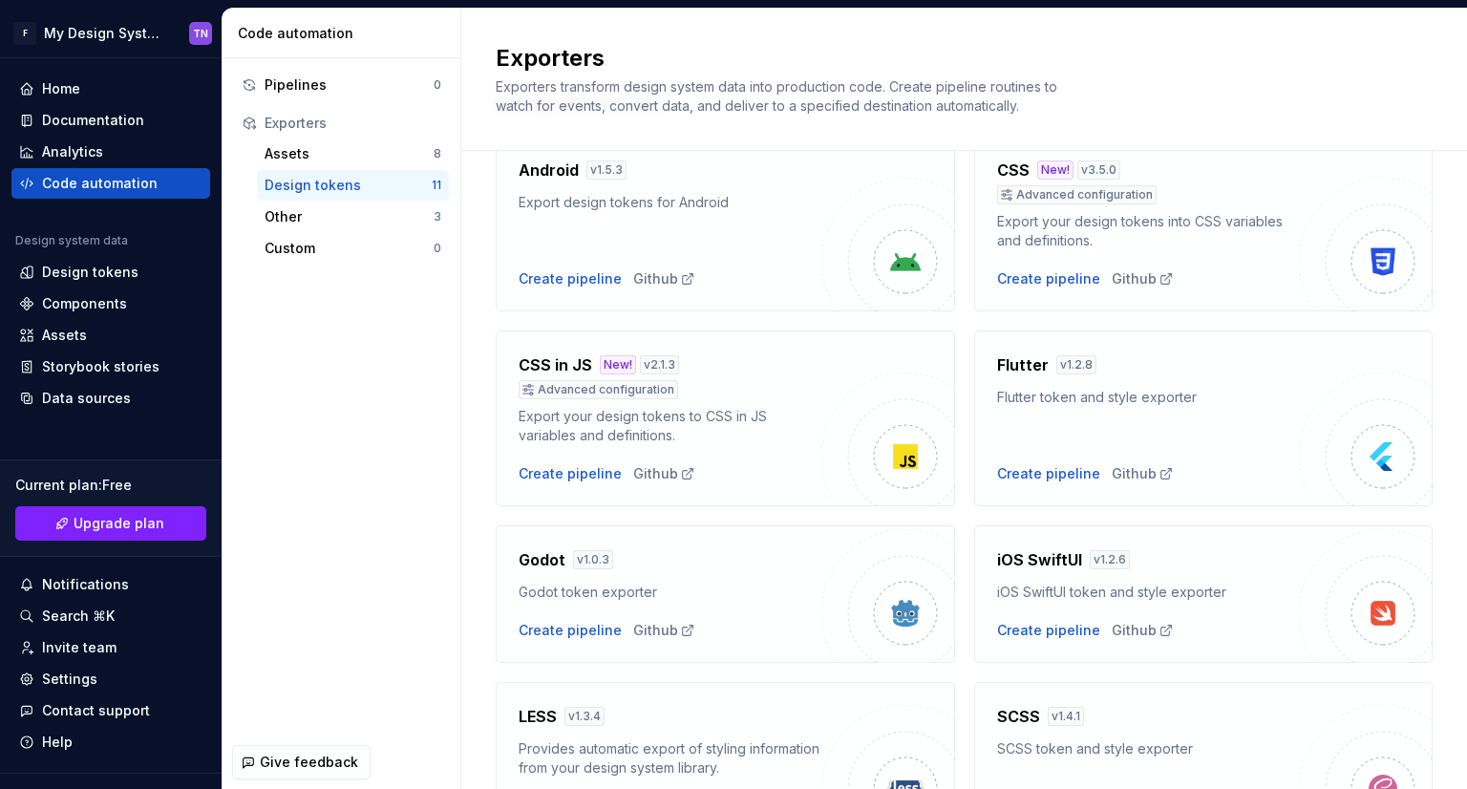
scroll to position [96, 0]
click at [350, 223] on div "Other" at bounding box center [349, 216] width 169 height 19
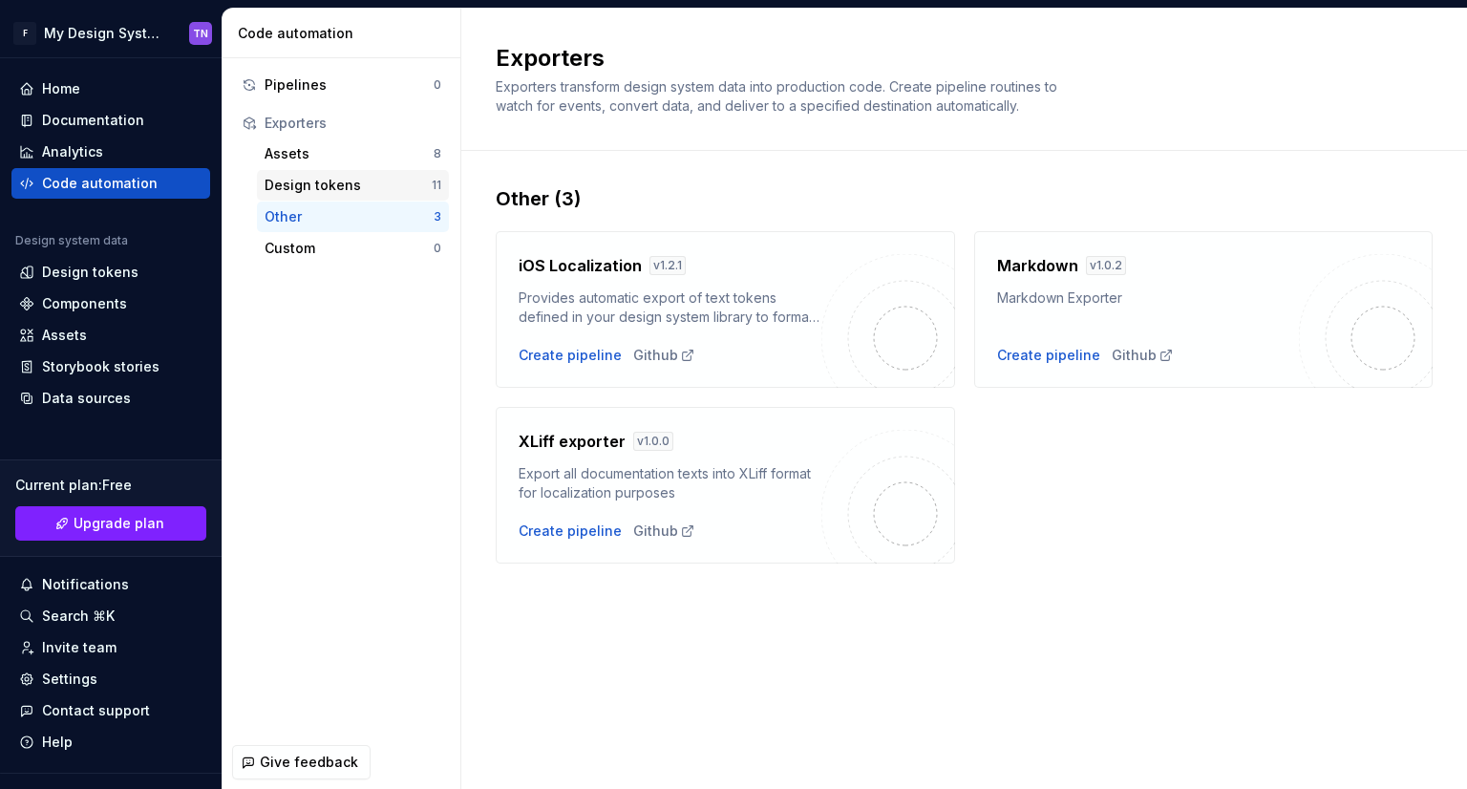
click at [368, 192] on div "Design tokens" at bounding box center [348, 185] width 167 height 19
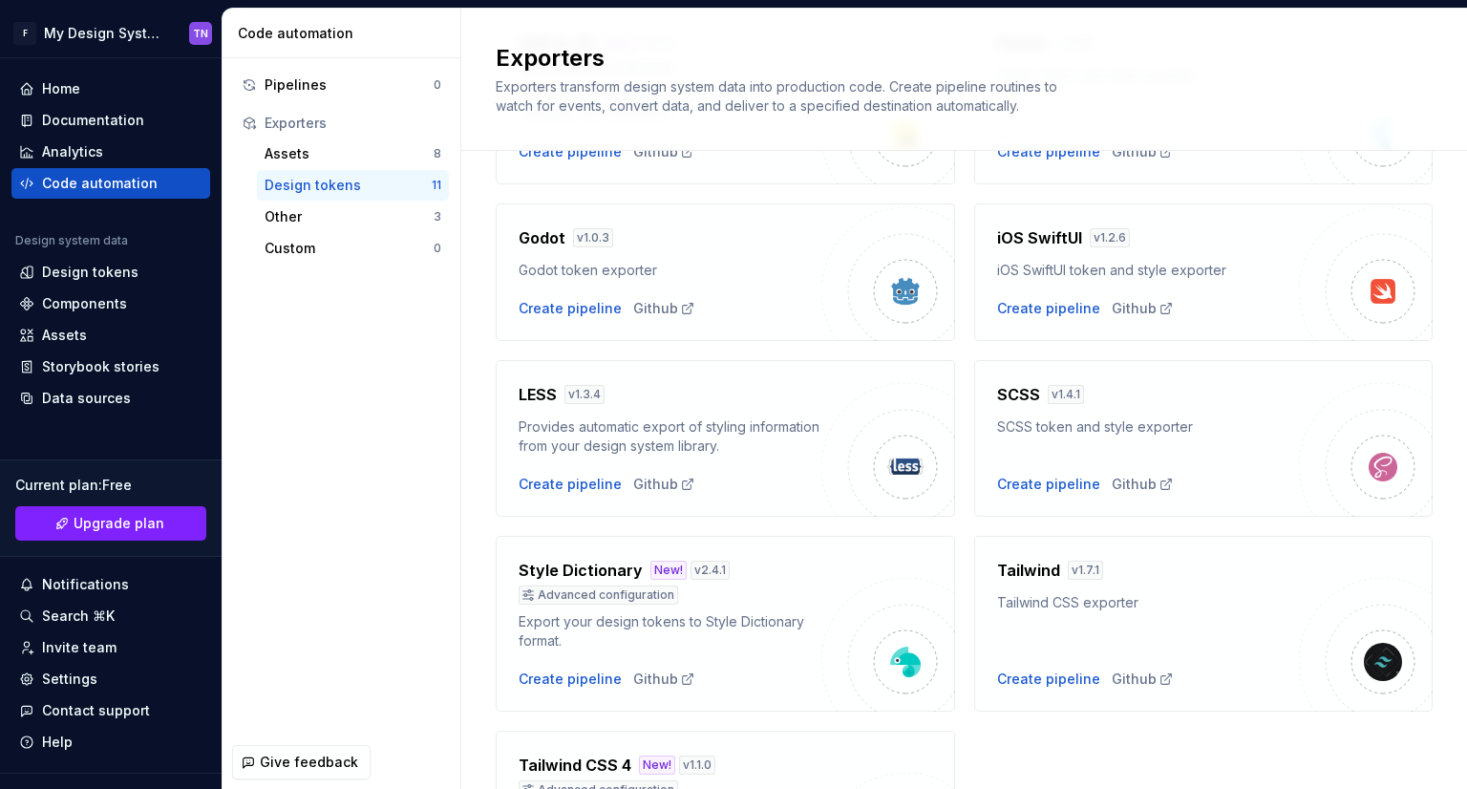
scroll to position [416, 0]
click at [997, 479] on div "Create pipeline" at bounding box center [1048, 485] width 103 height 19
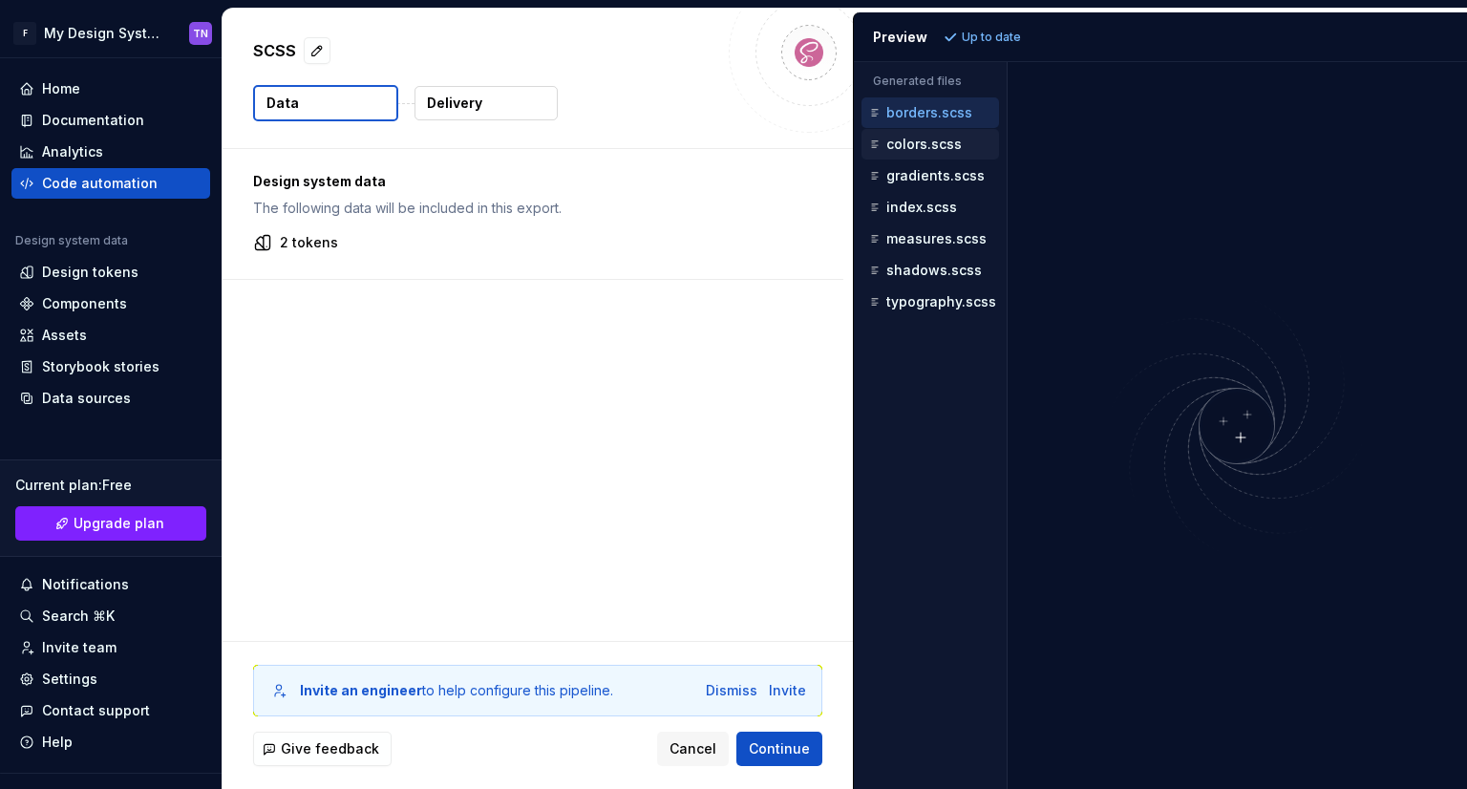
click at [927, 148] on p "colors.scss" at bounding box center [923, 144] width 75 height 15
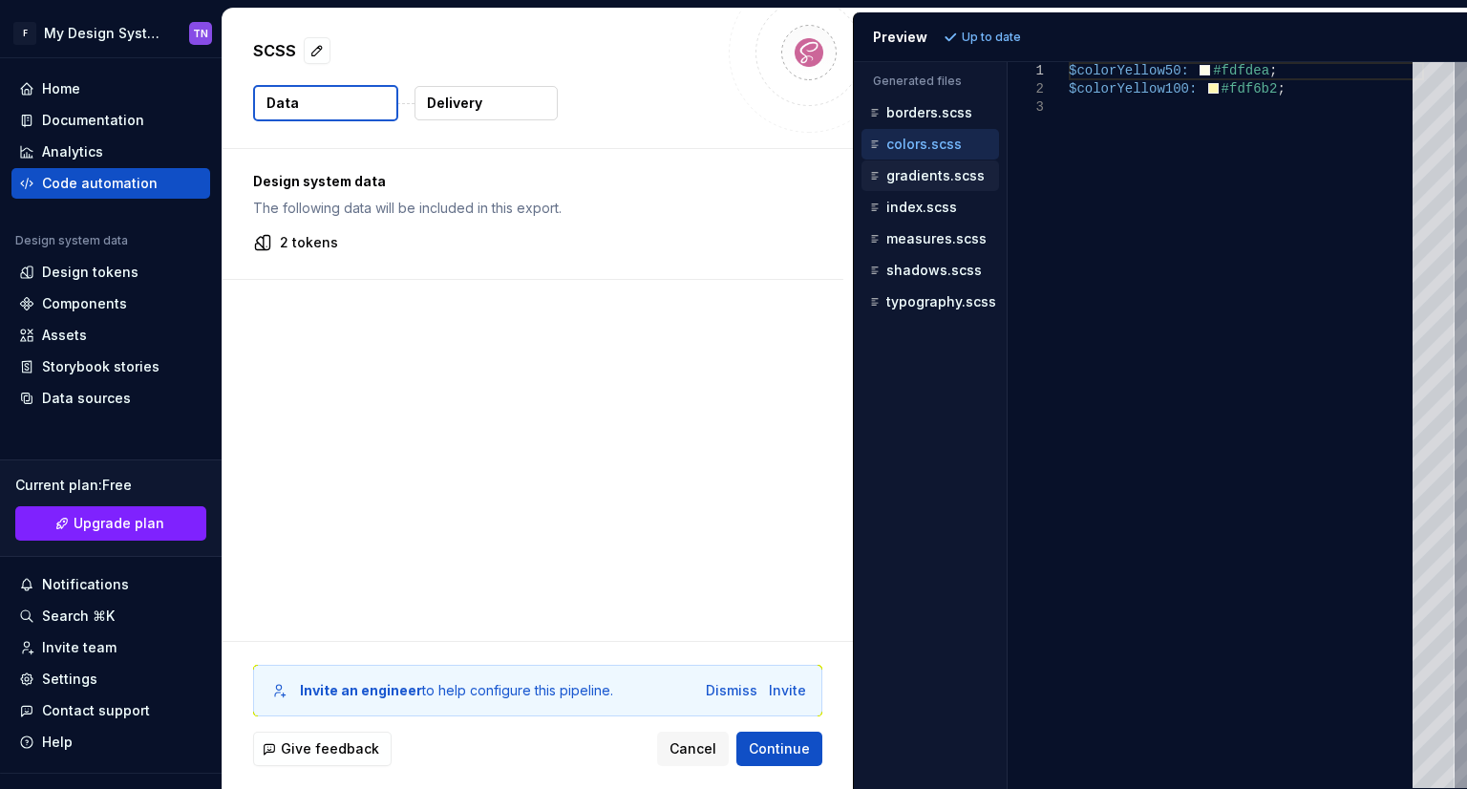
click at [933, 175] on p "gradients.scss" at bounding box center [935, 175] width 98 height 15
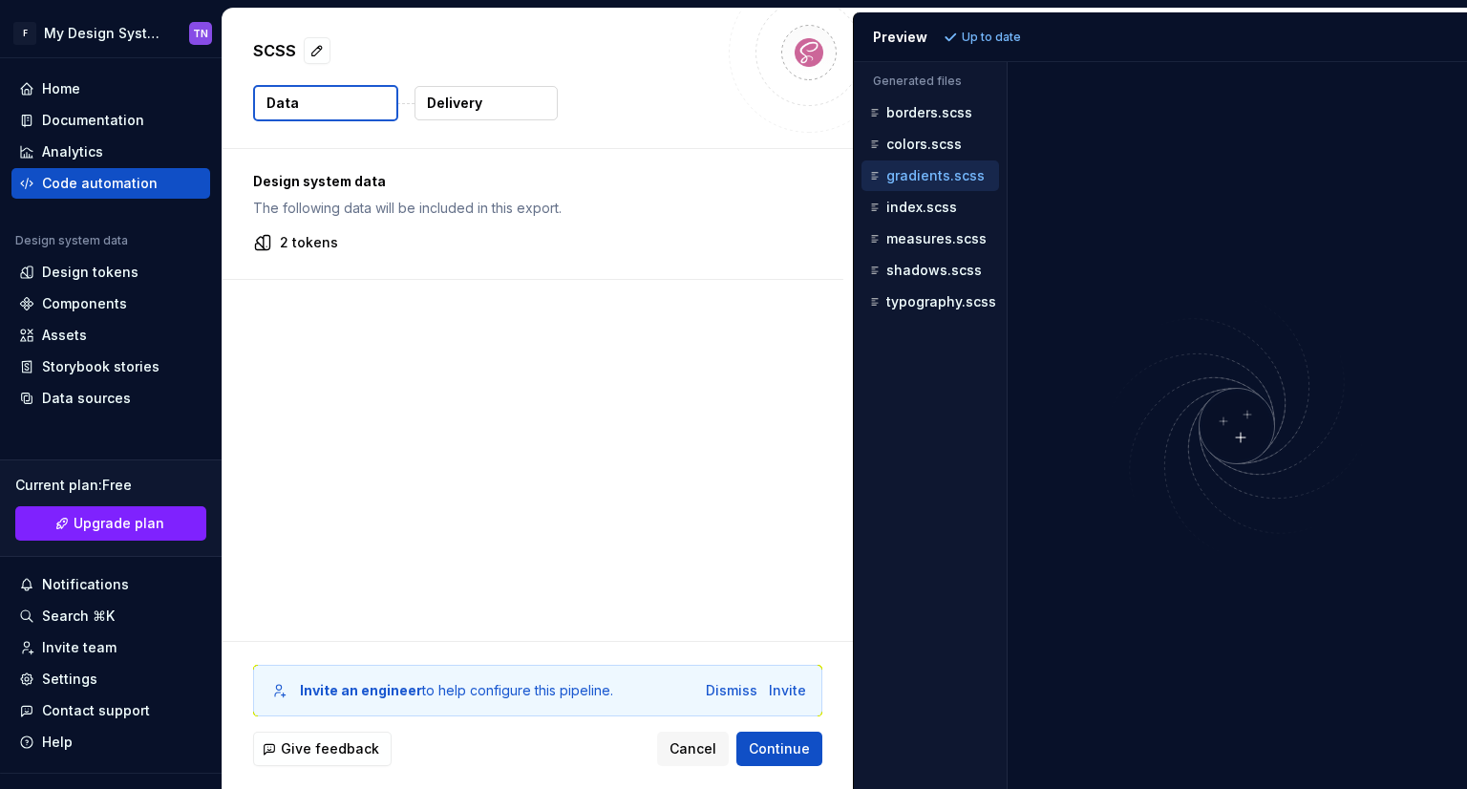
click at [590, 322] on div "Design system data The following data will be included in this export. 2 tokens" at bounding box center [538, 395] width 630 height 492
click at [496, 96] on button "Delivery" at bounding box center [485, 103] width 143 height 34
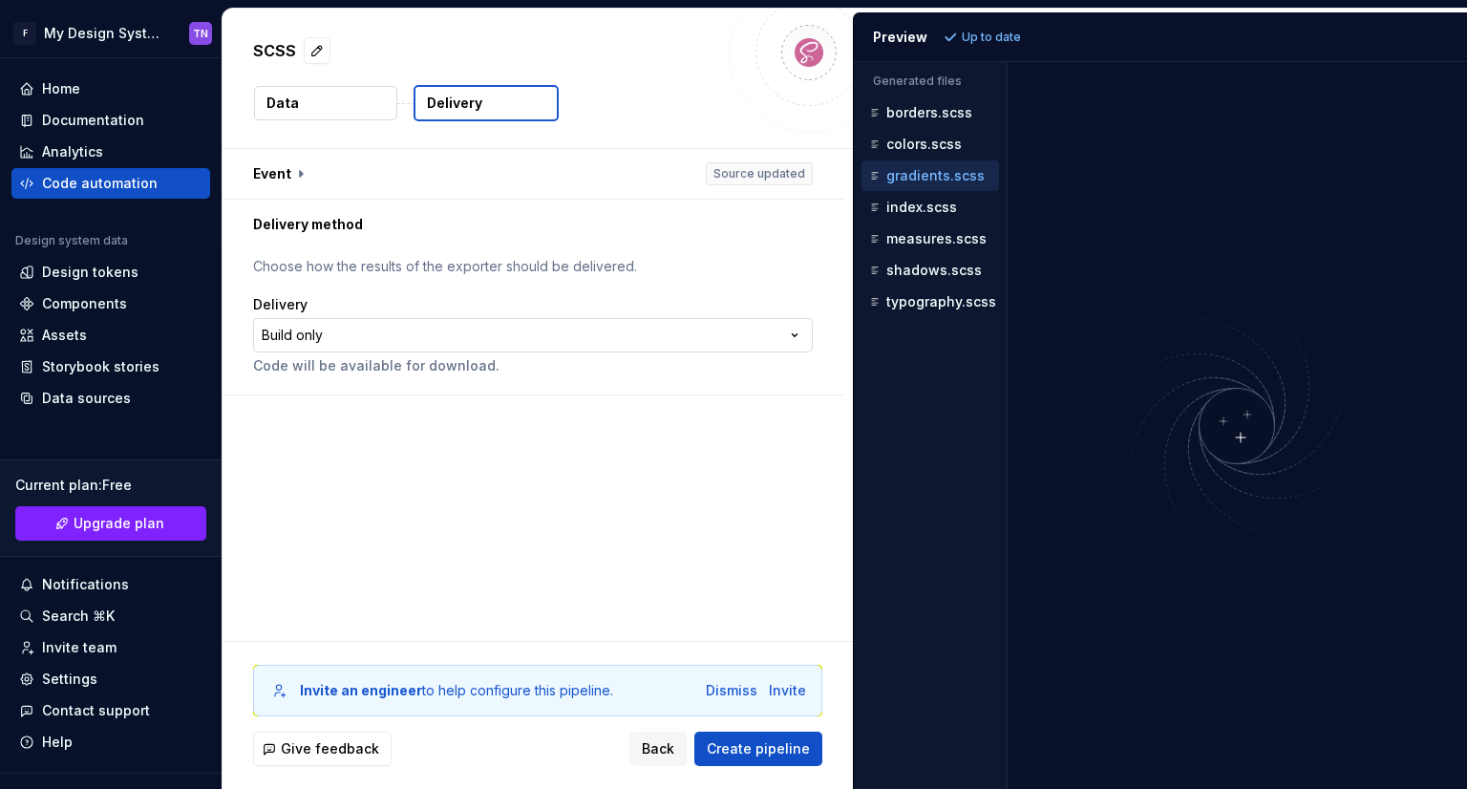
click at [626, 335] on html "**********" at bounding box center [733, 394] width 1467 height 789
click at [633, 263] on html "**********" at bounding box center [733, 394] width 1467 height 789
click at [337, 92] on button "Data" at bounding box center [325, 103] width 143 height 34
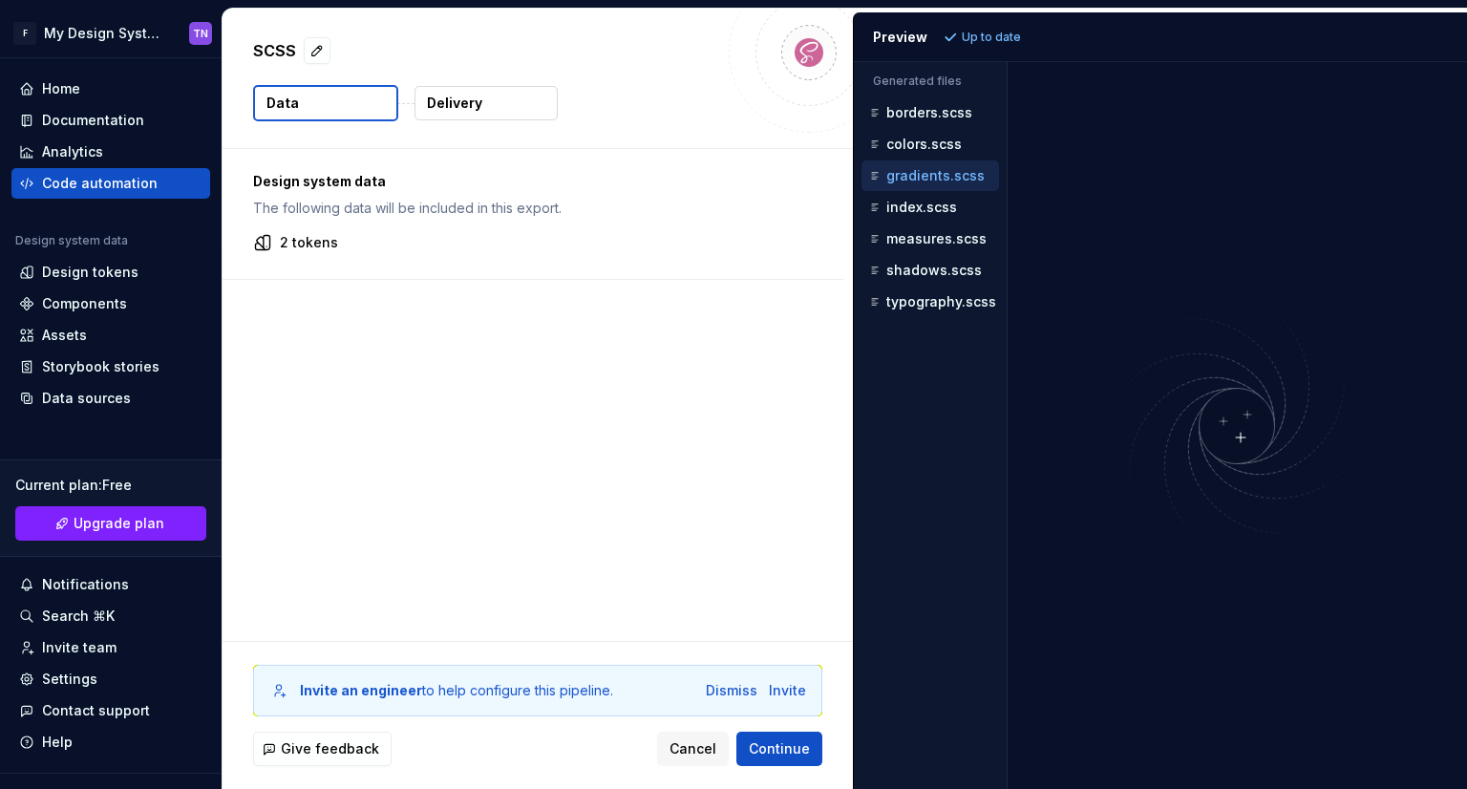
click at [508, 109] on button "Delivery" at bounding box center [485, 103] width 143 height 34
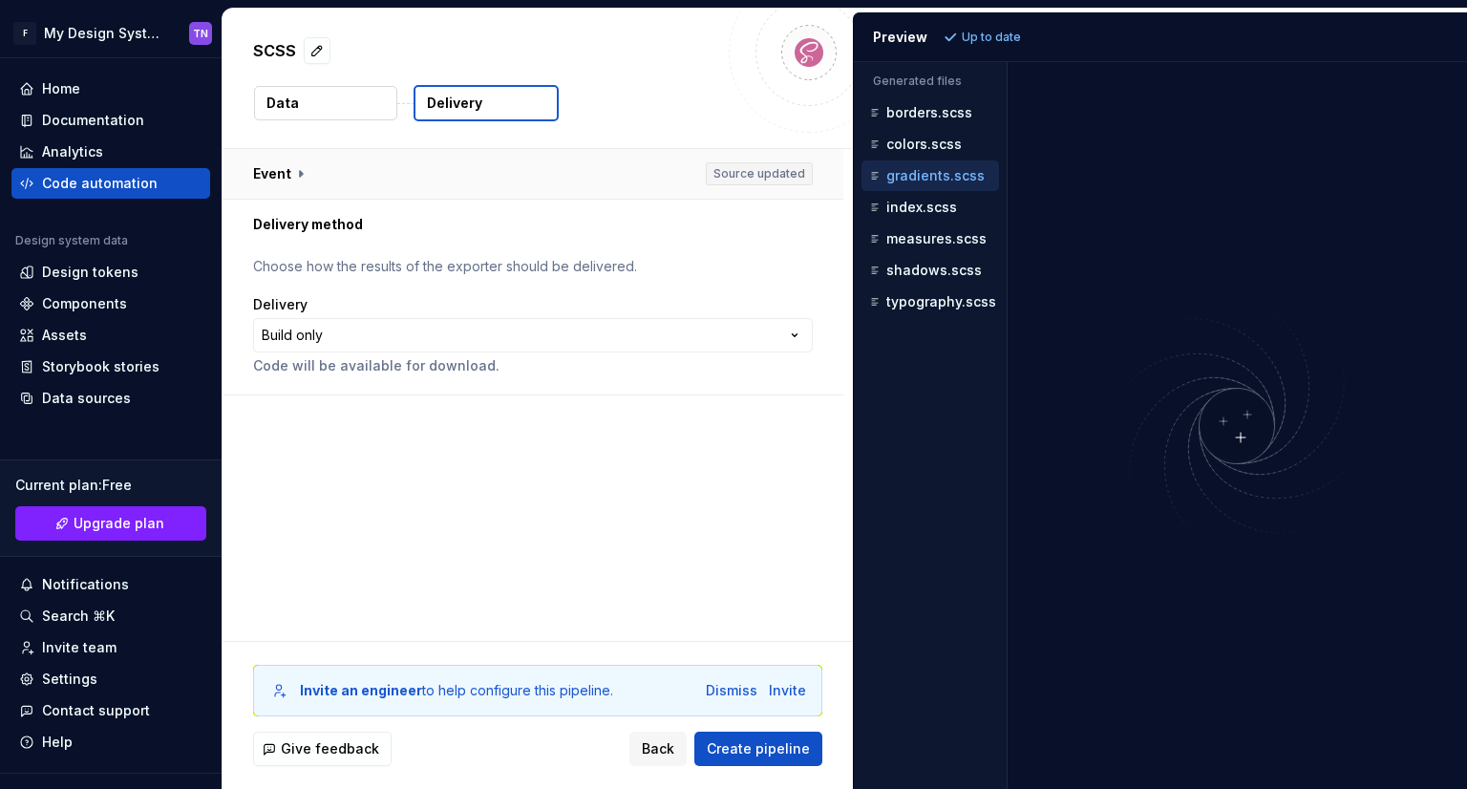
click at [771, 173] on button "button" at bounding box center [533, 174] width 621 height 50
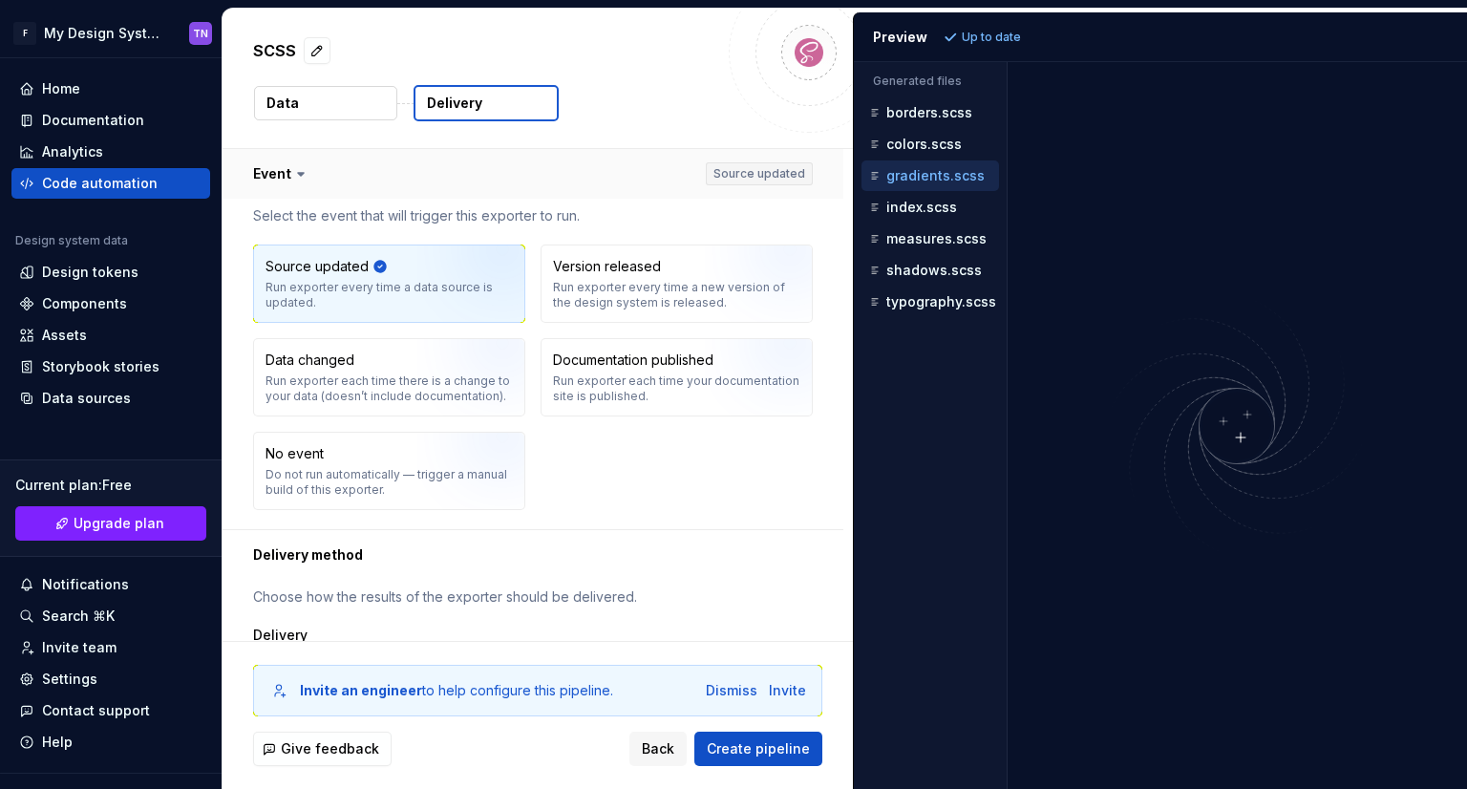
click at [583, 175] on button "button" at bounding box center [533, 174] width 621 height 50
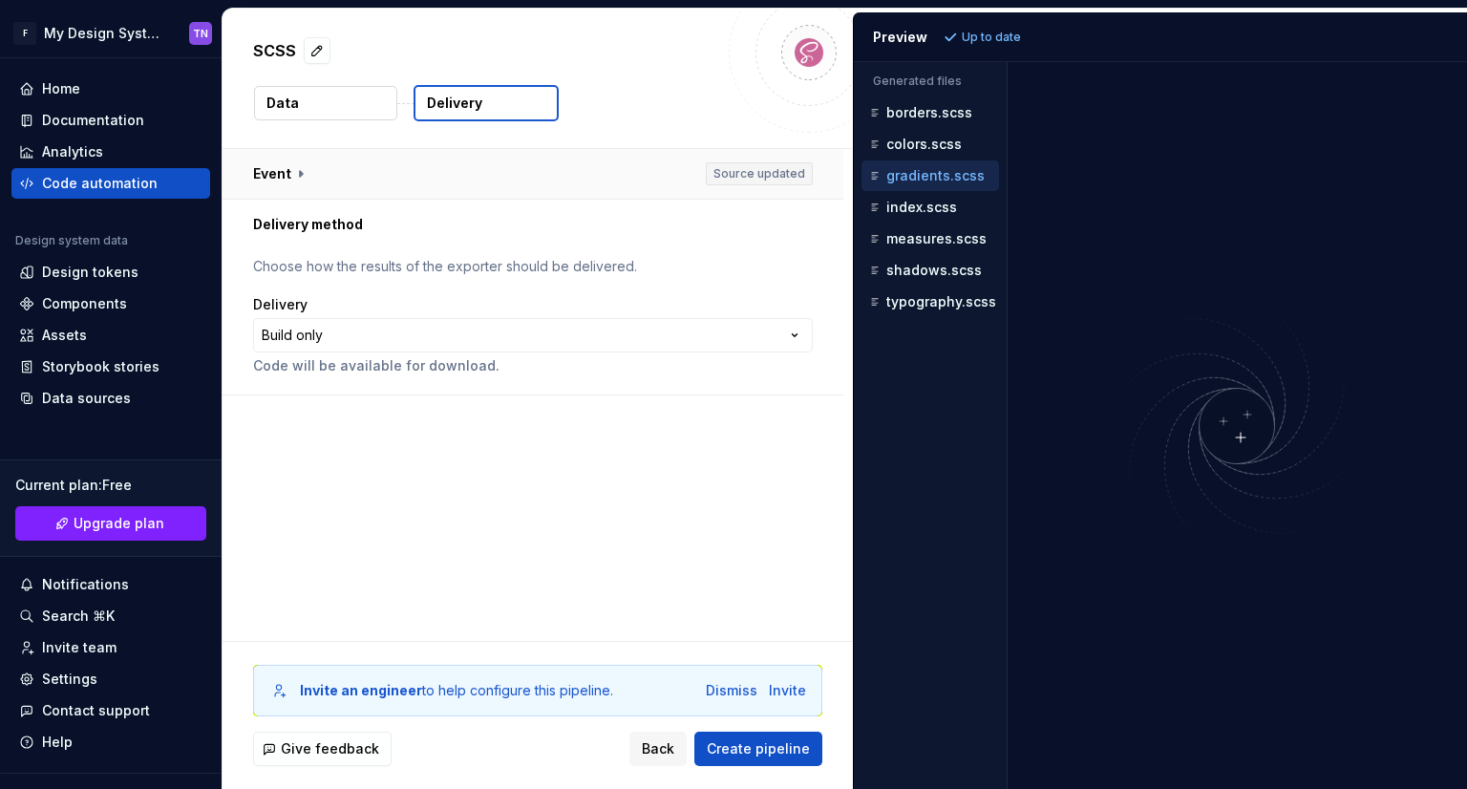
click at [583, 178] on button "button" at bounding box center [533, 174] width 621 height 50
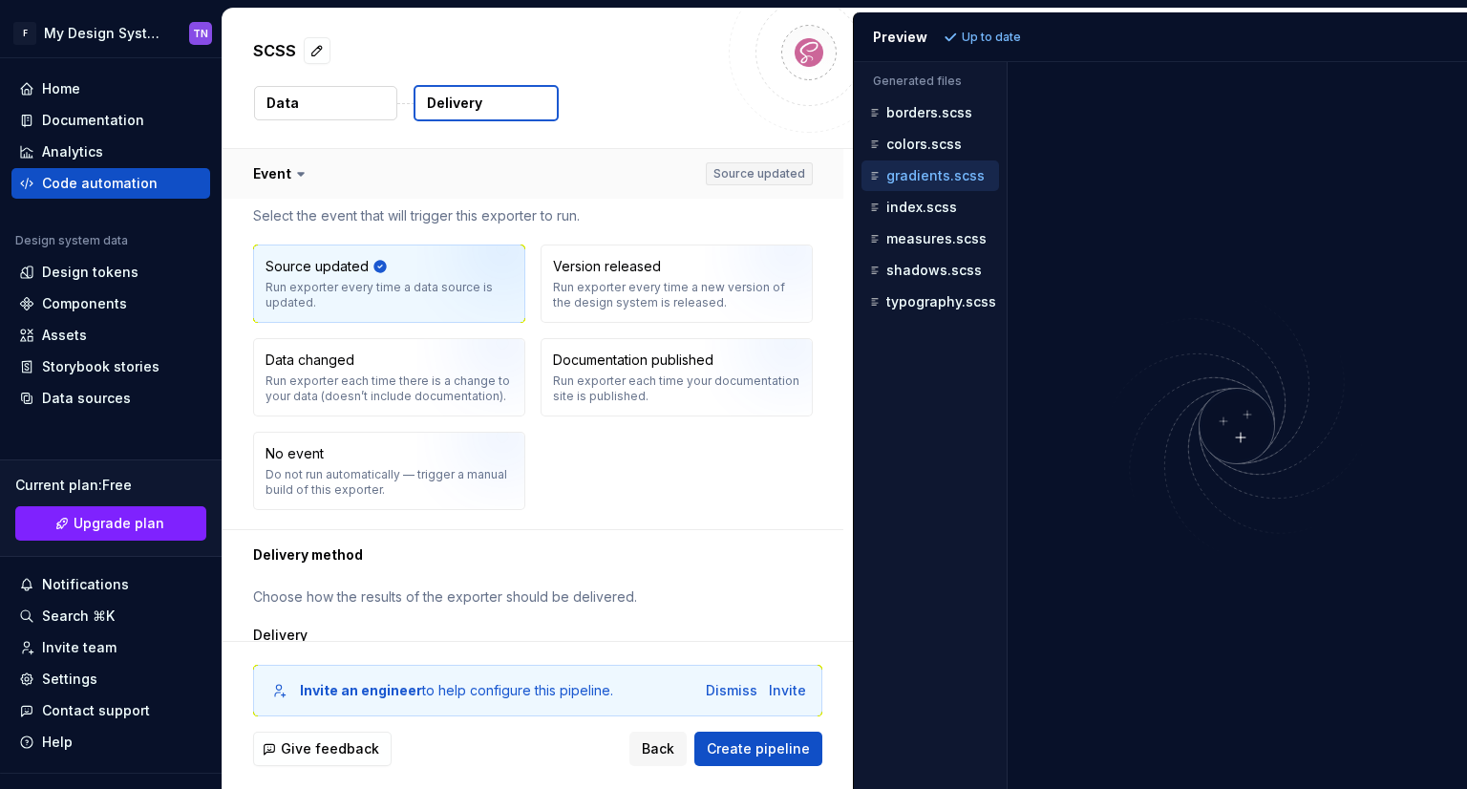
click at [583, 178] on button "button" at bounding box center [533, 174] width 621 height 50
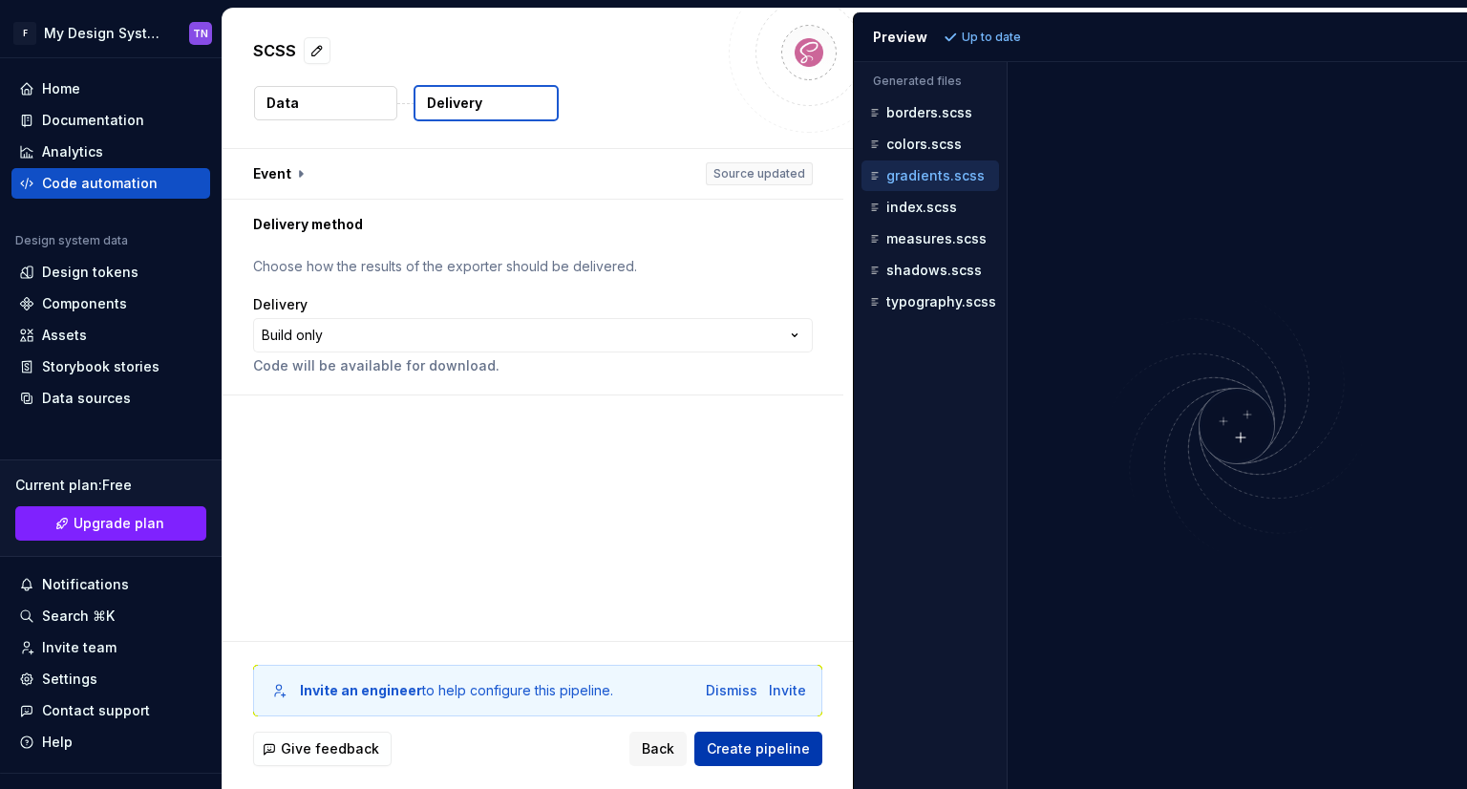
click at [790, 749] on span "Create pipeline" at bounding box center [758, 748] width 103 height 19
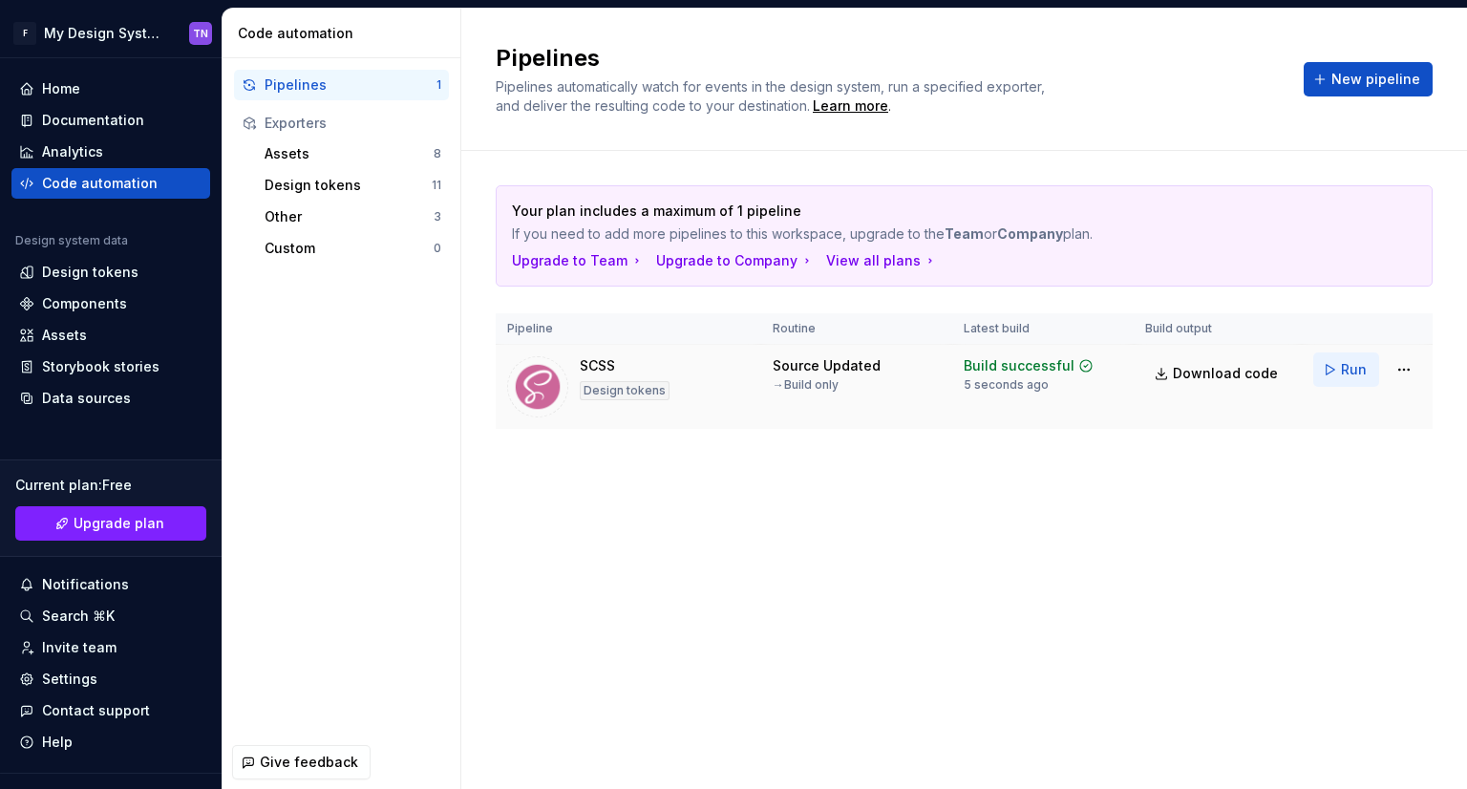
click at [1333, 373] on button "Run" at bounding box center [1346, 369] width 66 height 34
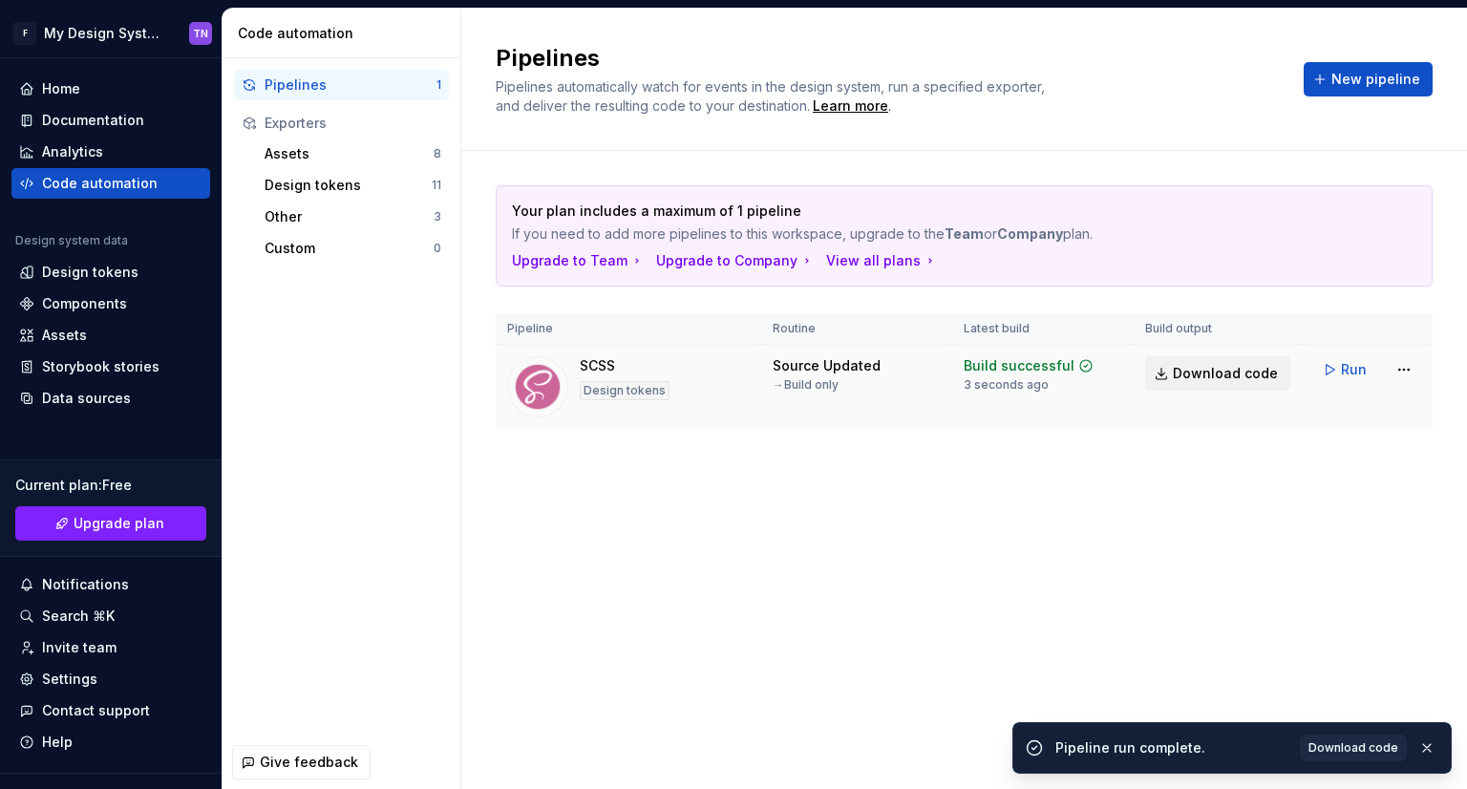
click at [1217, 375] on span "Download code" at bounding box center [1225, 373] width 105 height 19
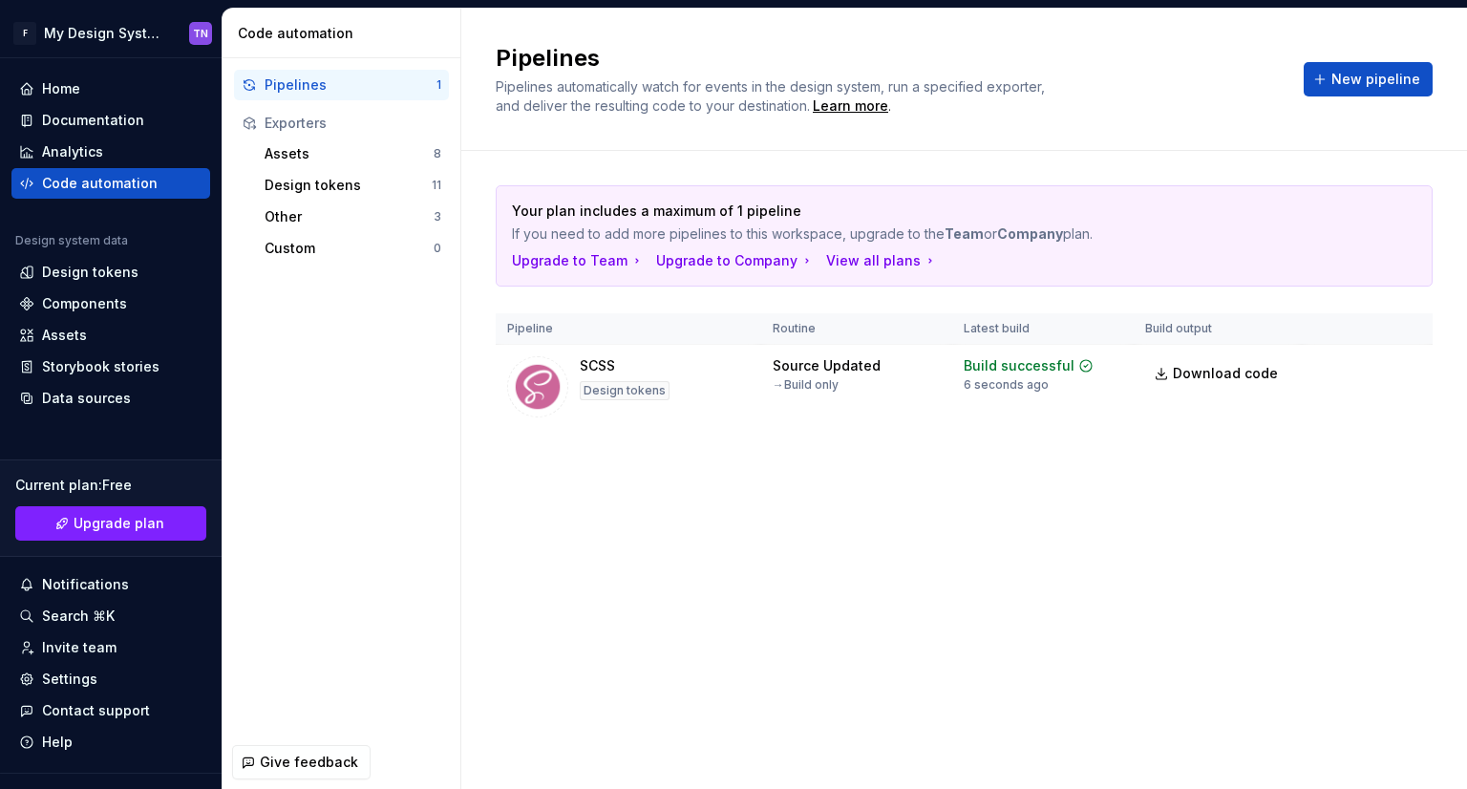
click at [938, 485] on div "Your plan includes a maximum of 1 pipeline If you need to add more pipelines to…" at bounding box center [964, 326] width 937 height 350
click at [1402, 372] on html "F My Design System TN Home Documentation Analytics Code automation Design syste…" at bounding box center [733, 394] width 1467 height 789
click at [1054, 602] on html "F My Design System TN Home Documentation Analytics Code automation Design syste…" at bounding box center [733, 394] width 1467 height 789
click at [88, 181] on div "Code automation" at bounding box center [100, 183] width 116 height 19
click at [800, 582] on div "Pipelines Pipelines automatically watch for events in the design system, run a …" at bounding box center [964, 399] width 1006 height 780
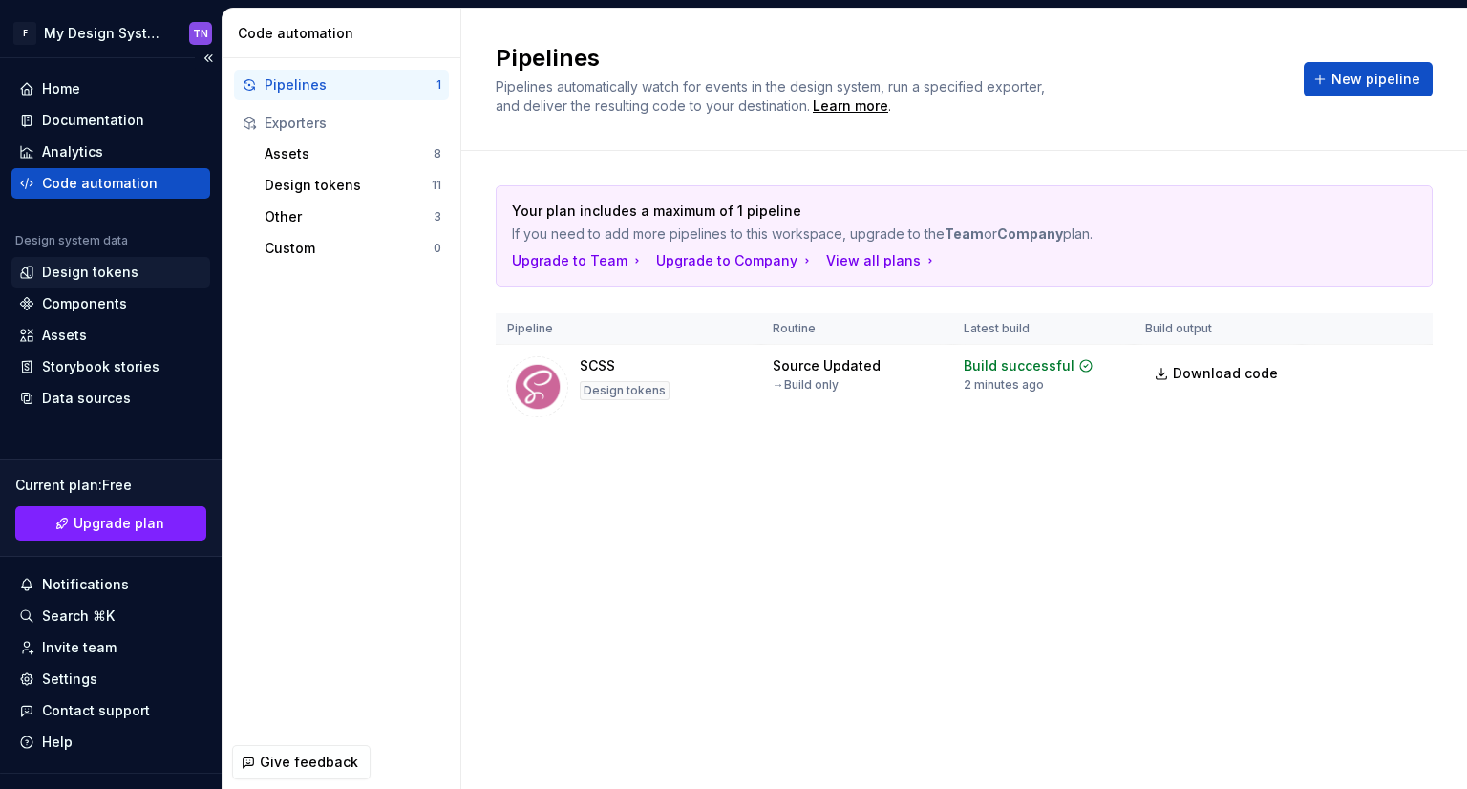
click at [106, 280] on div "Design tokens" at bounding box center [90, 272] width 96 height 19
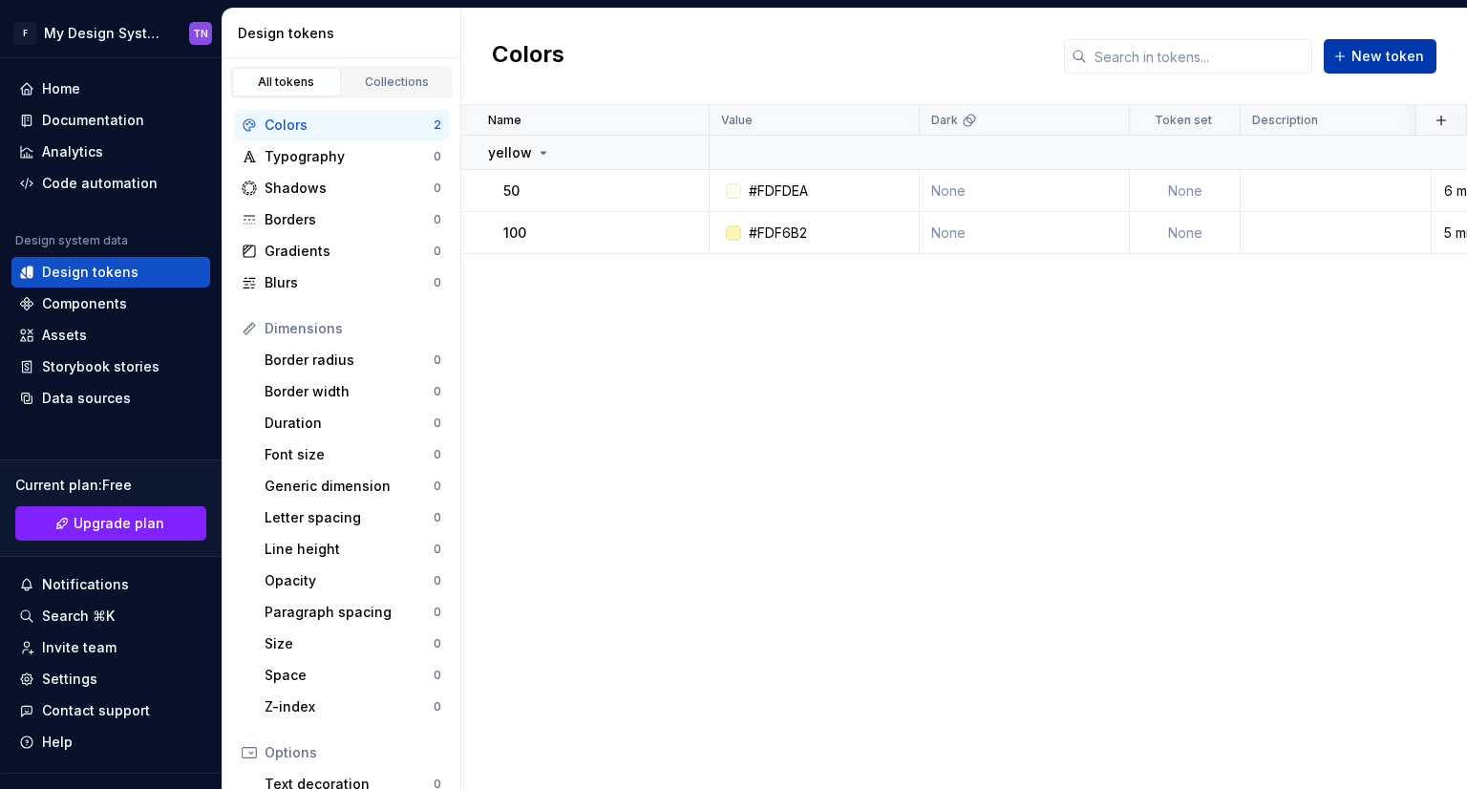
click at [1399, 50] on span "New token" at bounding box center [1387, 56] width 73 height 19
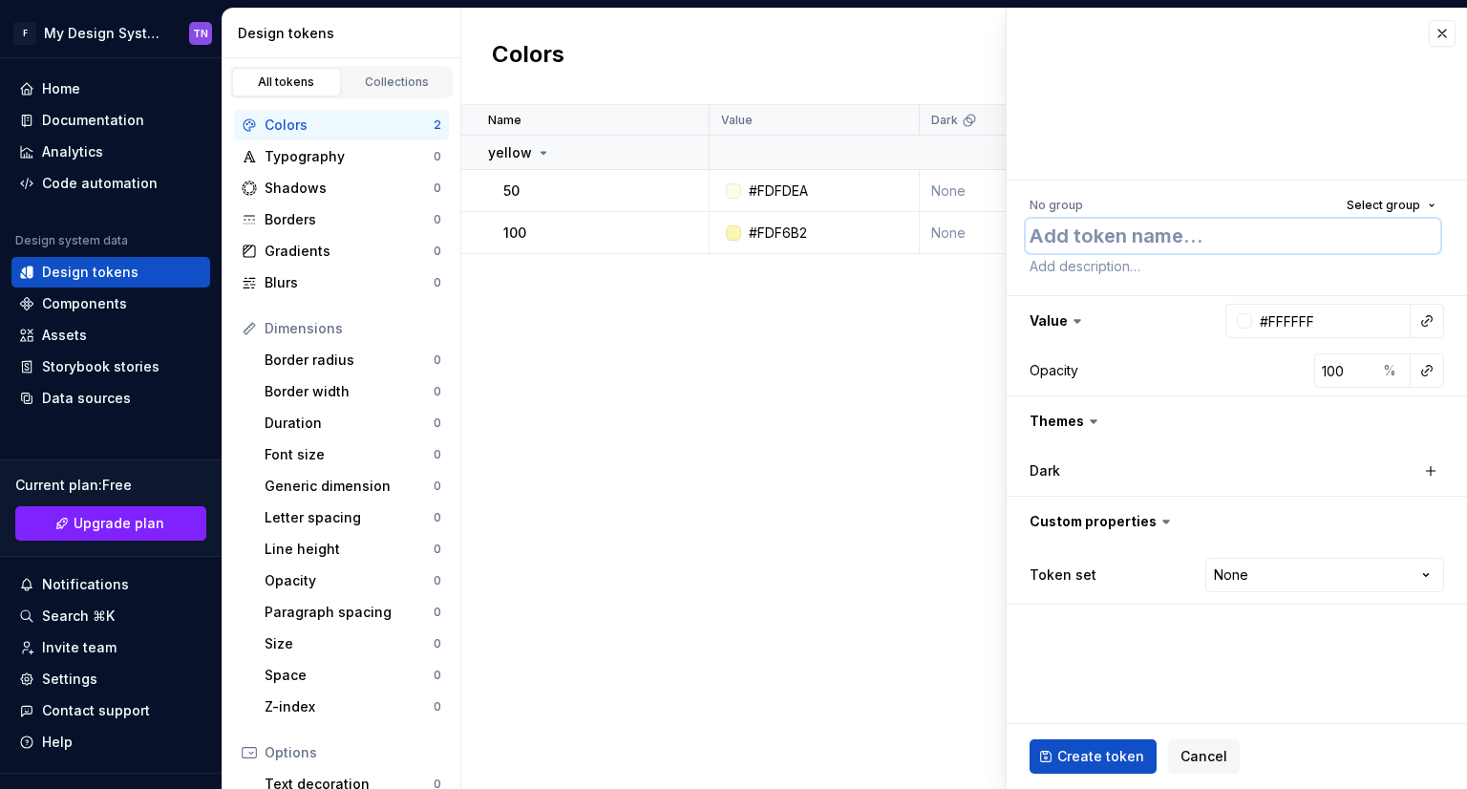
type textarea "*"
type textarea "2"
type textarea "*"
type textarea "20"
type textarea "*"
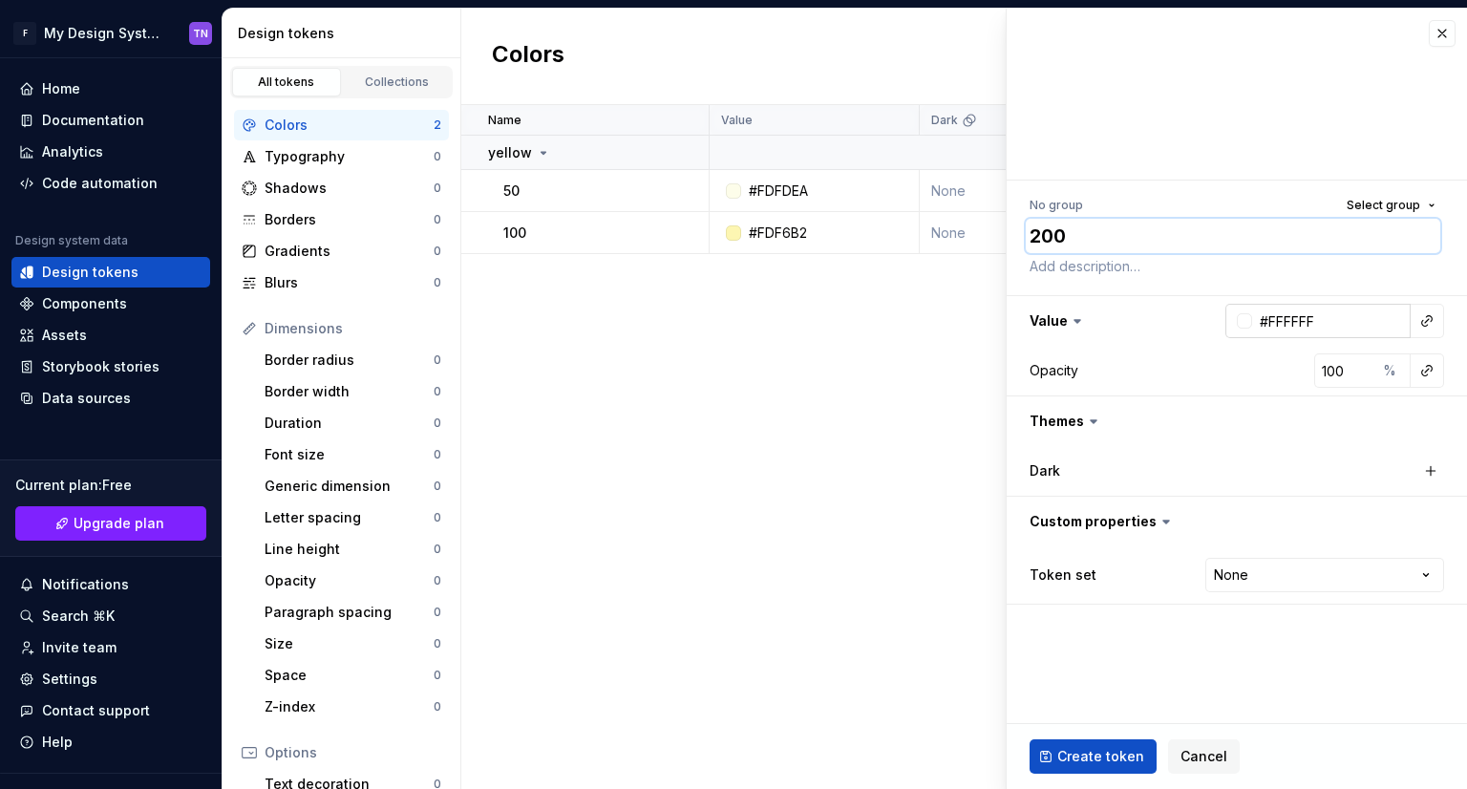
type textarea "200"
click at [1313, 318] on input "#FFFFFF" at bounding box center [1331, 321] width 159 height 34
paste input "CE96A"
type input "#FCE96A"
click at [1104, 750] on span "Create token" at bounding box center [1100, 756] width 87 height 19
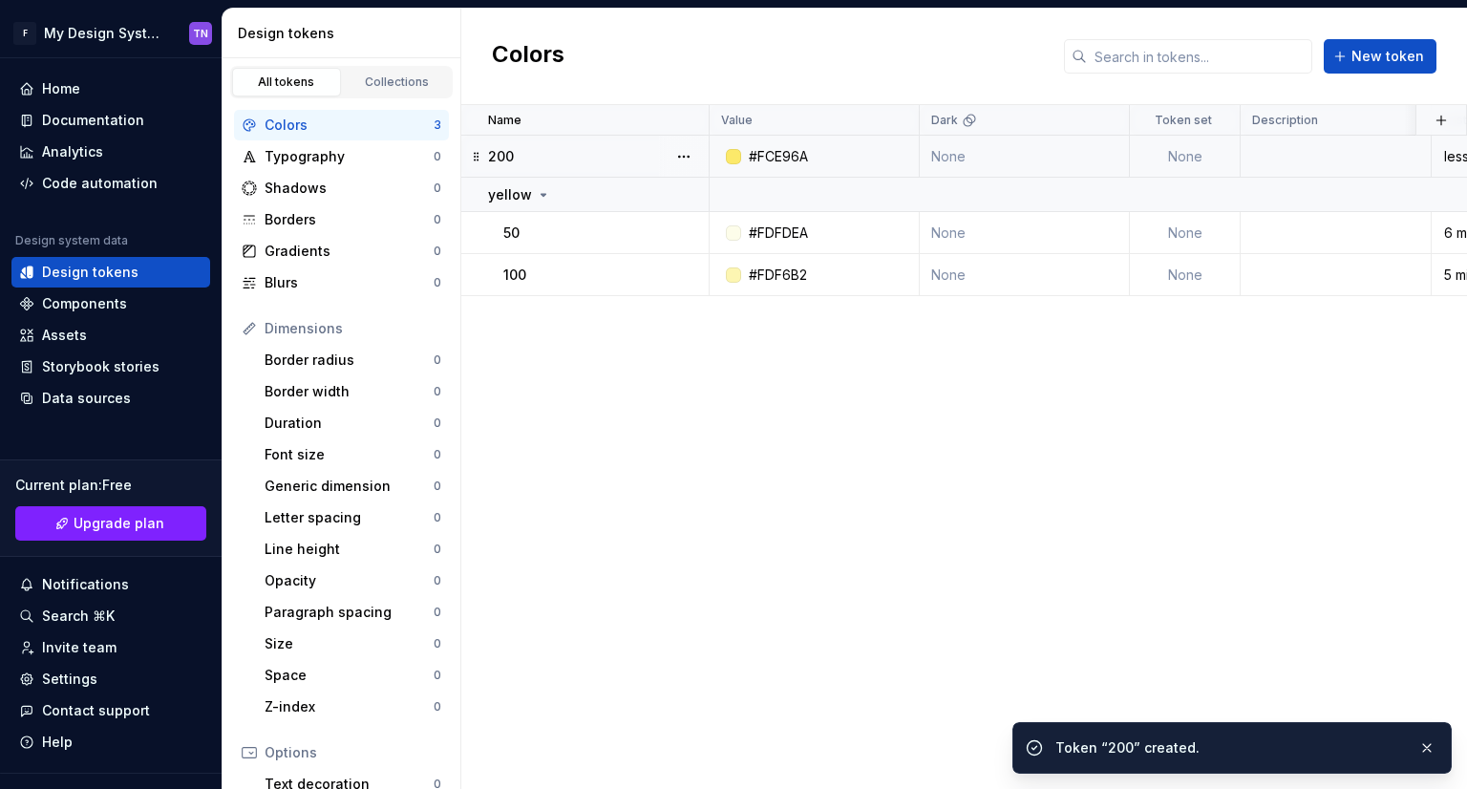
click at [539, 136] on td "200" at bounding box center [585, 157] width 248 height 42
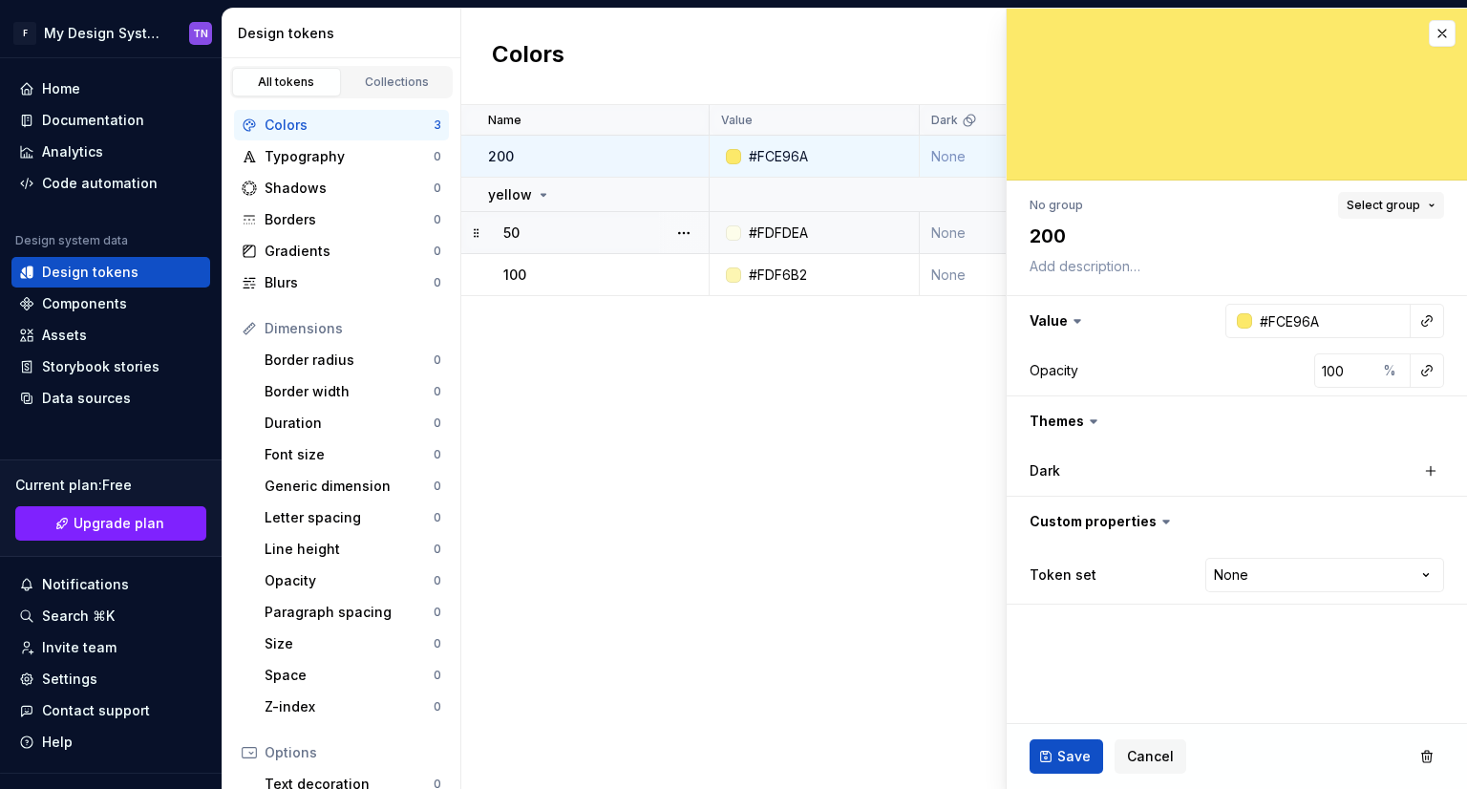
click at [1429, 196] on button "Select group" at bounding box center [1391, 205] width 106 height 27
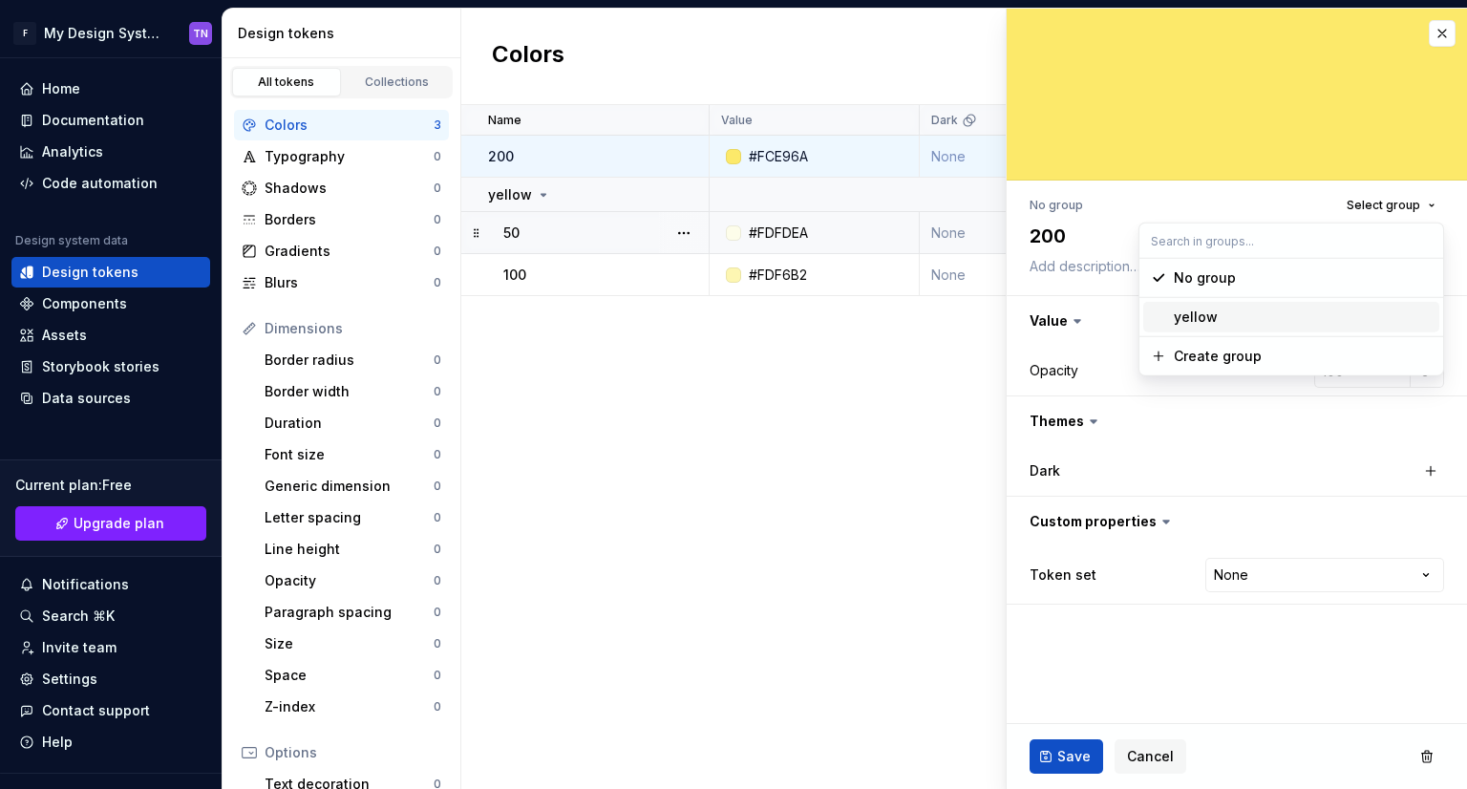
click at [1239, 316] on div "yellow" at bounding box center [1303, 317] width 258 height 19
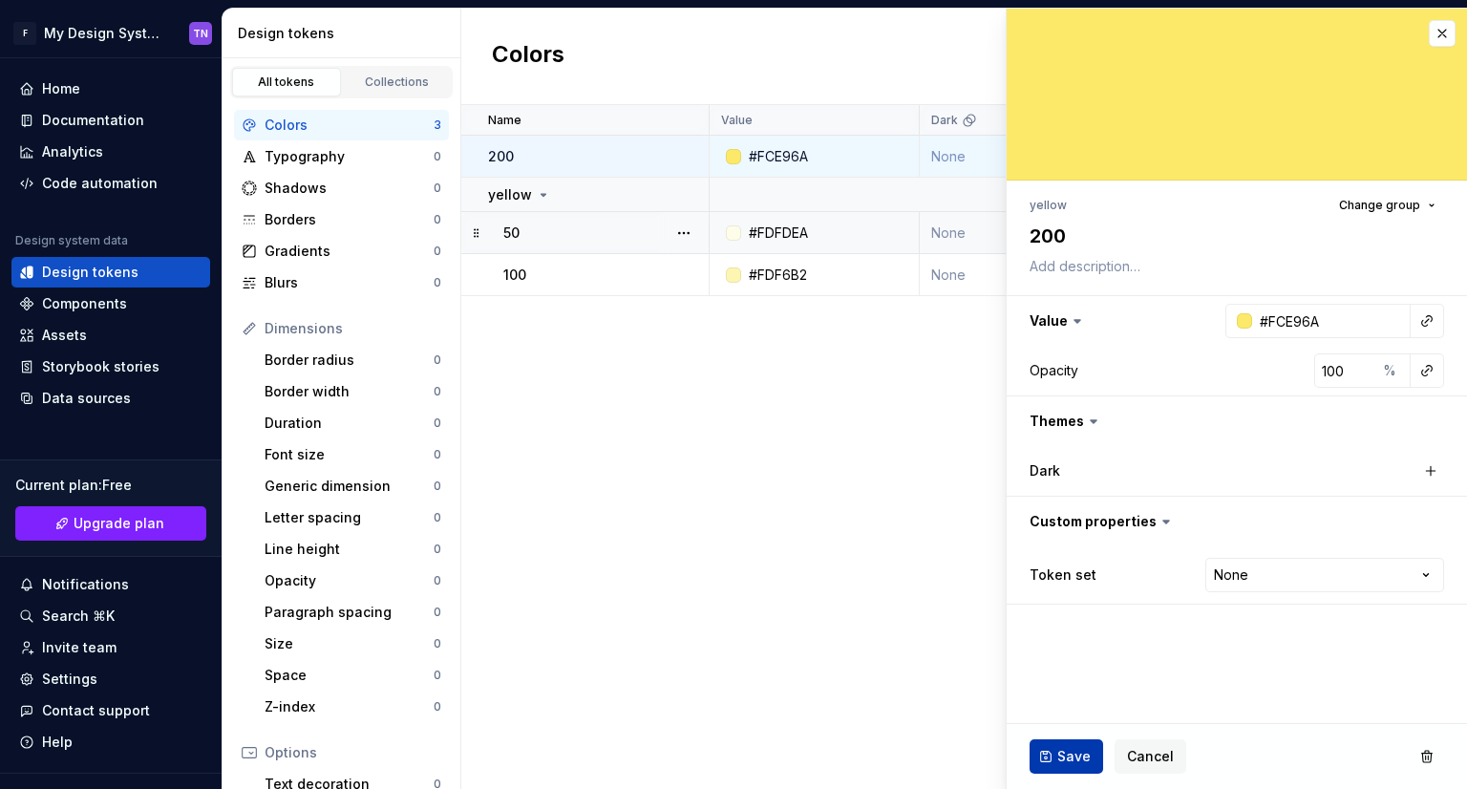
click at [1095, 760] on button "Save" at bounding box center [1067, 756] width 74 height 34
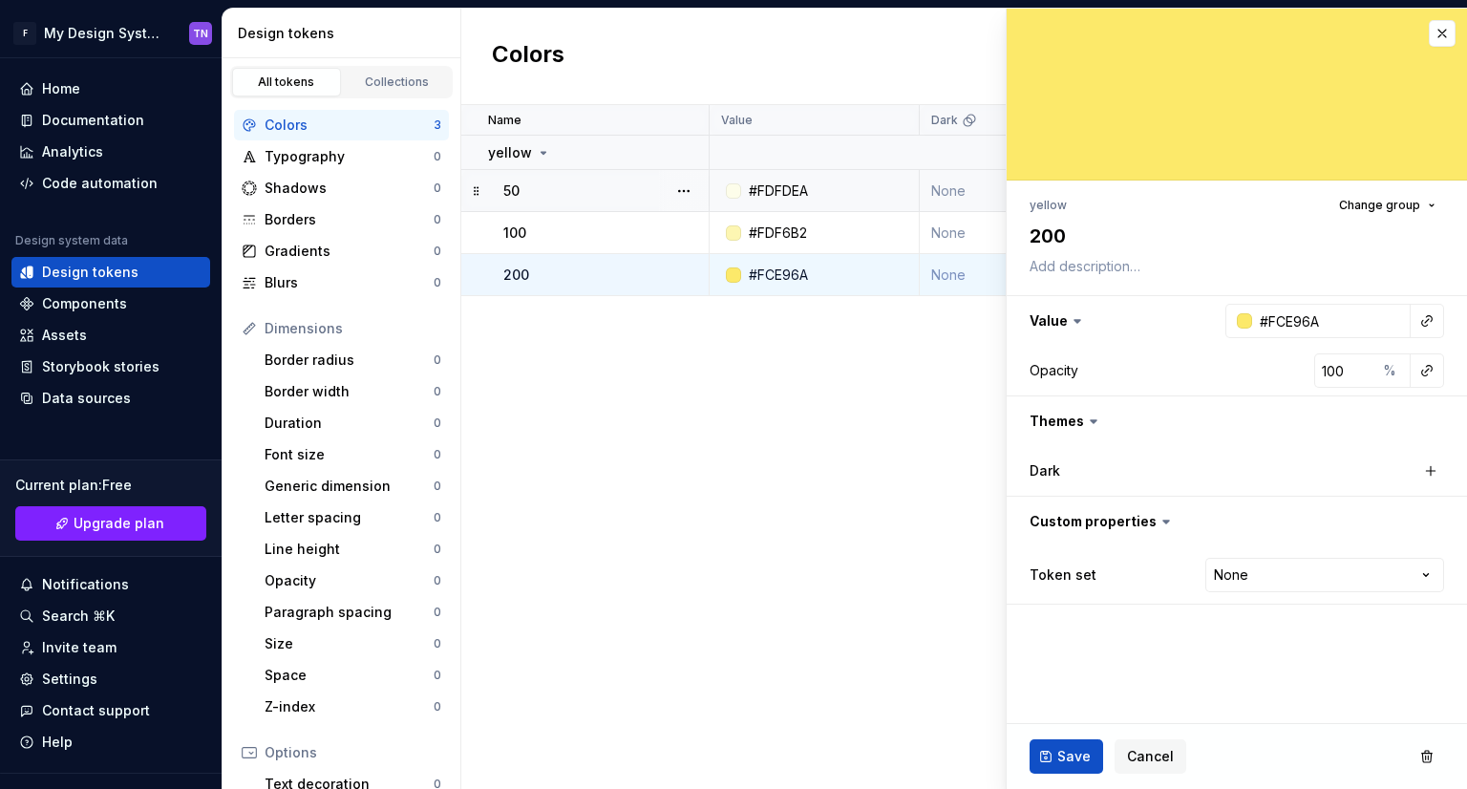
type textarea "*"
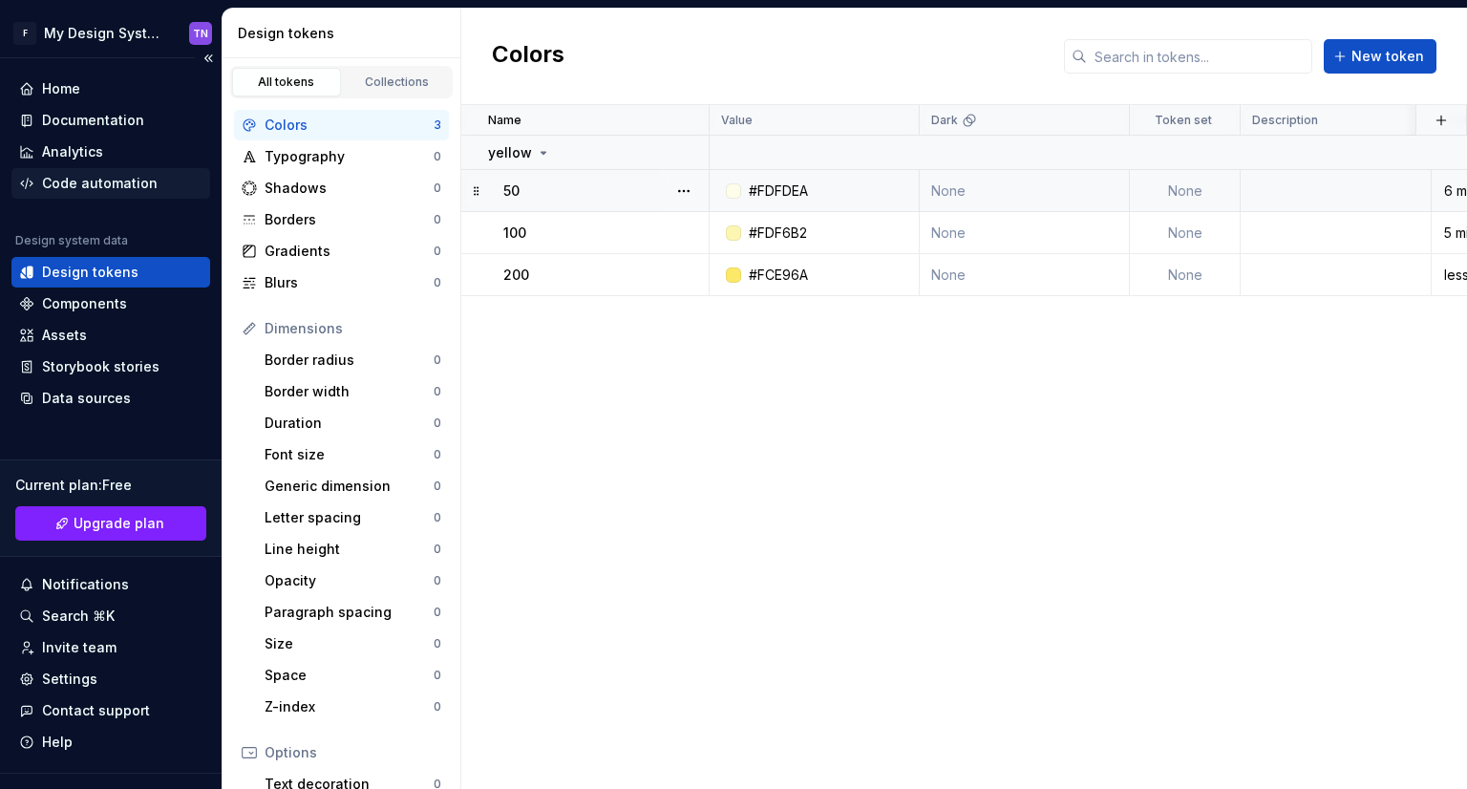
click at [105, 181] on div "Code automation" at bounding box center [100, 183] width 116 height 19
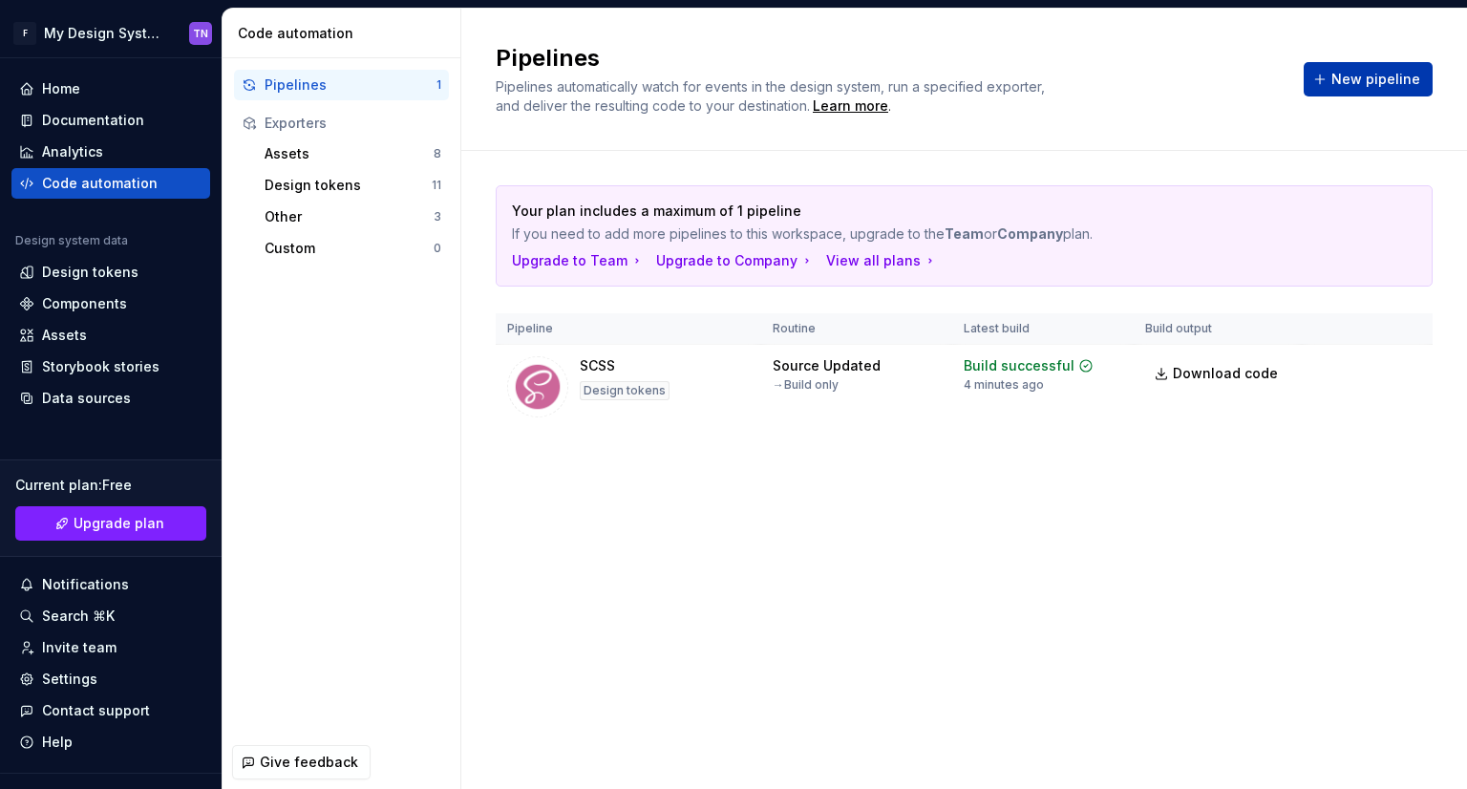
click at [1345, 64] on button "New pipeline" at bounding box center [1368, 79] width 129 height 34
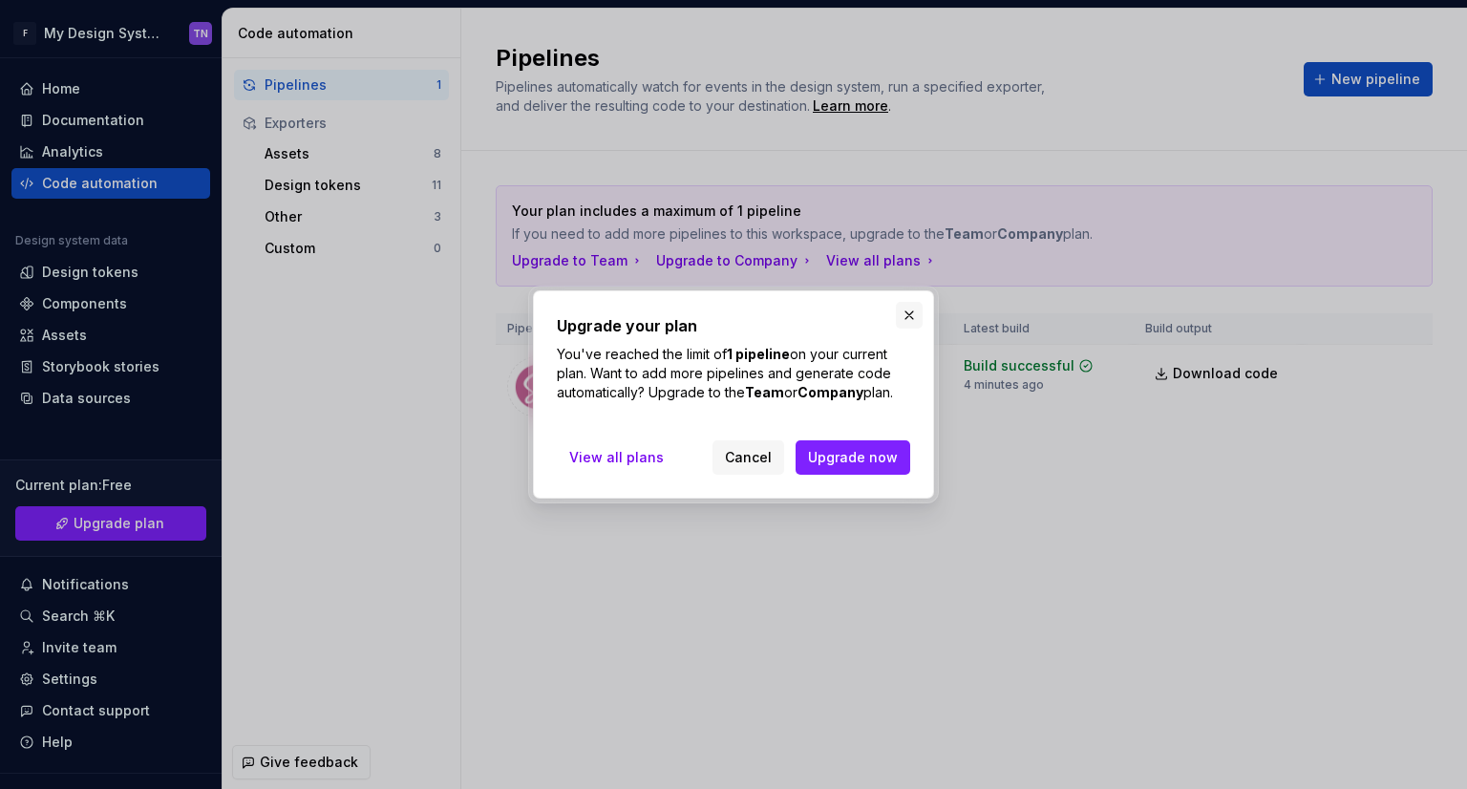
click at [909, 309] on button "button" at bounding box center [909, 315] width 27 height 27
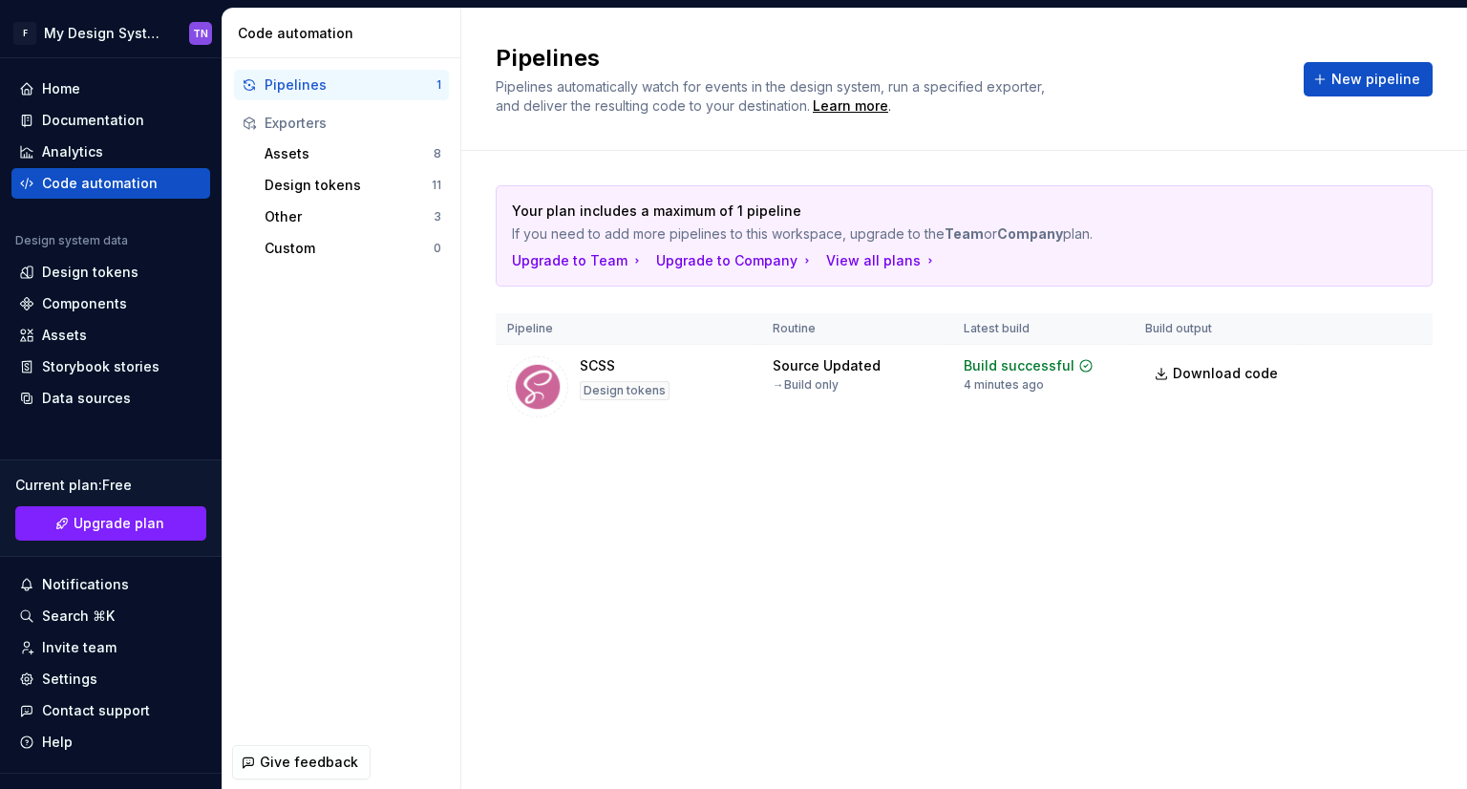
click at [833, 458] on div "Your plan includes a maximum of 1 pipeline If you need to add more pipelines to…" at bounding box center [964, 326] width 937 height 350
click at [1395, 67] on button "New pipeline" at bounding box center [1368, 79] width 129 height 34
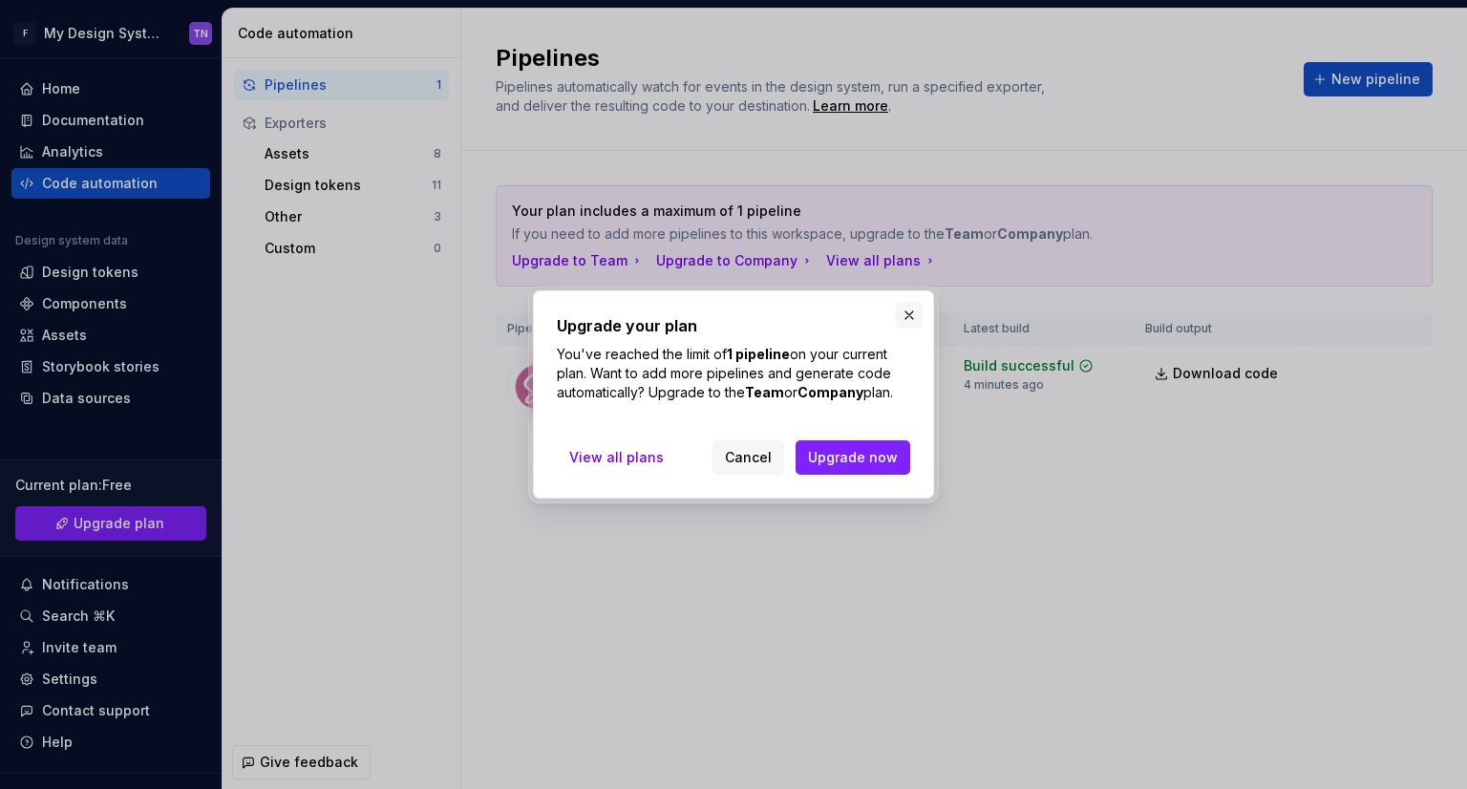
click at [905, 307] on button "button" at bounding box center [909, 315] width 27 height 27
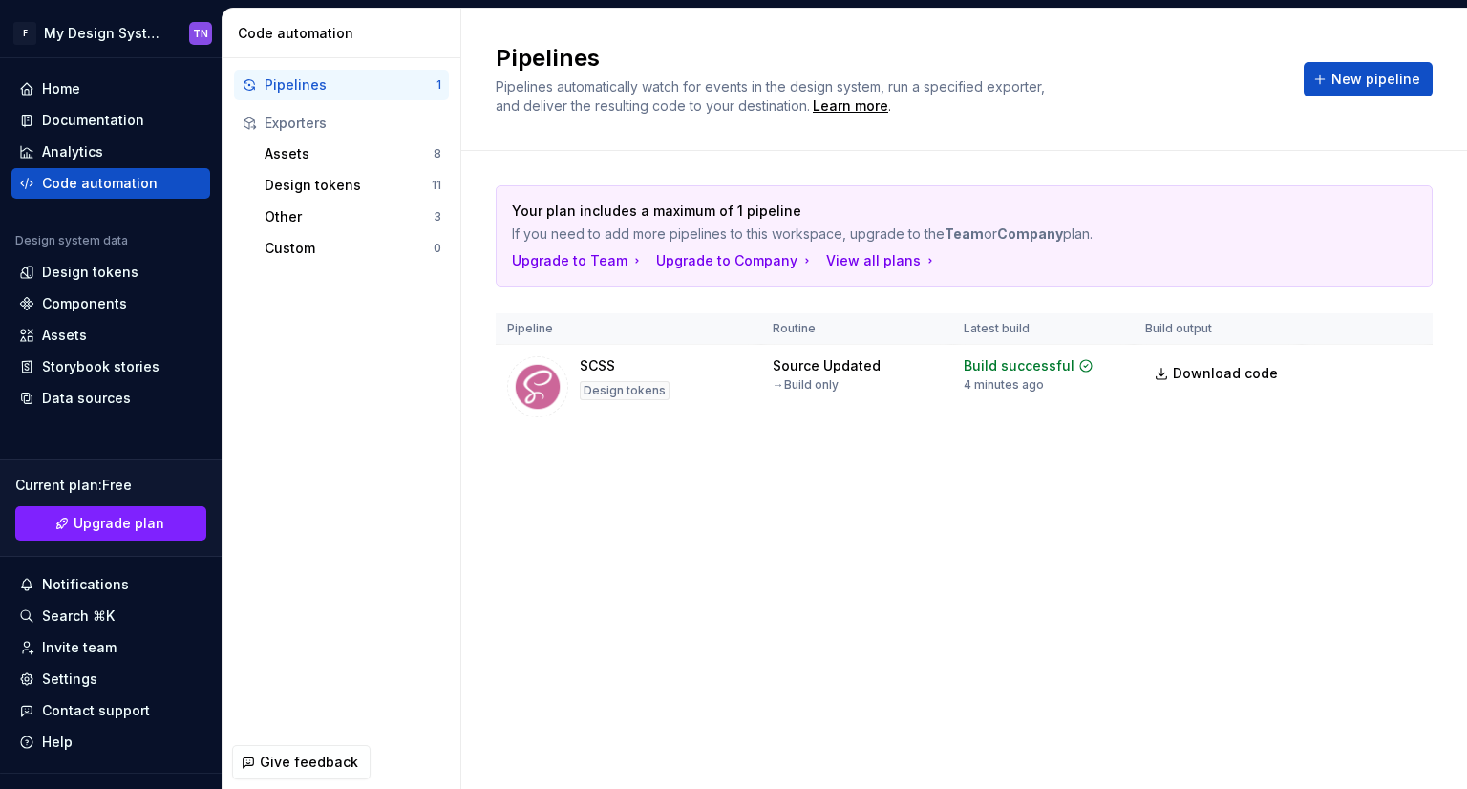
click at [953, 561] on div "Pipelines Pipelines automatically watch for events in the design system, run a …" at bounding box center [964, 399] width 1006 height 780
click at [1326, 82] on button "New pipeline" at bounding box center [1368, 79] width 129 height 34
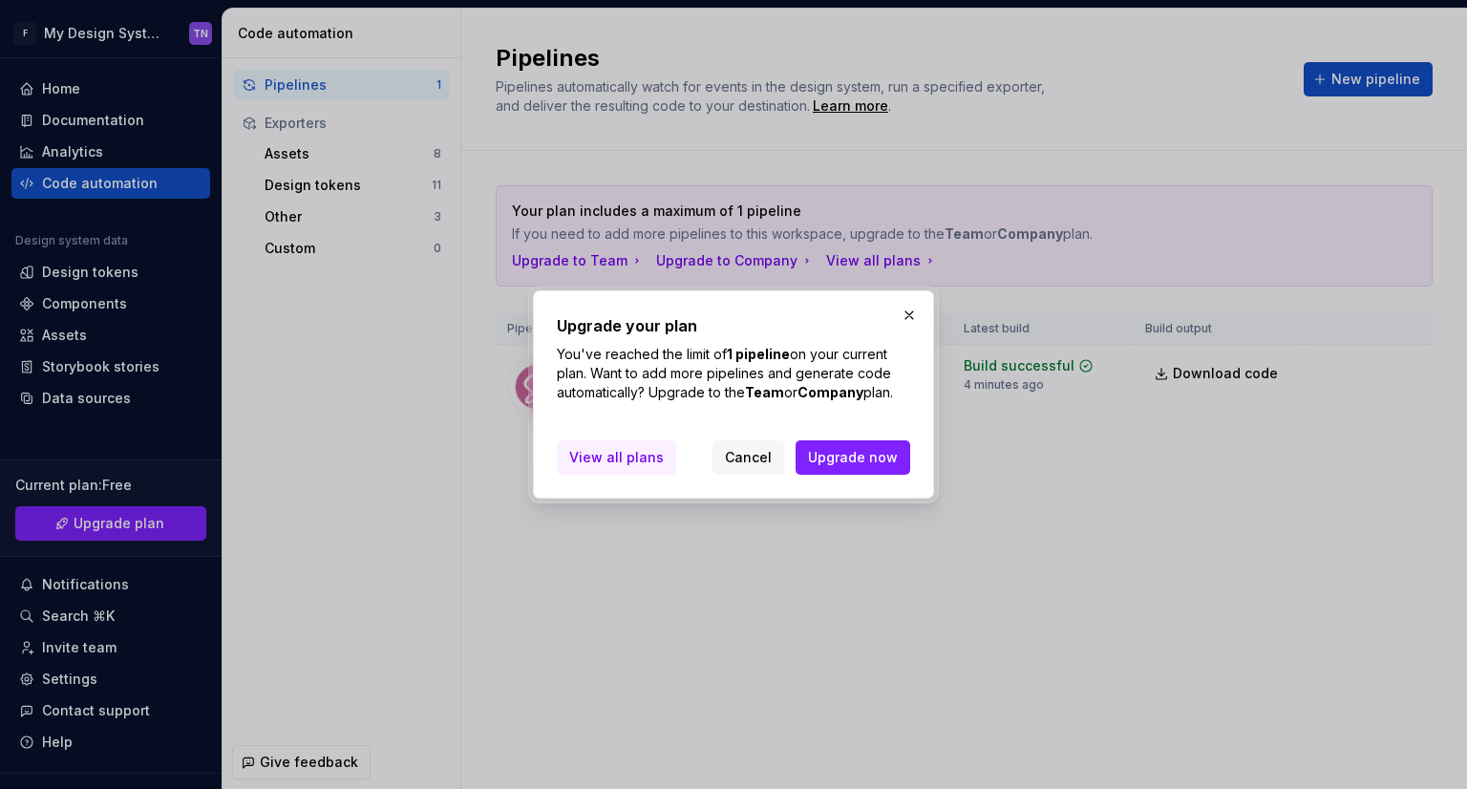
click at [570, 463] on span "View all plans" at bounding box center [616, 457] width 95 height 19
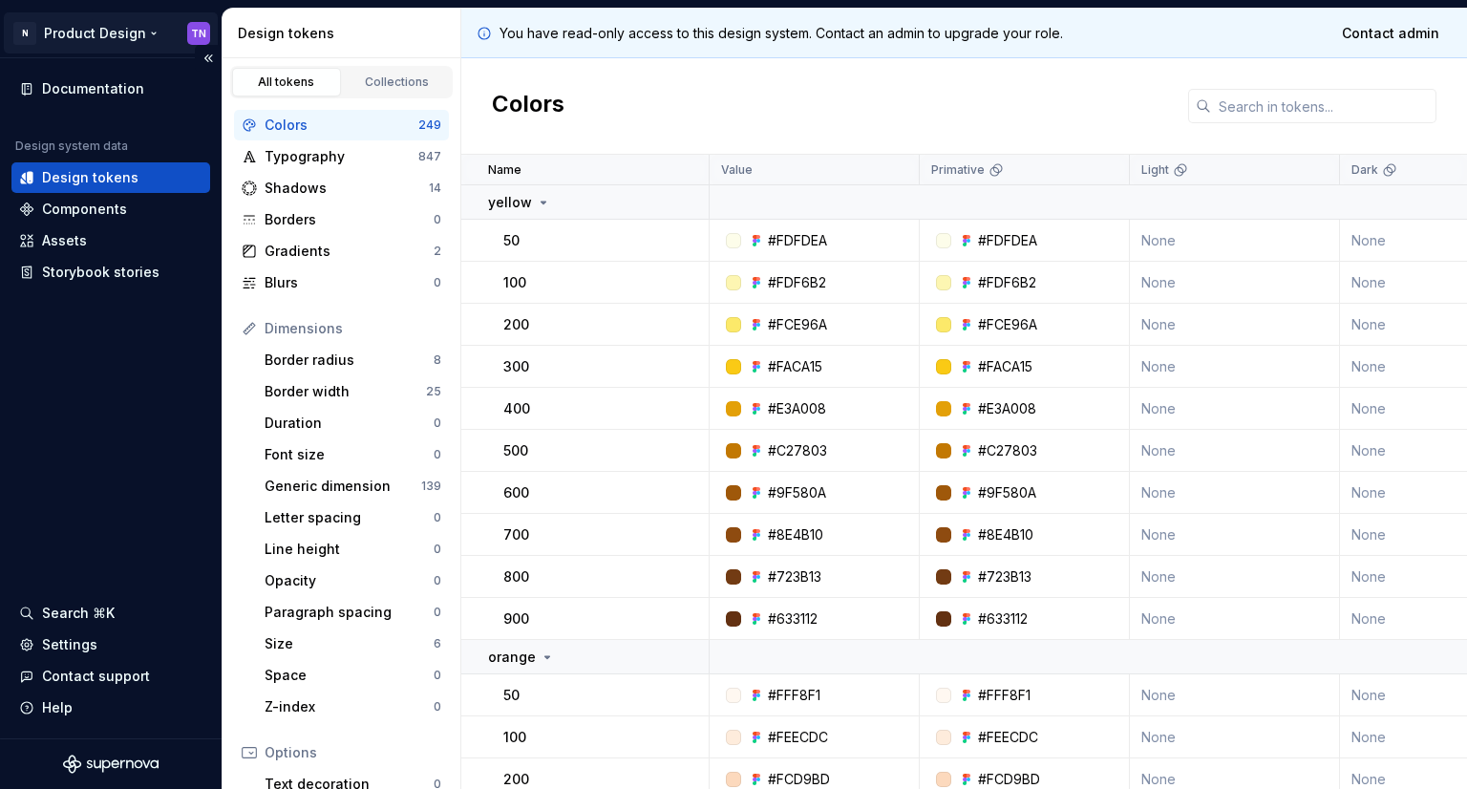
click at [202, 35] on html "N Product Design TN Documentation Design system data Design tokens Components A…" at bounding box center [733, 394] width 1467 height 789
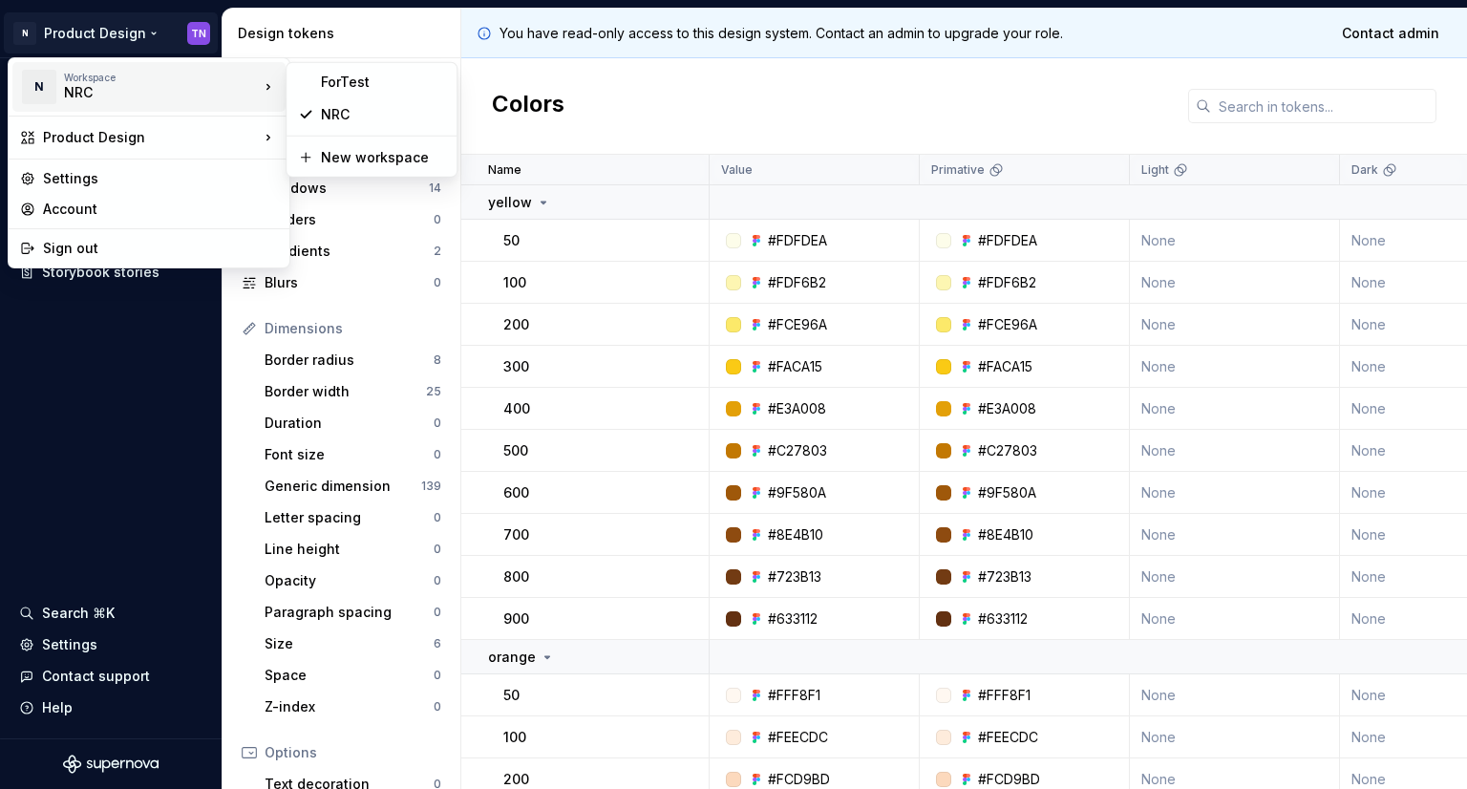
click at [687, 121] on html "N Product Design TN Documentation Design system data Design tokens Components A…" at bounding box center [733, 394] width 1467 height 789
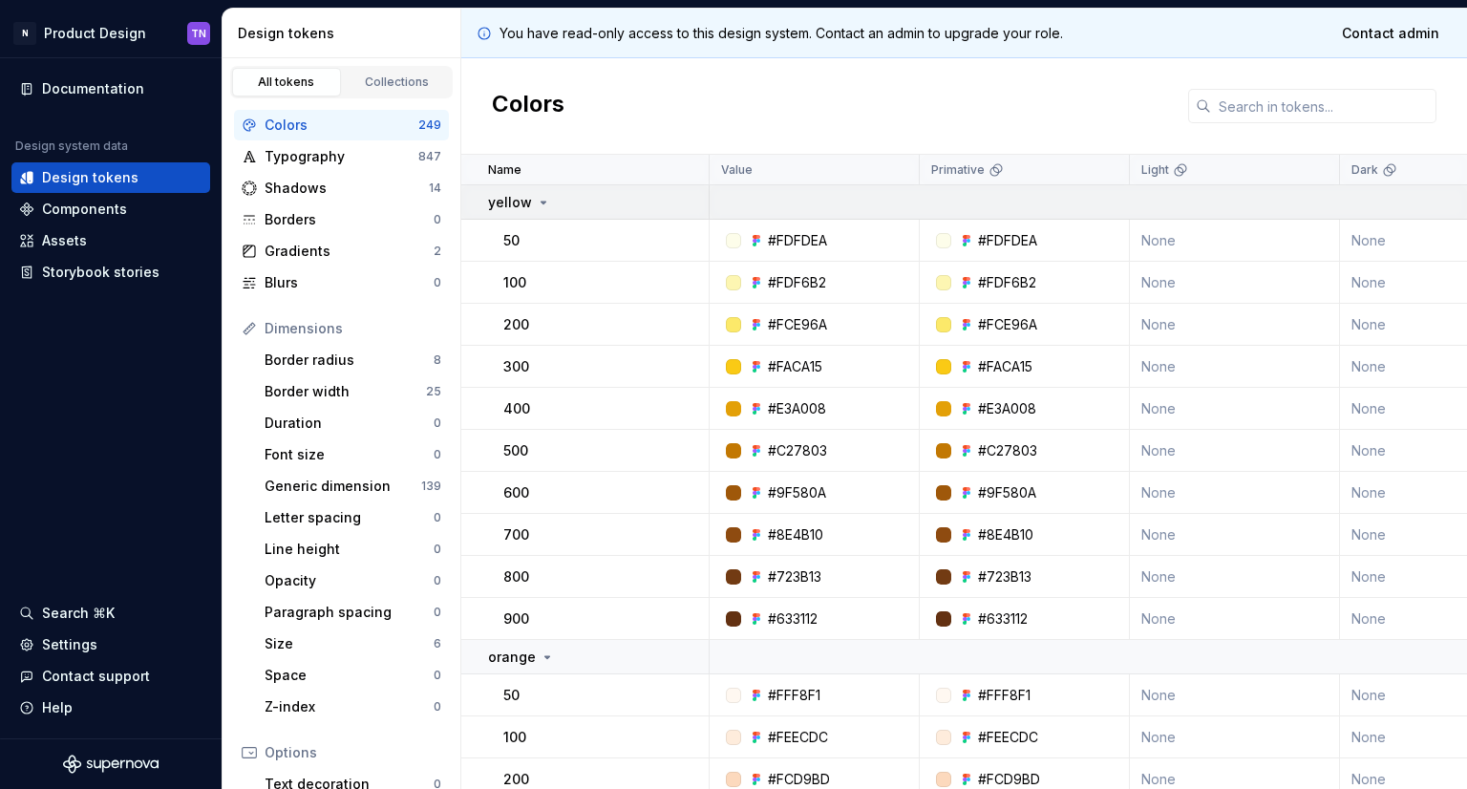
click at [537, 196] on icon at bounding box center [543, 202] width 15 height 15
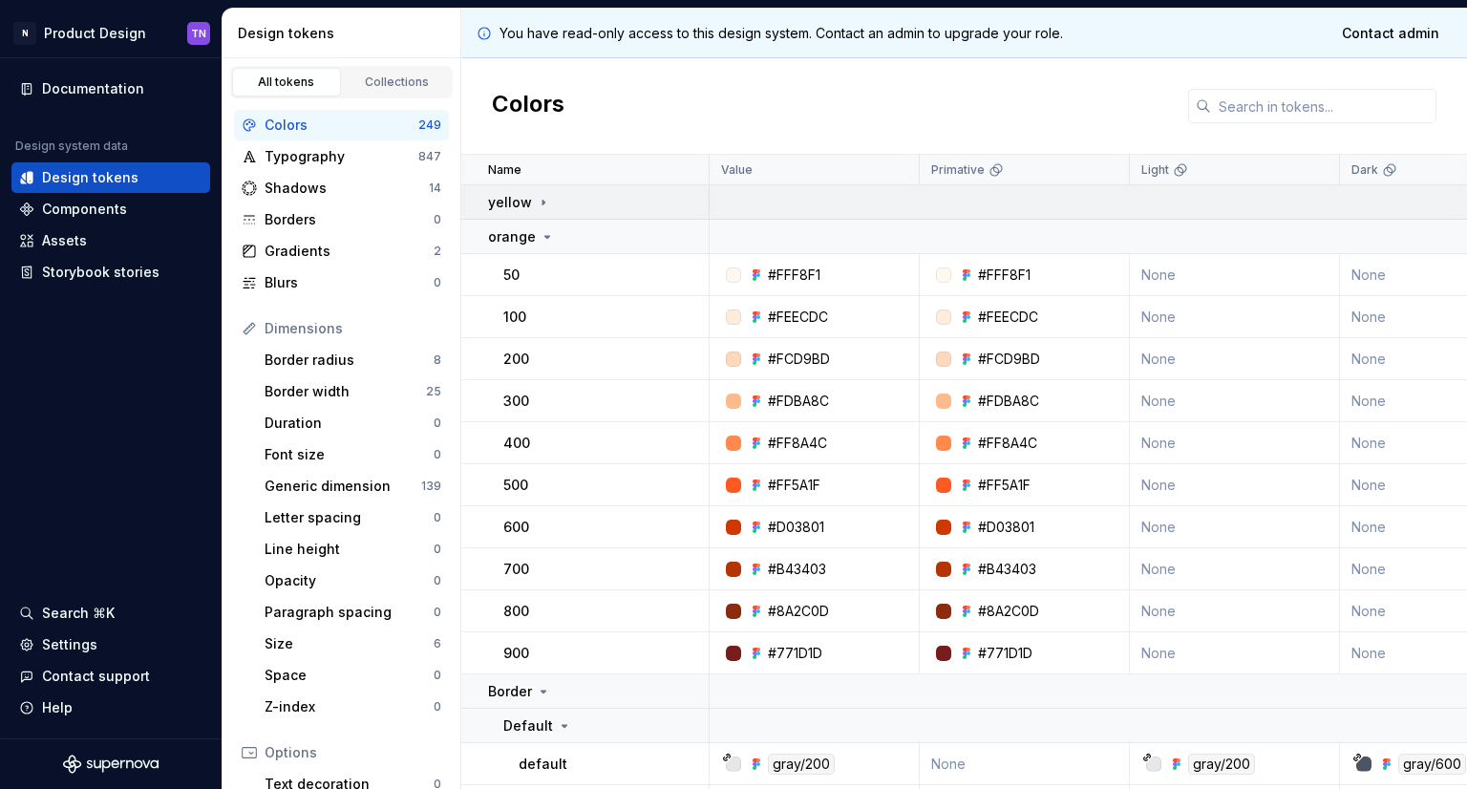
click at [536, 200] on icon at bounding box center [543, 202] width 15 height 15
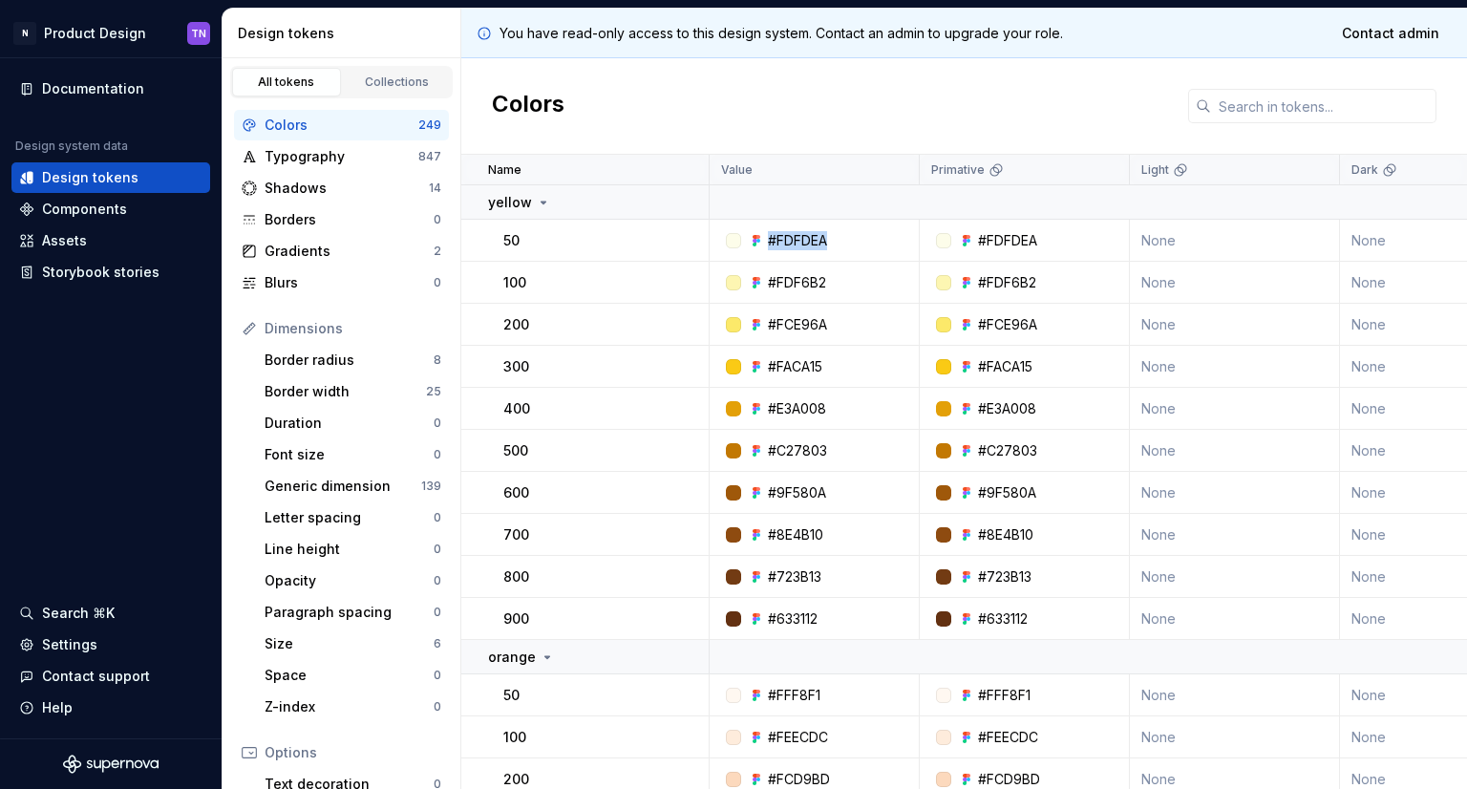
drag, startPoint x: 860, startPoint y: 236, endPoint x: 743, endPoint y: 238, distance: 116.5
click at [743, 238] on div "#FDFDEA" at bounding box center [820, 240] width 196 height 19
copy div "#FDFDEA"
drag, startPoint x: 852, startPoint y: 276, endPoint x: 761, endPoint y: 281, distance: 90.9
click at [761, 281] on div "#FDF6B2" at bounding box center [820, 282] width 196 height 19
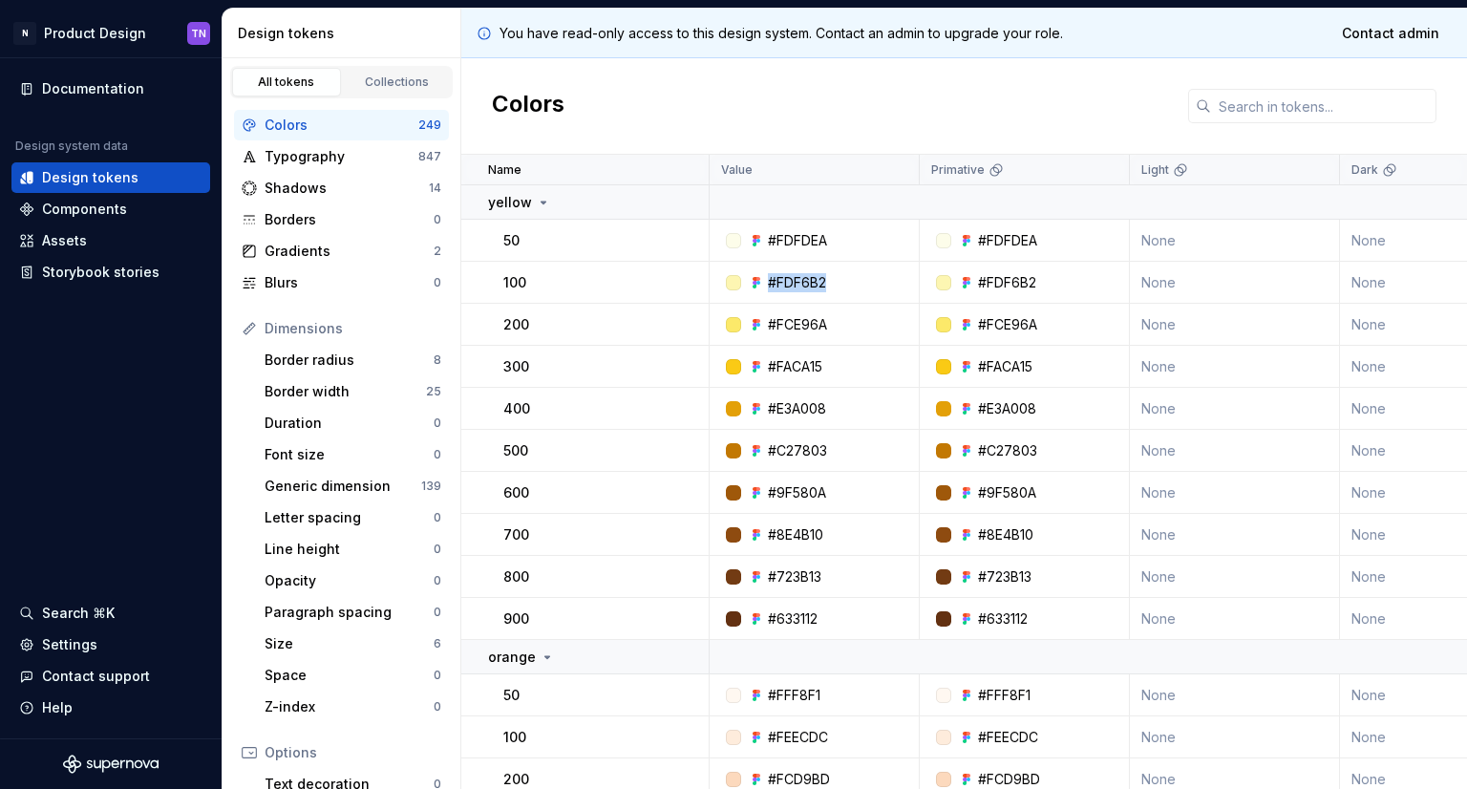
copy div "#FDF6B2"
click at [509, 317] on p "200" at bounding box center [516, 324] width 26 height 19
copy p "200"
drag, startPoint x: 835, startPoint y: 321, endPoint x: 753, endPoint y: 332, distance: 82.9
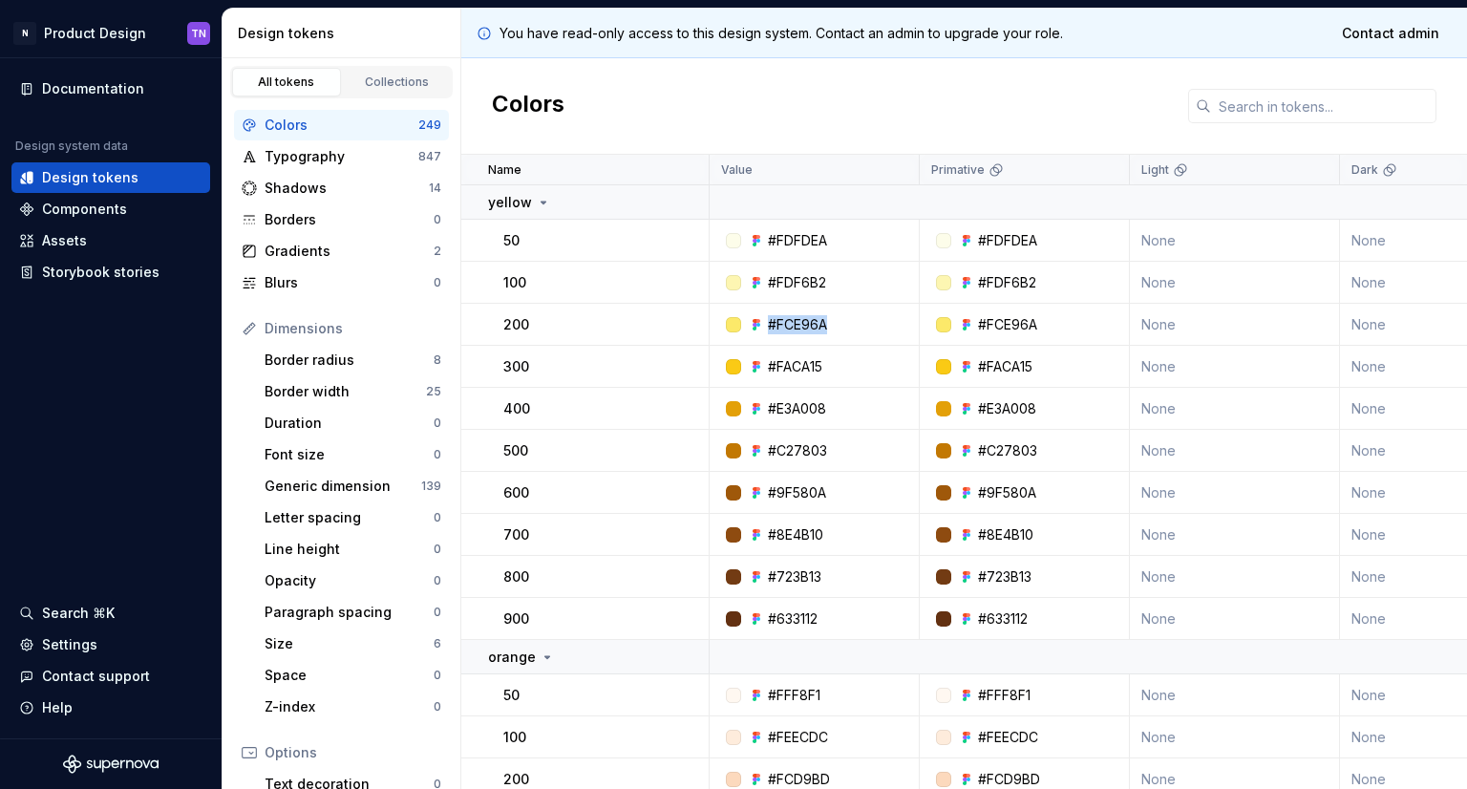
click at [753, 332] on div "#FCE96A" at bounding box center [820, 324] width 196 height 19
copy div "#FCE96A"
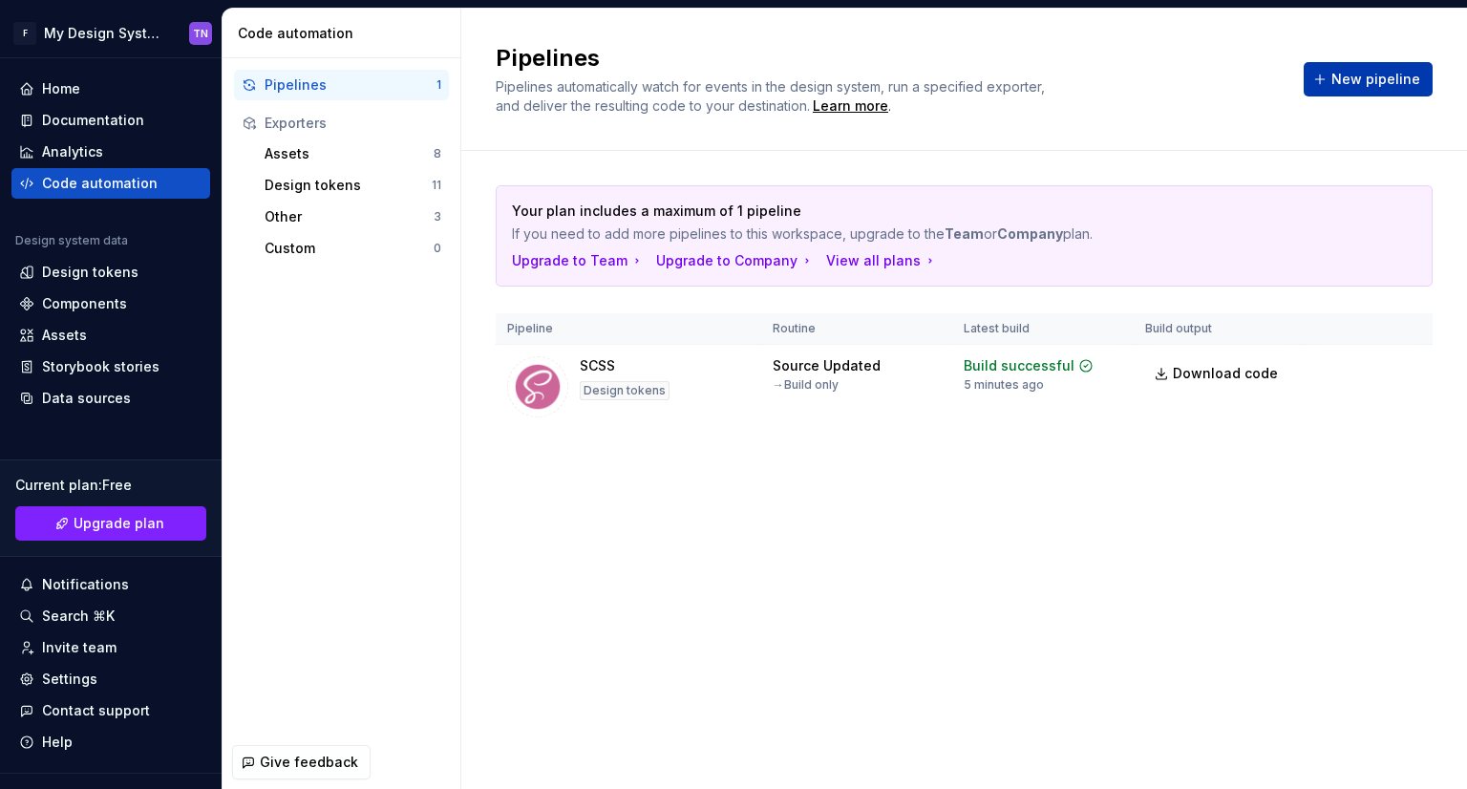
click at [1381, 92] on button "New pipeline" at bounding box center [1368, 79] width 129 height 34
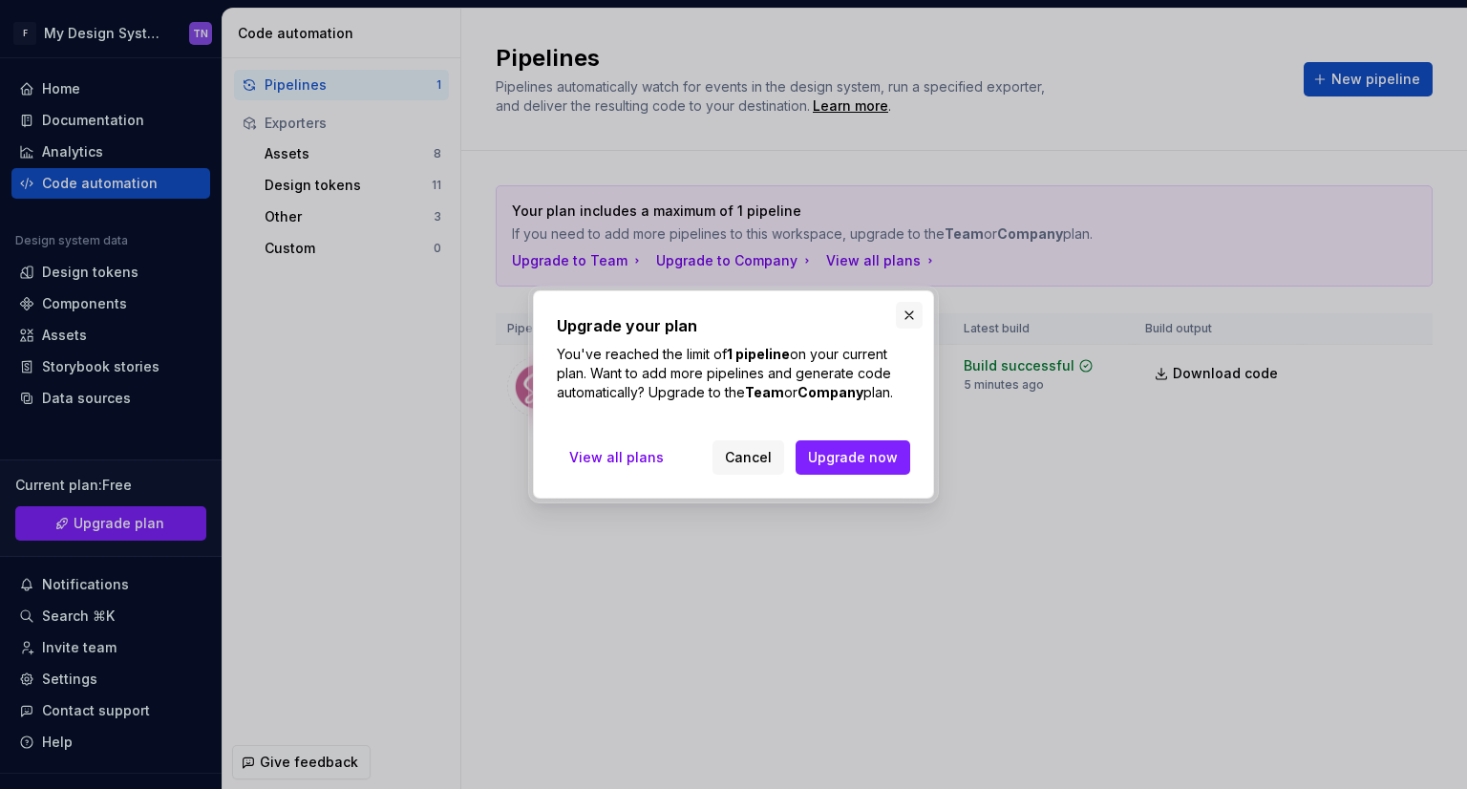
click at [910, 306] on button "button" at bounding box center [909, 315] width 27 height 27
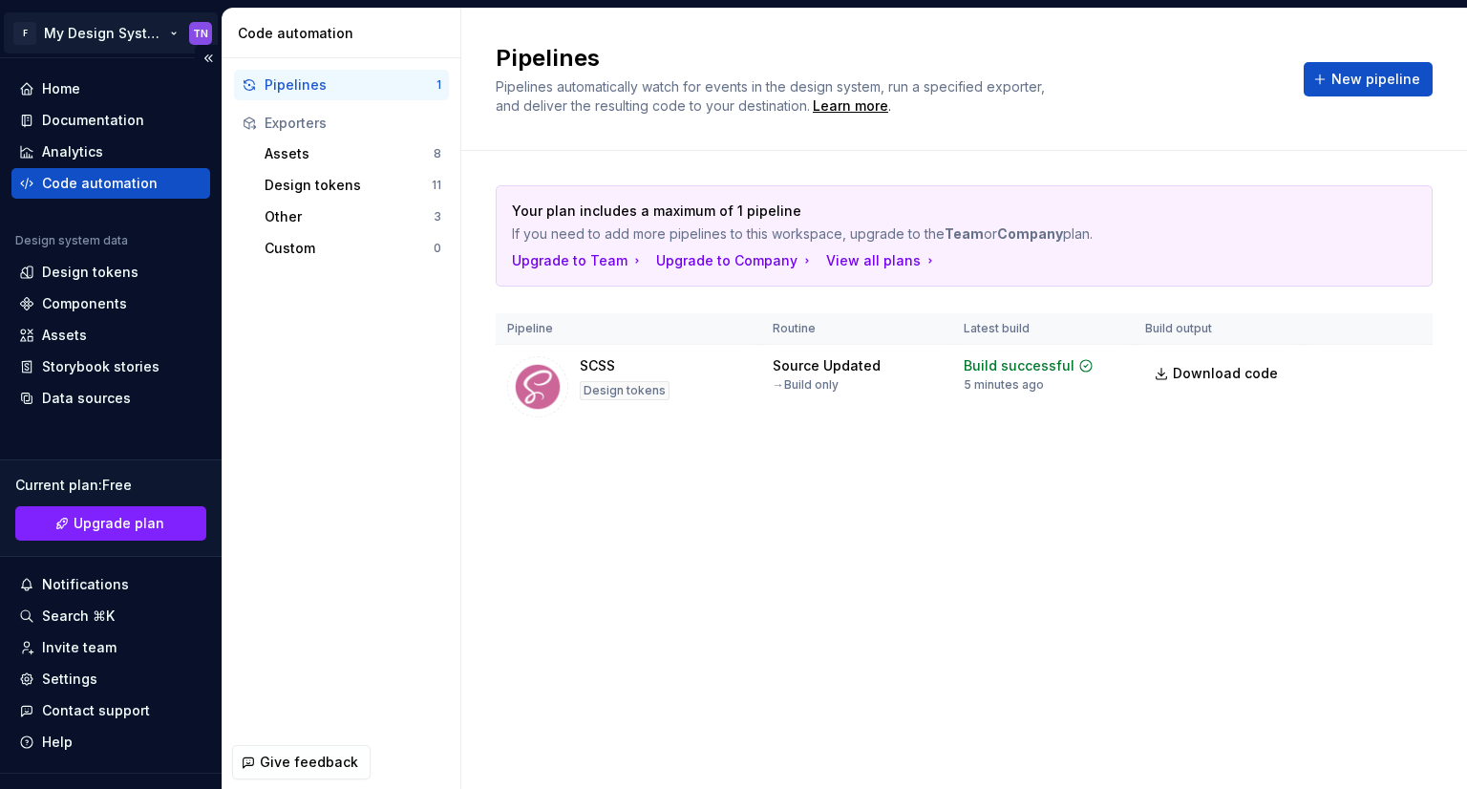
click at [175, 33] on html "F My Design System TN Home Documentation Analytics Code automation Design syste…" at bounding box center [733, 394] width 1467 height 789
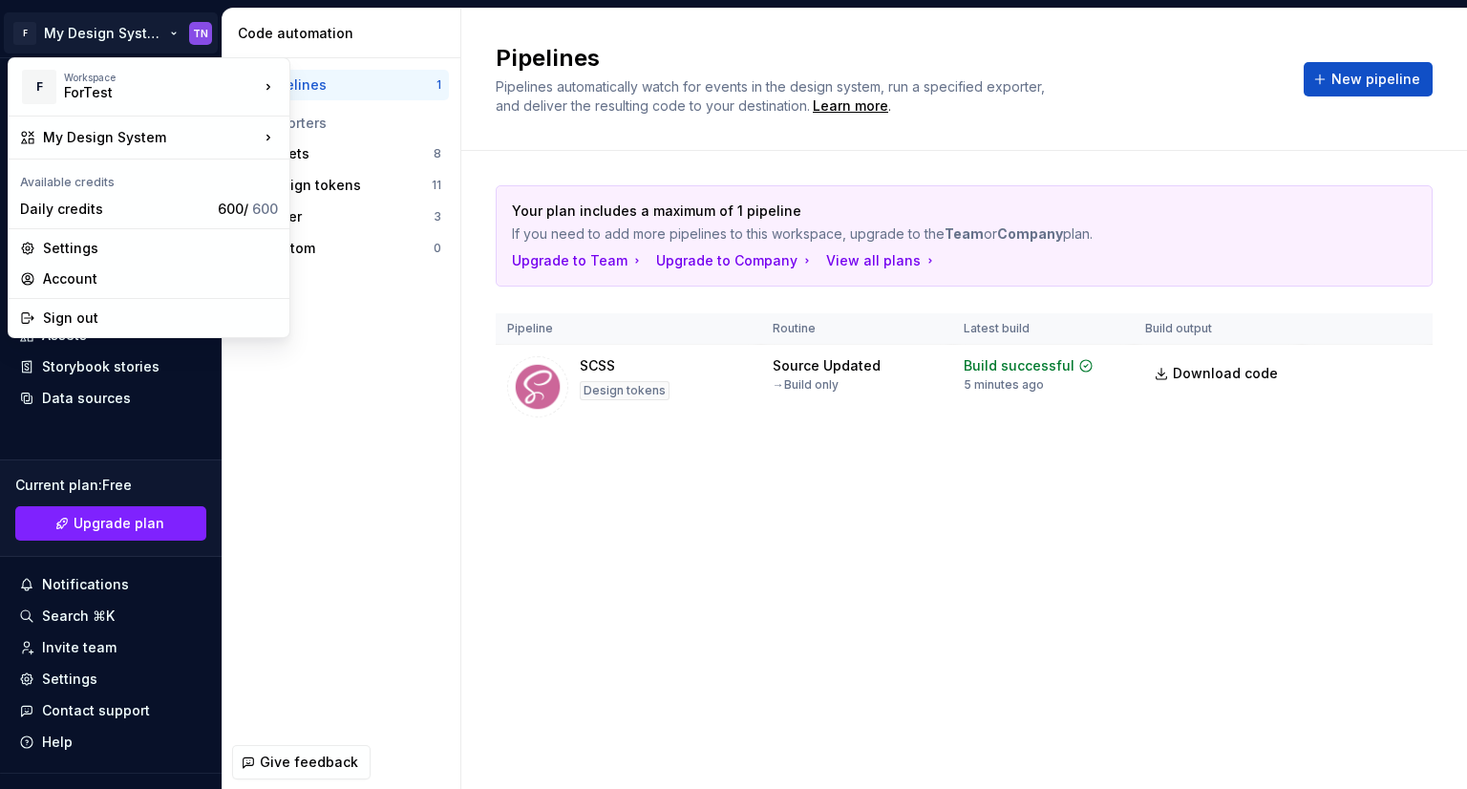
click at [1300, 566] on html "F My Design System TN Home Documentation Analytics Code automation Design syste…" at bounding box center [733, 394] width 1467 height 789
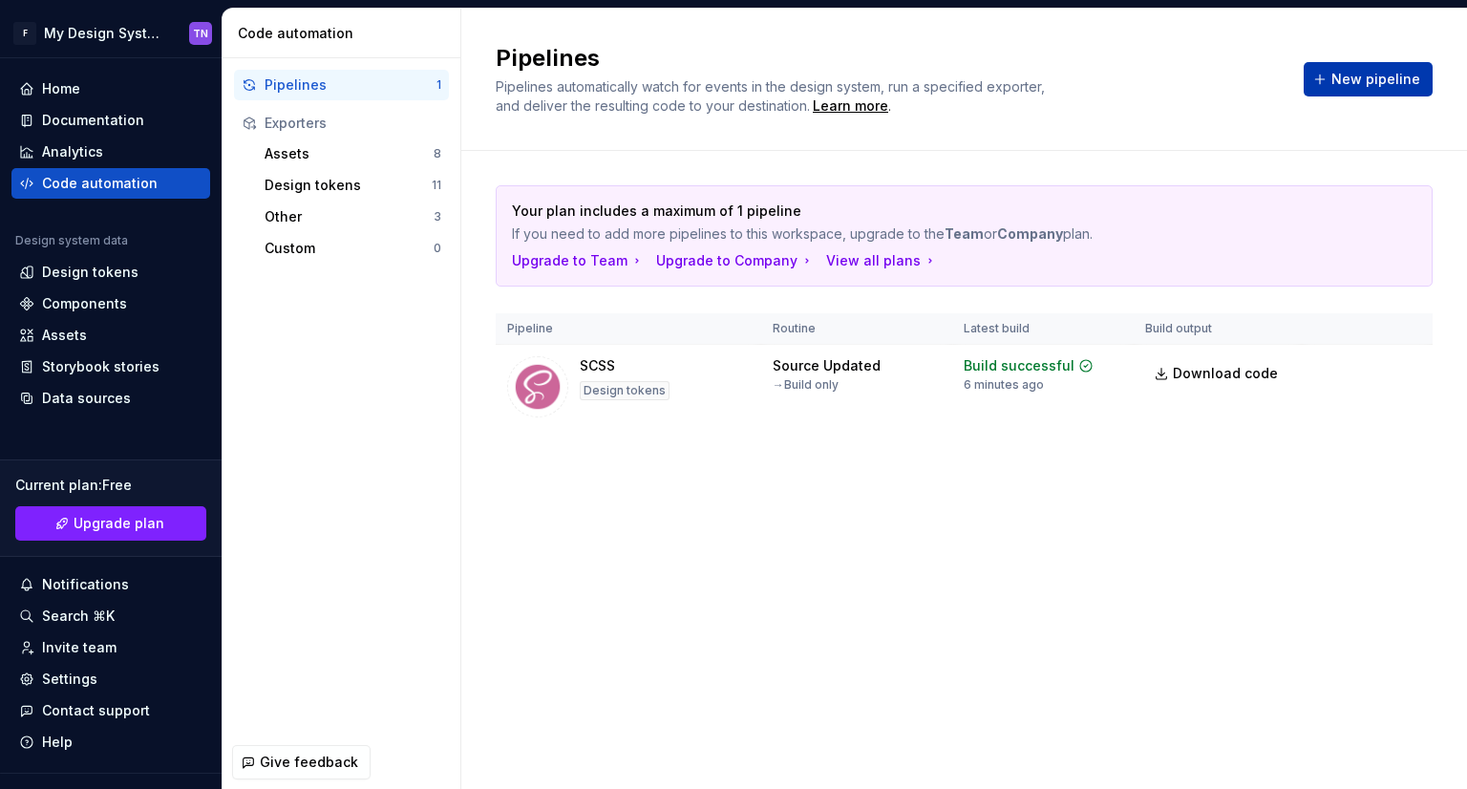
click at [1378, 86] on span "New pipeline" at bounding box center [1375, 79] width 89 height 19
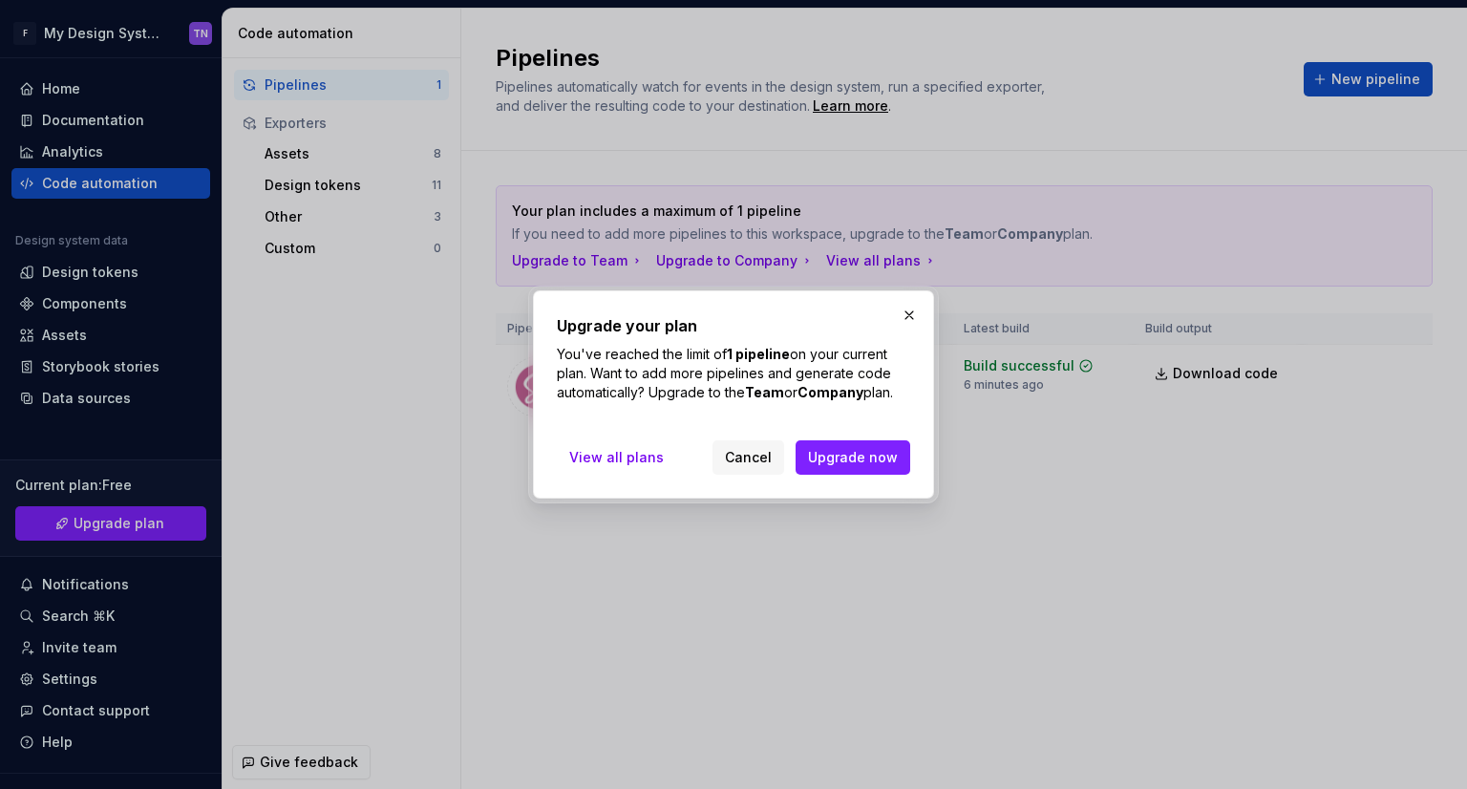
drag, startPoint x: 588, startPoint y: 89, endPoint x: 903, endPoint y: 368, distance: 420.1
click at [903, 368] on p "You've reached the limit of 1 pipeline on your current plan. Want to add more p…" at bounding box center [733, 373] width 353 height 57
click at [909, 322] on button "button" at bounding box center [909, 315] width 27 height 27
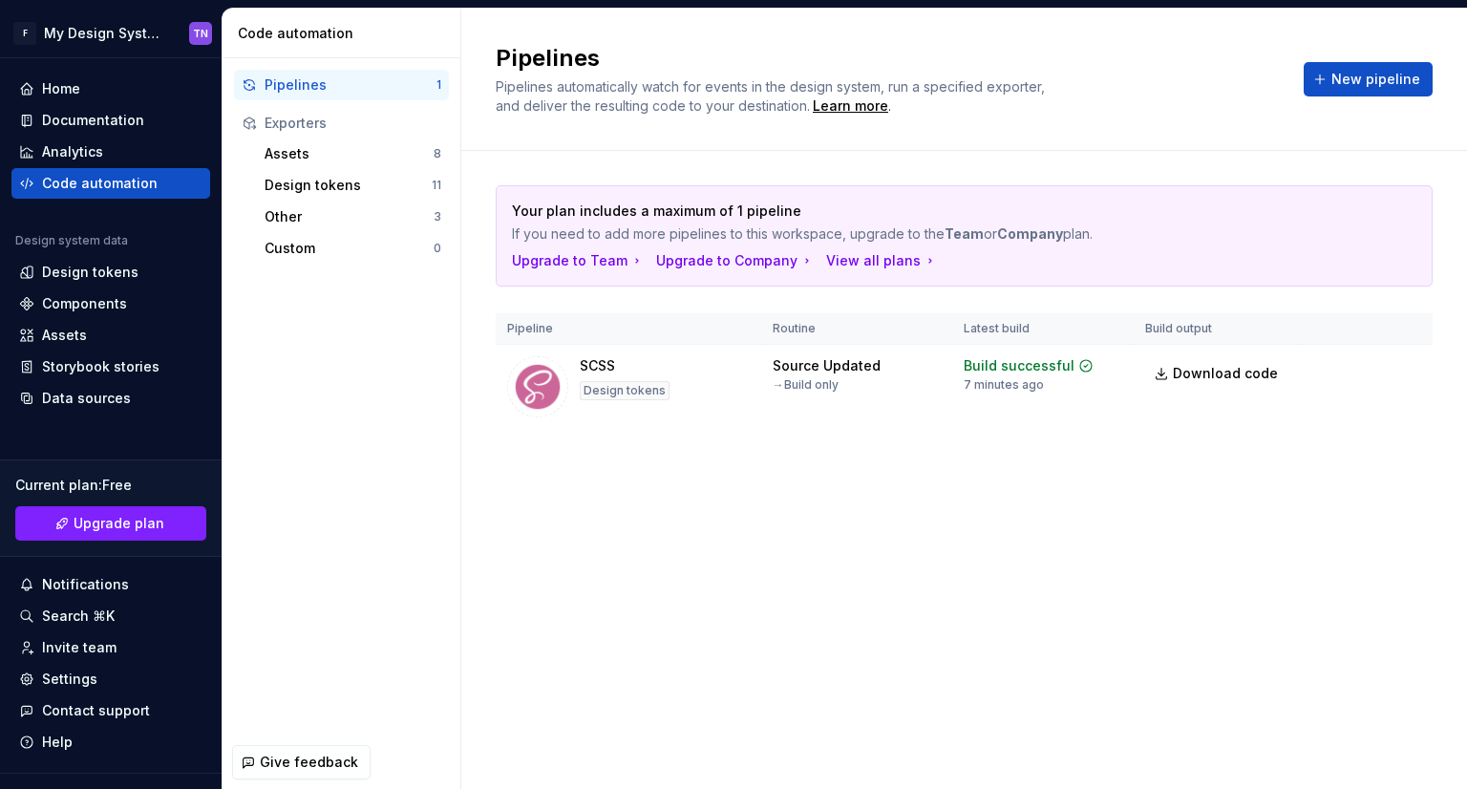
click at [335, 444] on div "Pipelines 1 Exporters Assets 8 Design tokens 11 Other 3 Custom 0" at bounding box center [342, 396] width 238 height 677
